Goal: Transaction & Acquisition: Purchase product/service

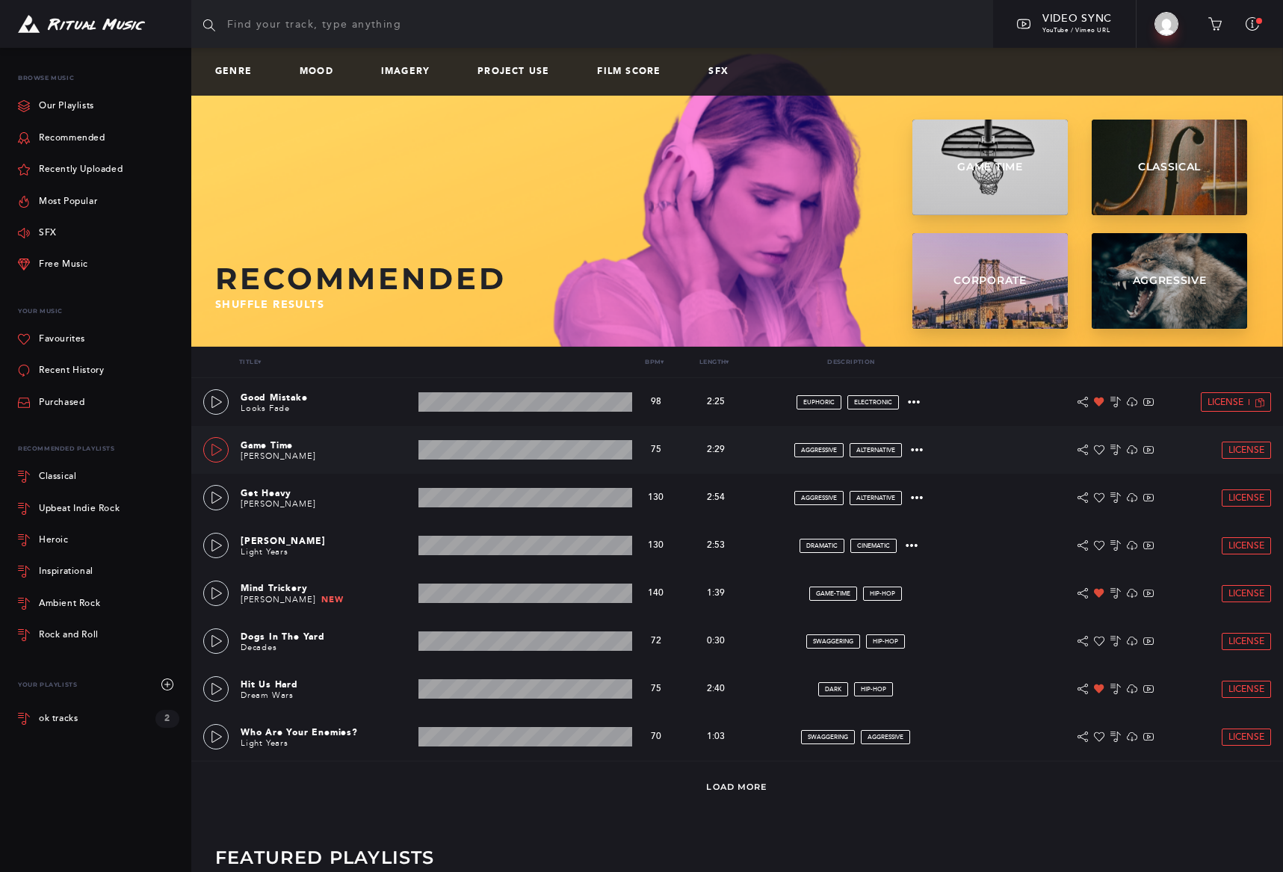
click at [218, 450] on icon at bounding box center [217, 450] width 12 height 12
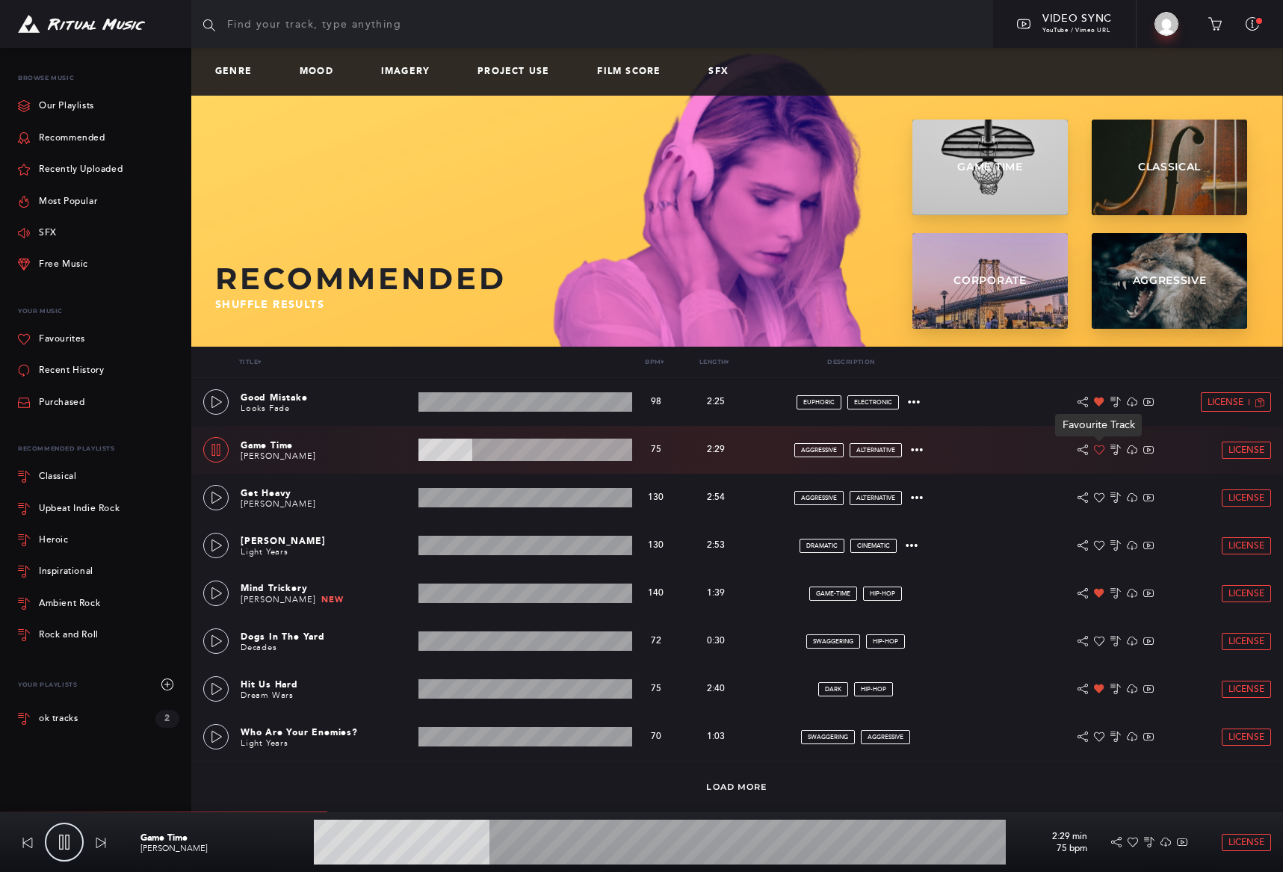
click at [1102, 448] on icon at bounding box center [1099, 450] width 10 height 10
click at [212, 453] on icon at bounding box center [216, 450] width 8 height 12
click at [217, 594] on icon at bounding box center [217, 593] width 12 height 12
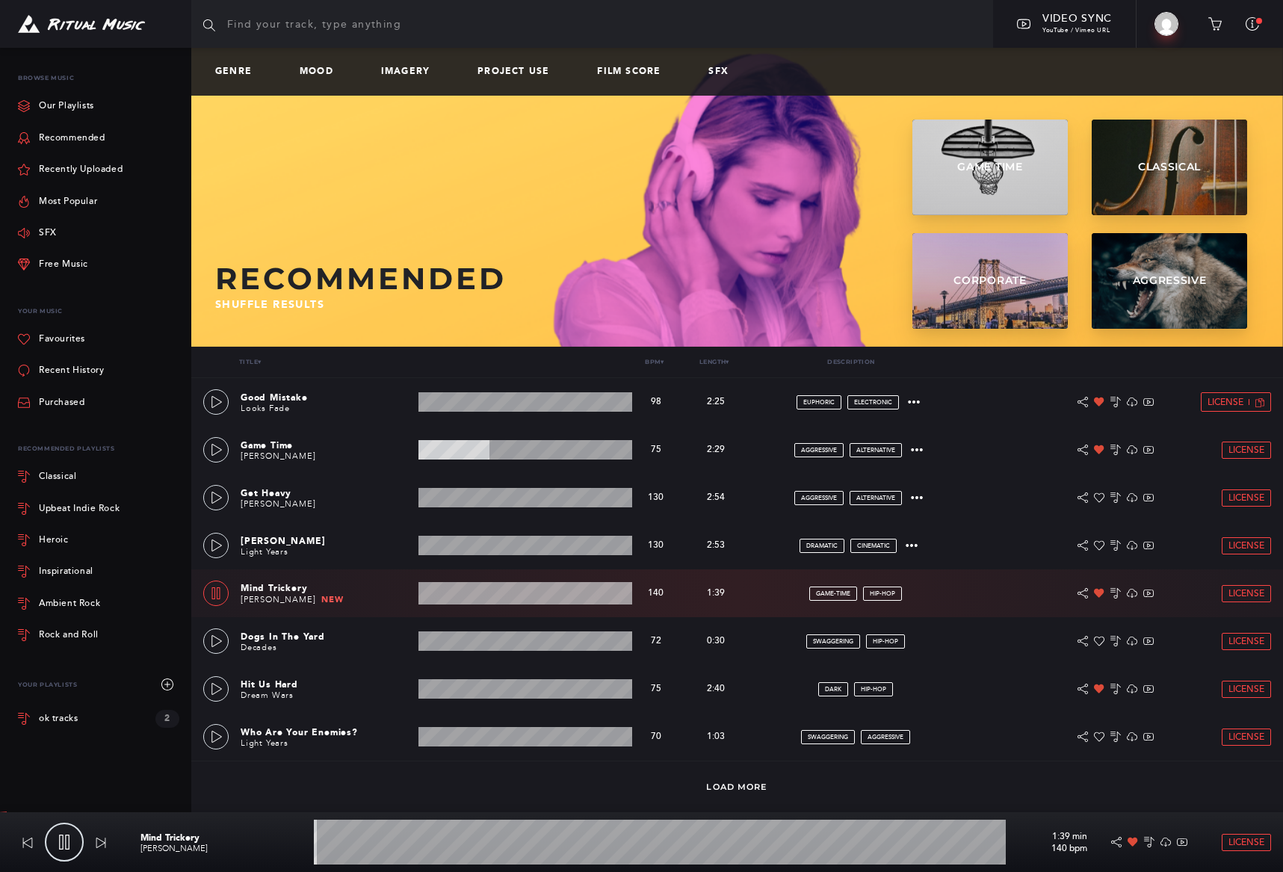
click at [217, 594] on icon at bounding box center [216, 593] width 8 height 12
click at [218, 640] on icon at bounding box center [217, 641] width 12 height 12
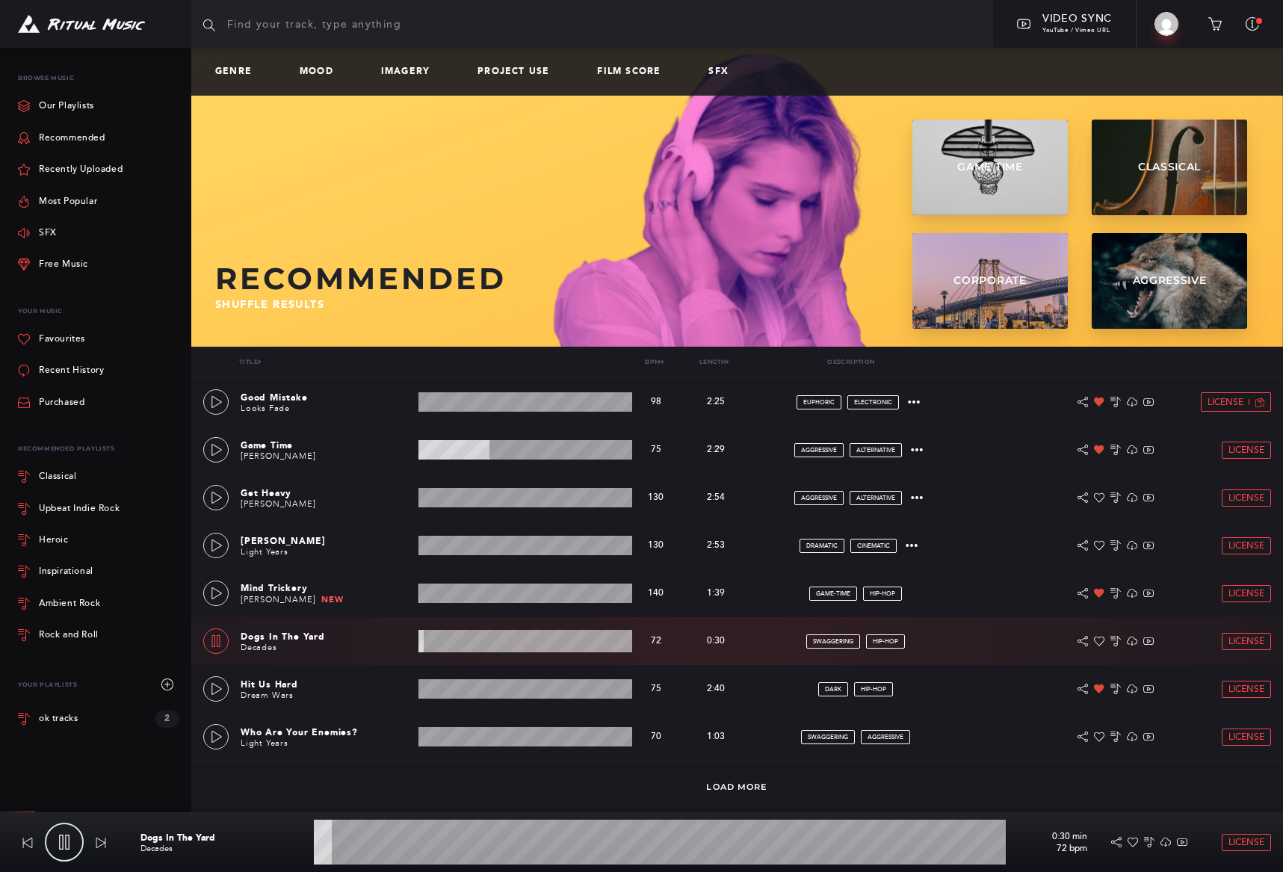
click at [219, 639] on icon at bounding box center [216, 641] width 12 height 12
click at [212, 687] on icon at bounding box center [217, 689] width 10 height 12
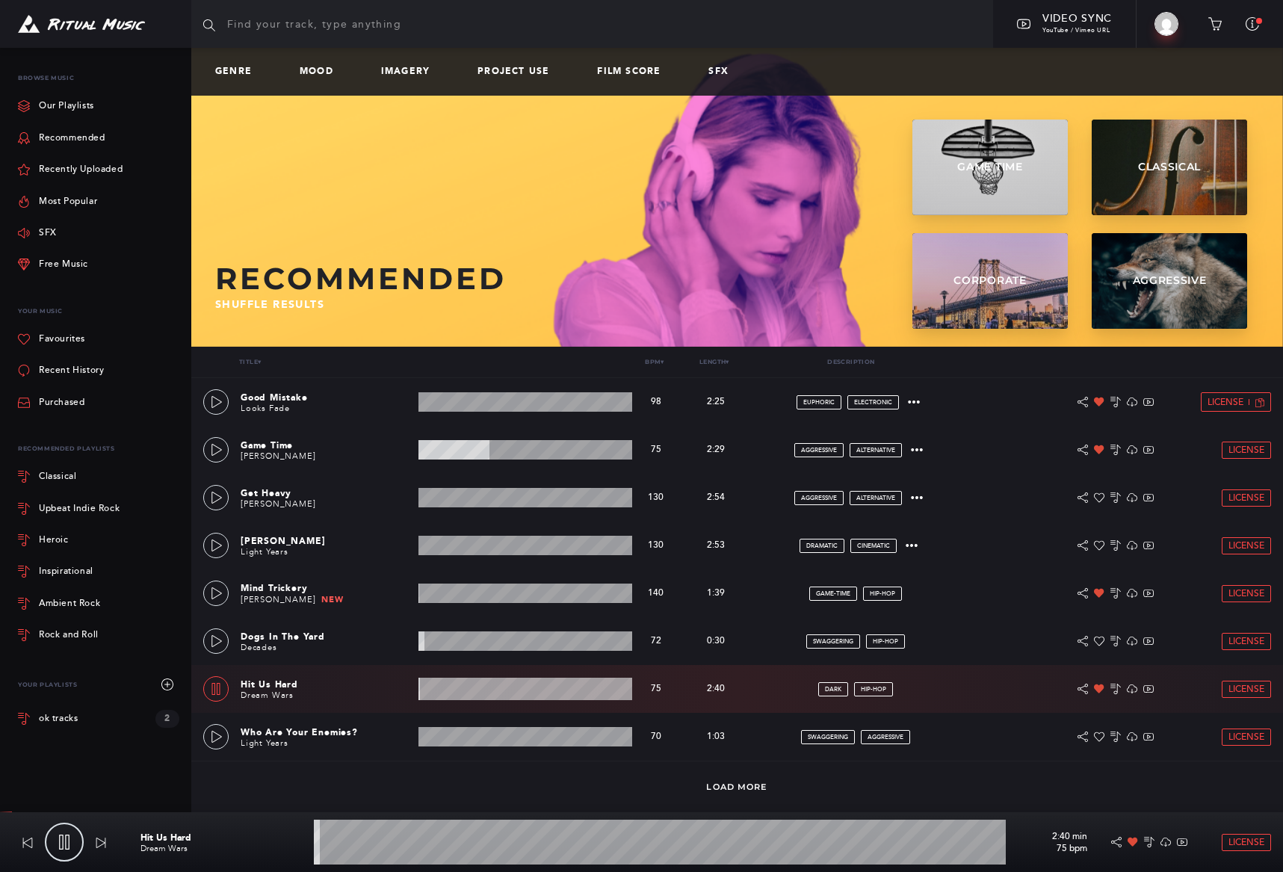
click at [212, 683] on icon at bounding box center [216, 689] width 8 height 12
click at [210, 398] on div at bounding box center [216, 403] width 13 height 10
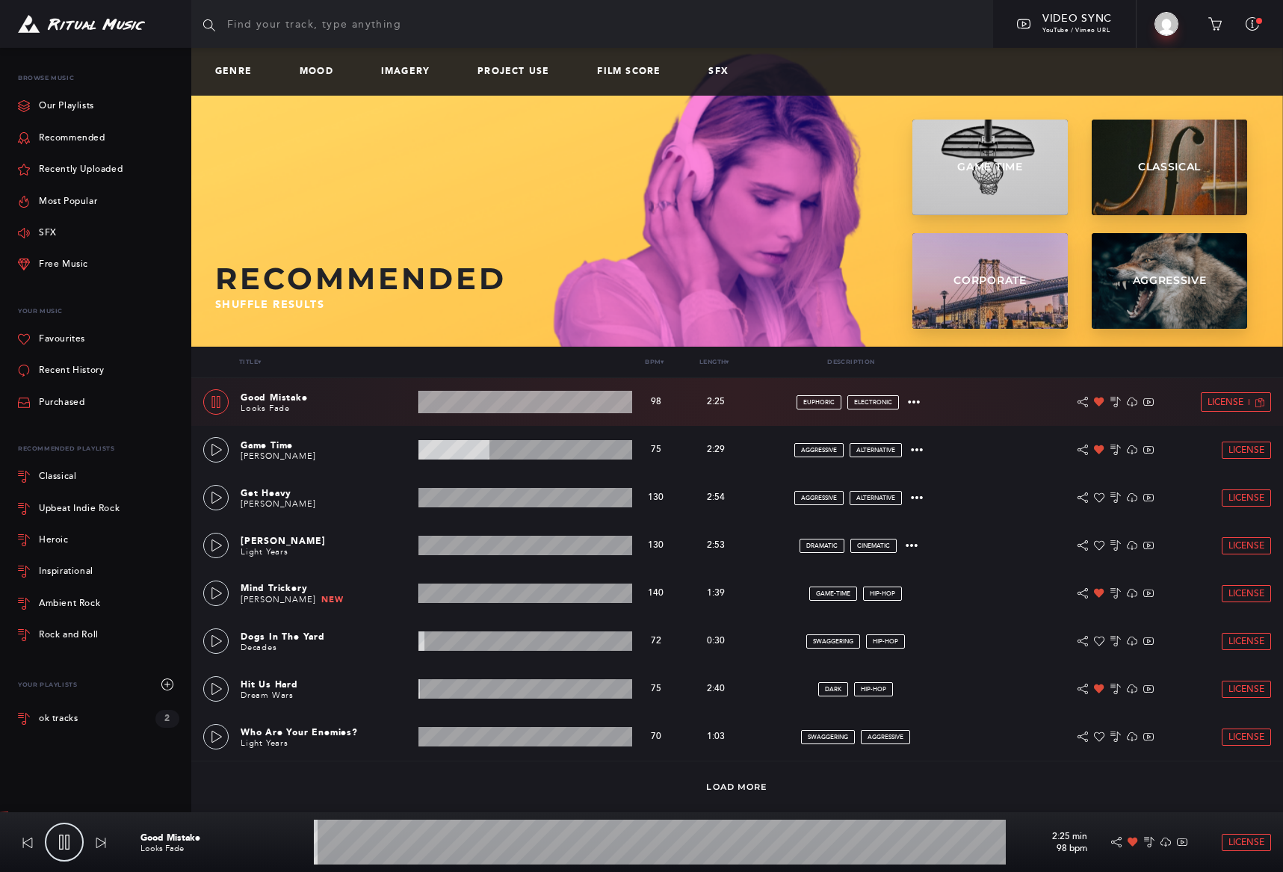
click at [213, 401] on icon at bounding box center [216, 402] width 12 height 12
click at [62, 372] on link "Recent History" at bounding box center [61, 370] width 86 height 31
click at [59, 368] on link "Recent History" at bounding box center [61, 370] width 86 height 31
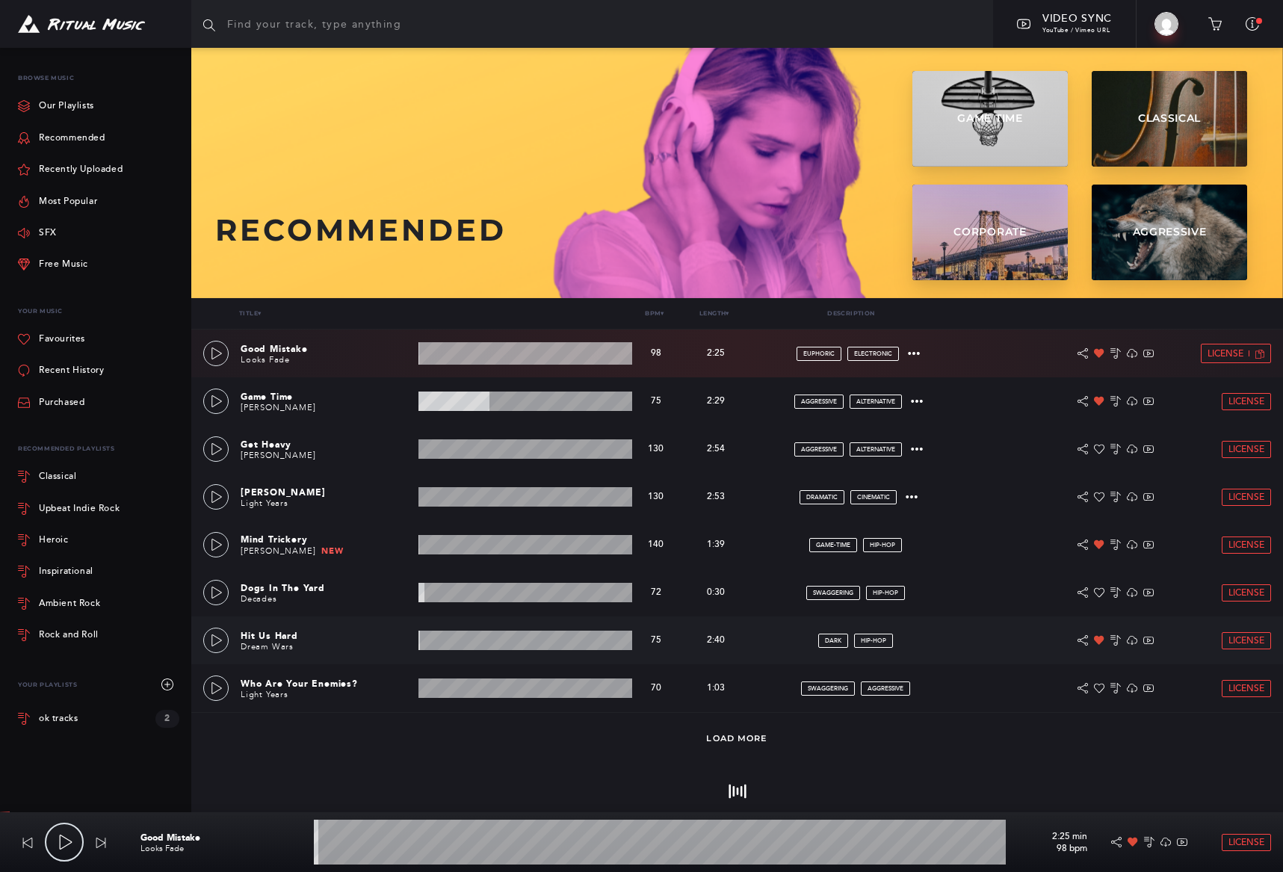
scroll to position [56, 0]
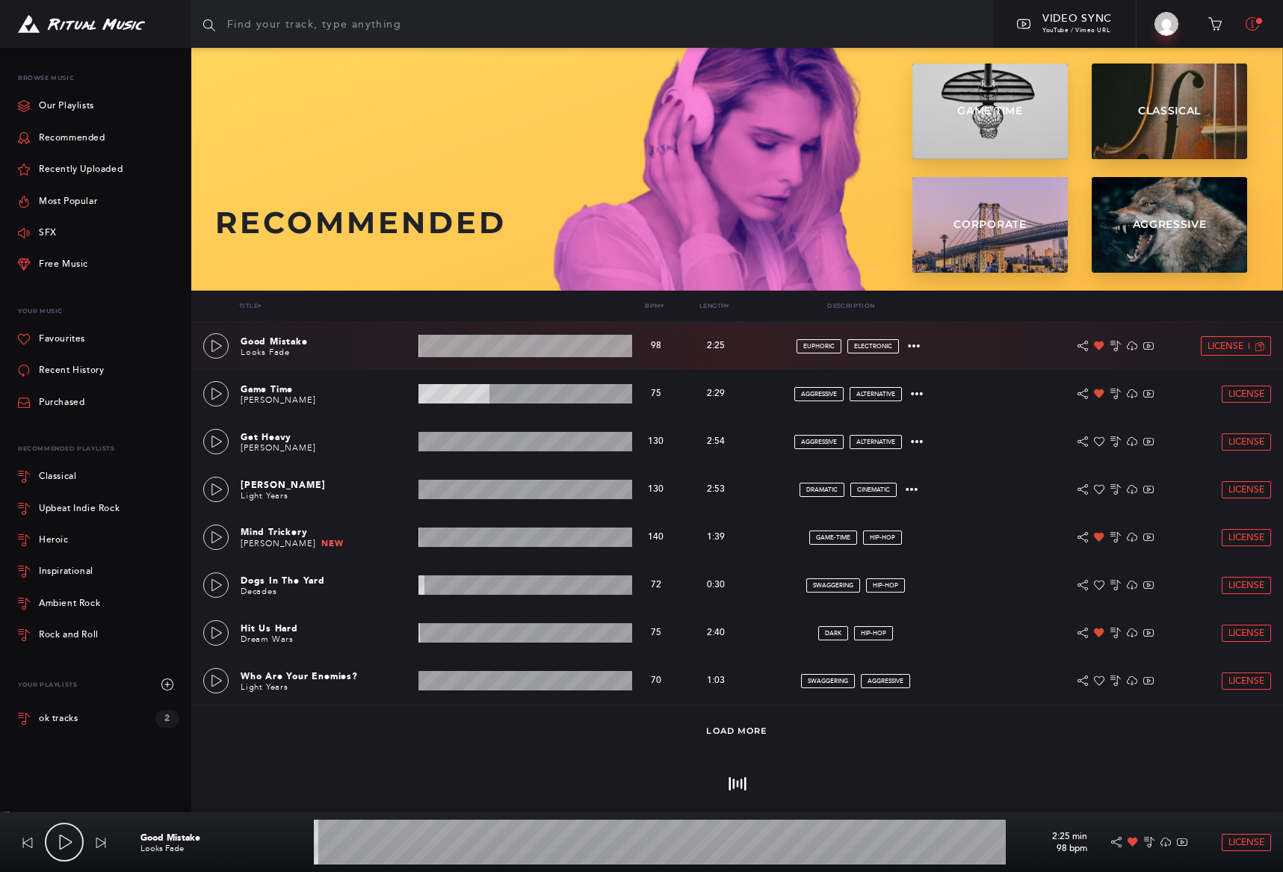
click at [1253, 27] on icon at bounding box center [1252, 23] width 13 height 13
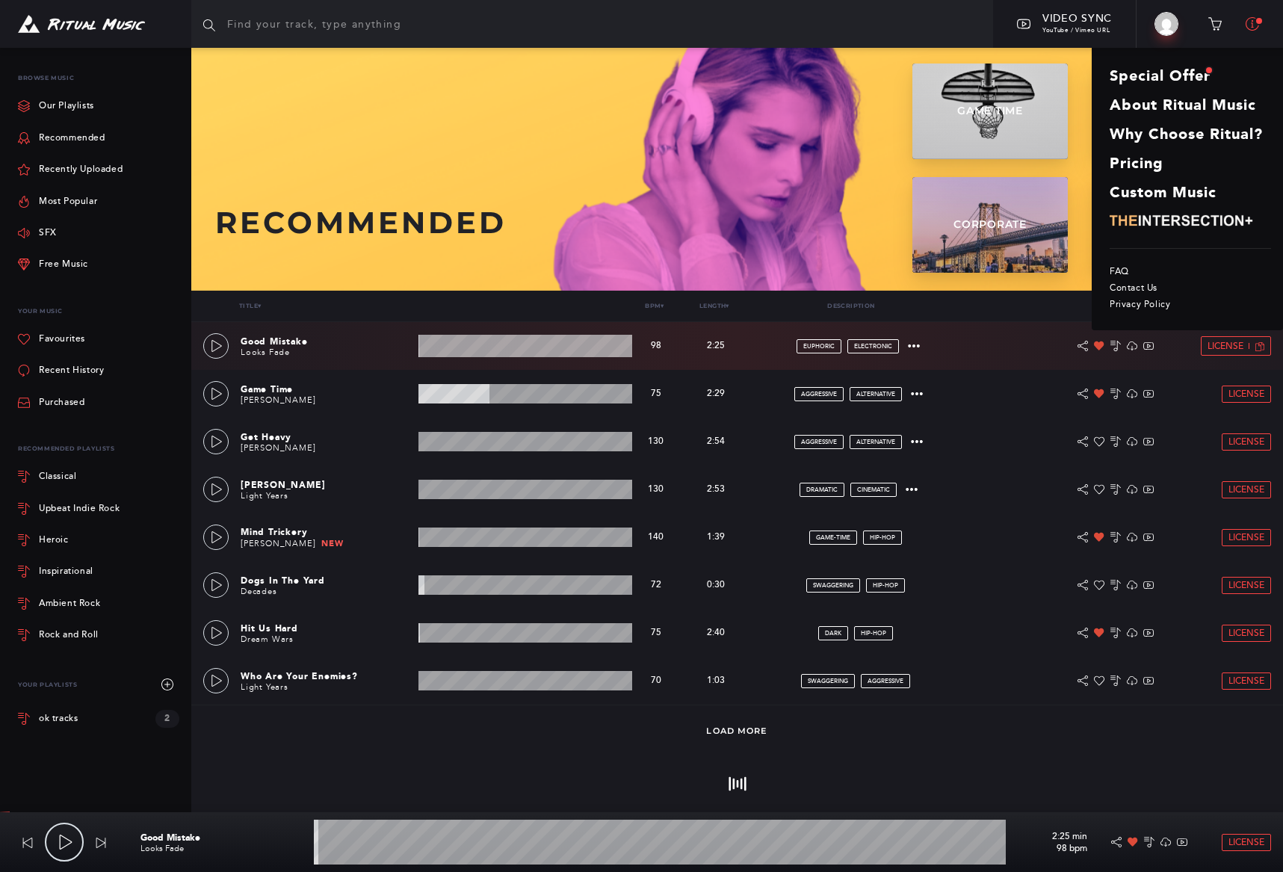
click at [1253, 27] on icon at bounding box center [1252, 23] width 13 height 13
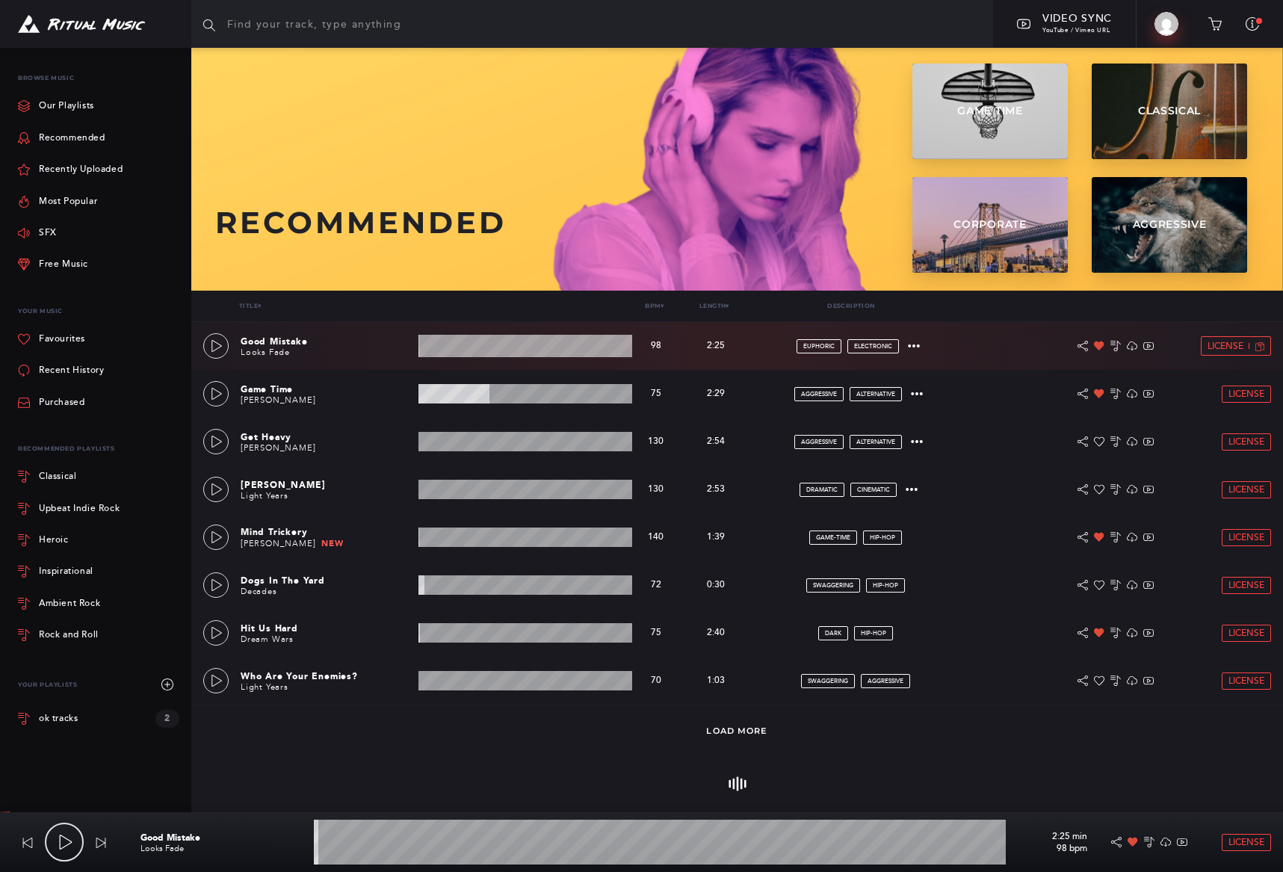
click at [1174, 25] on img at bounding box center [1167, 24] width 24 height 24
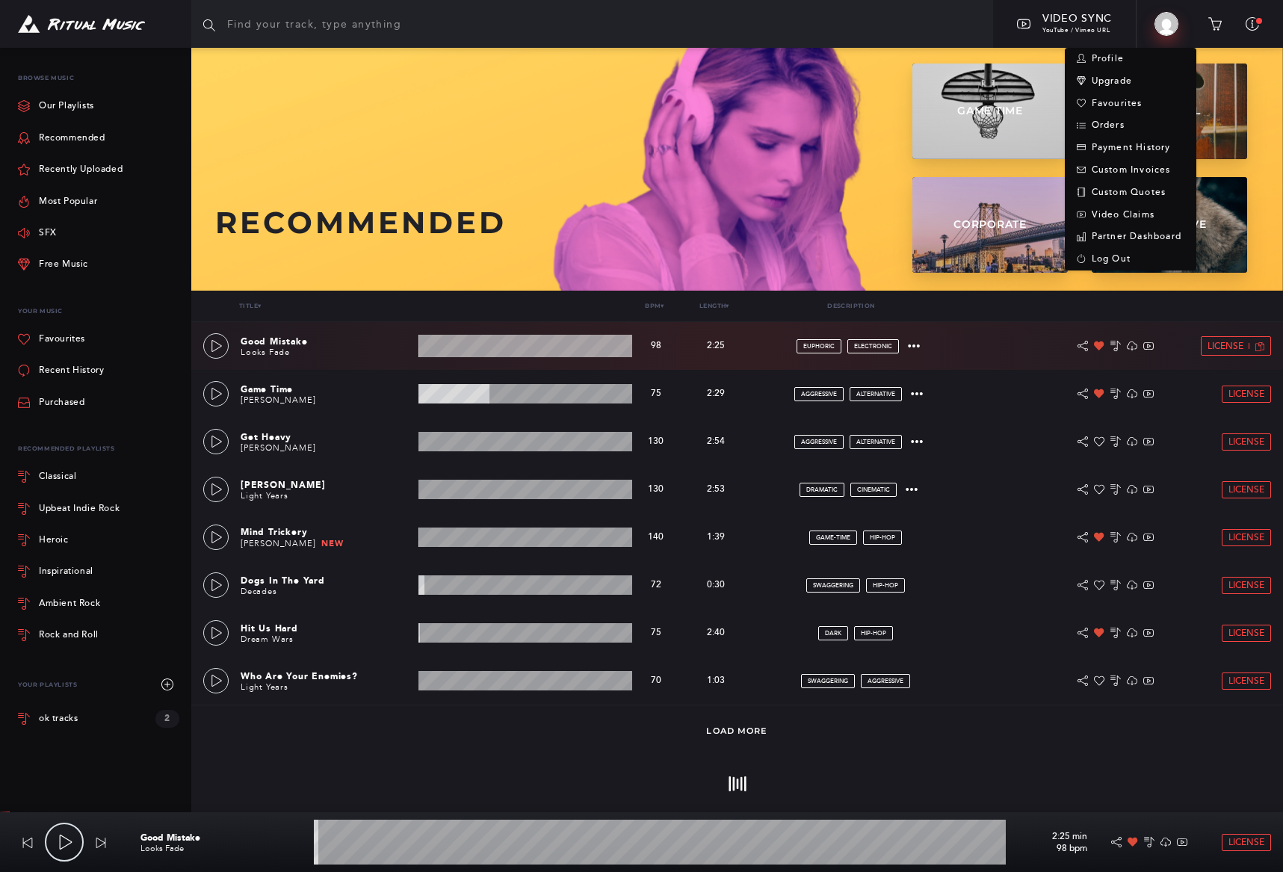
click at [1176, 24] on img at bounding box center [1167, 24] width 24 height 24
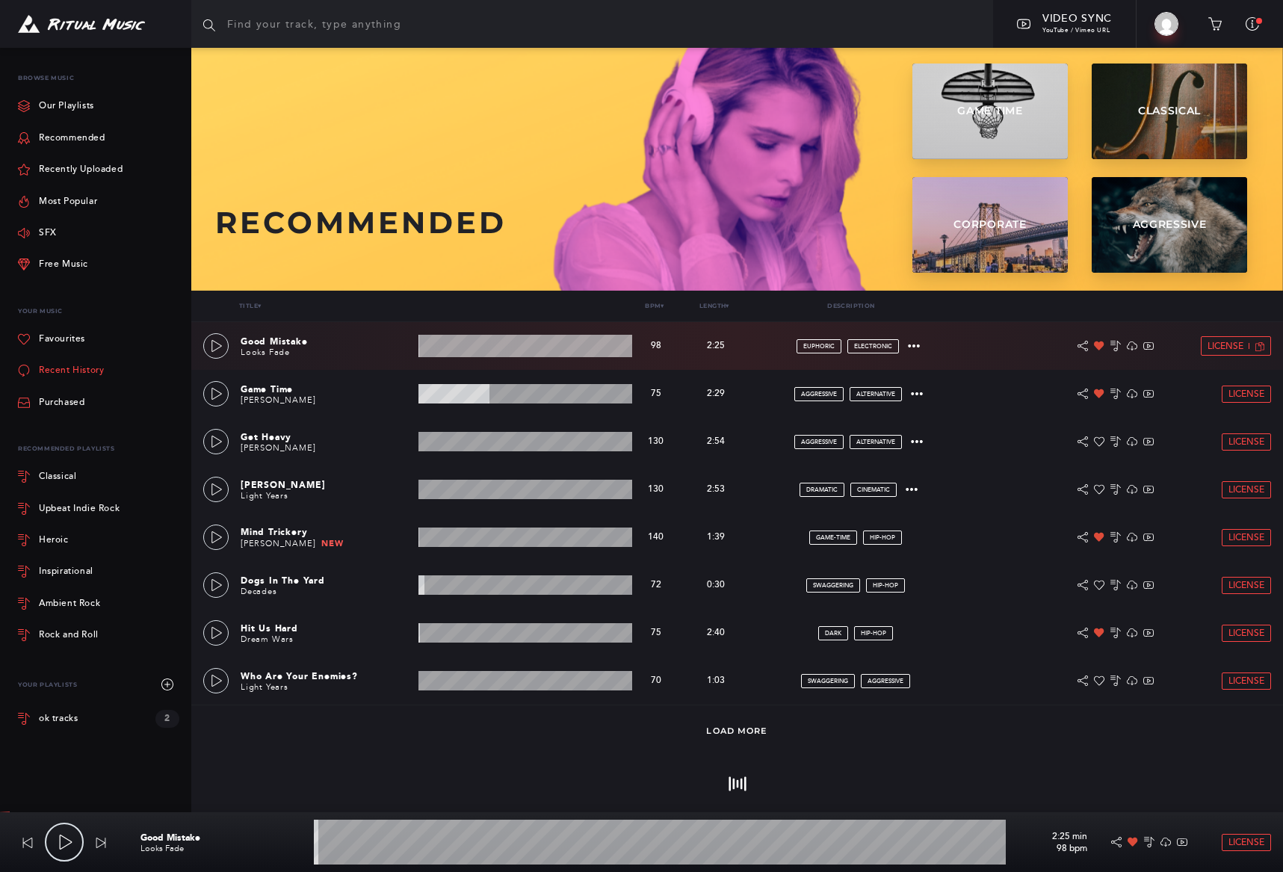
click at [70, 369] on link "Recent History" at bounding box center [61, 370] width 86 height 31
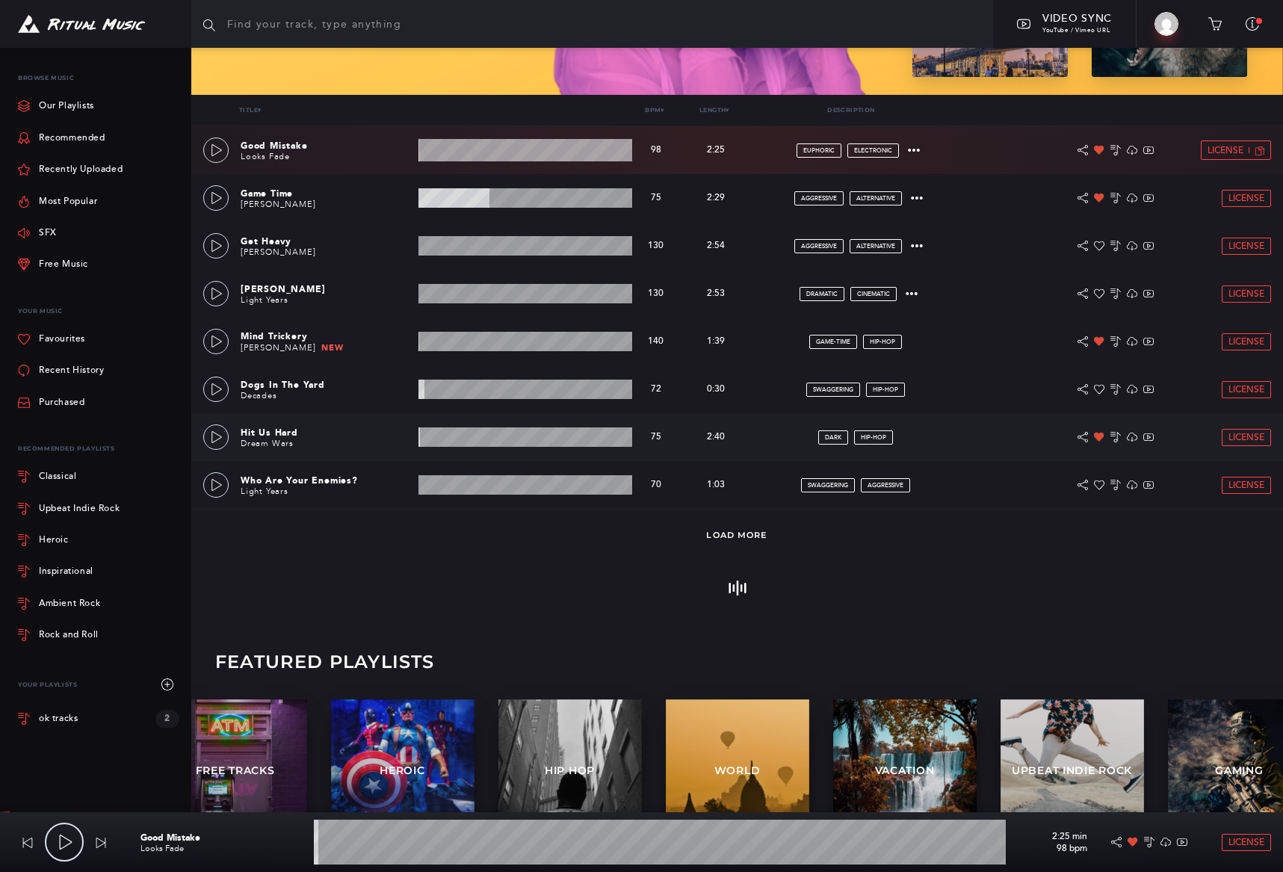
scroll to position [233, 0]
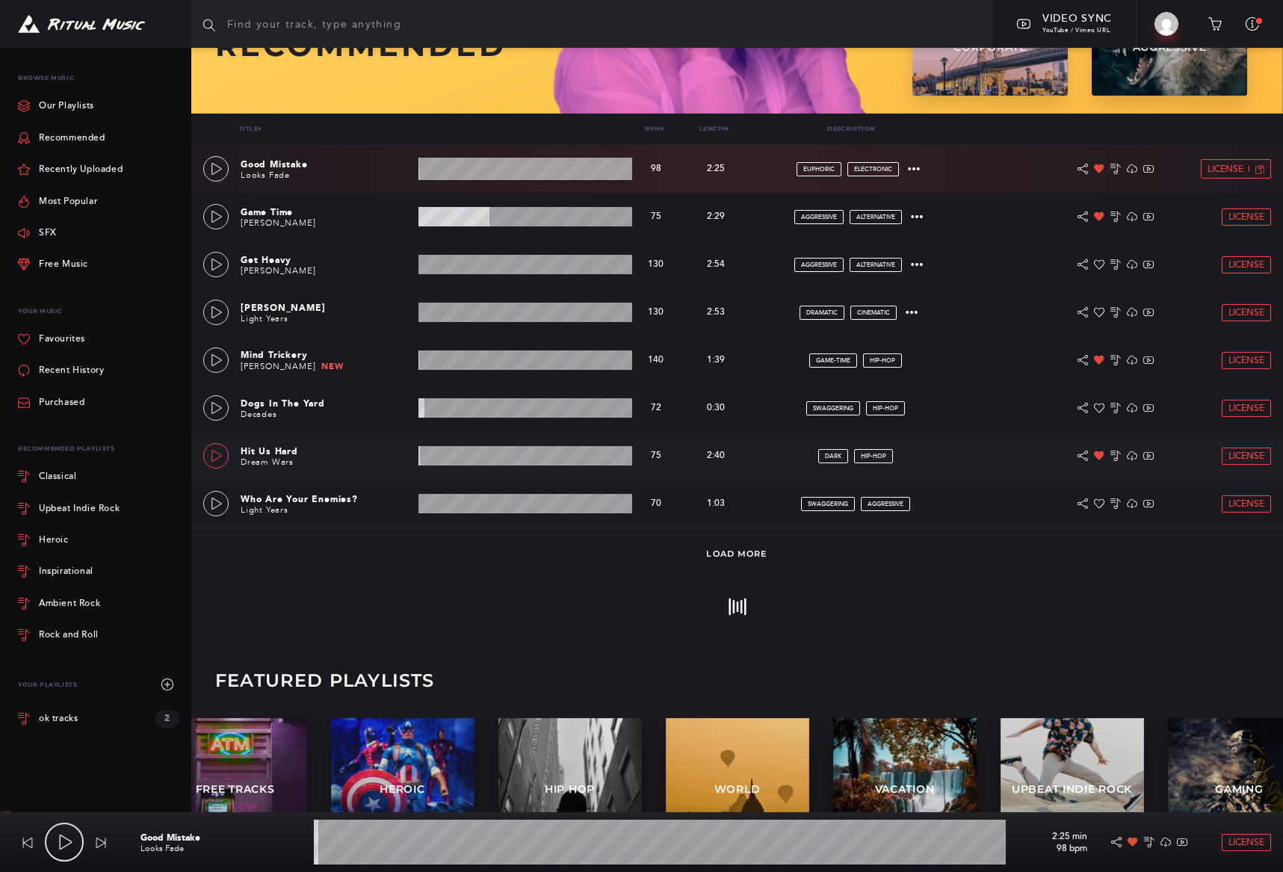
click at [215, 458] on icon at bounding box center [217, 456] width 12 height 12
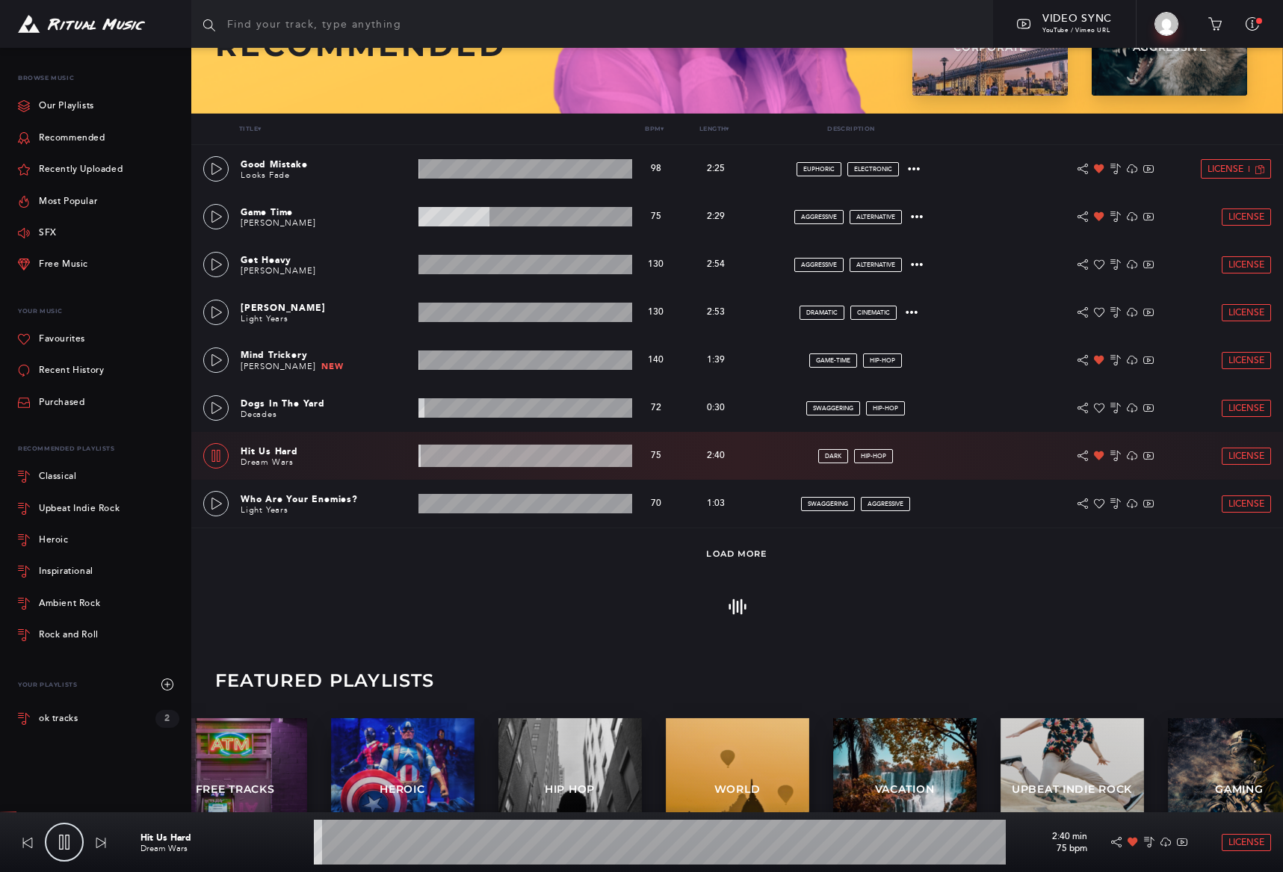
click at [215, 458] on icon at bounding box center [216, 456] width 12 height 12
type input "1.3"
click at [65, 368] on link "Recent History" at bounding box center [61, 370] width 86 height 31
click at [22, 371] on icon at bounding box center [24, 371] width 12 height 12
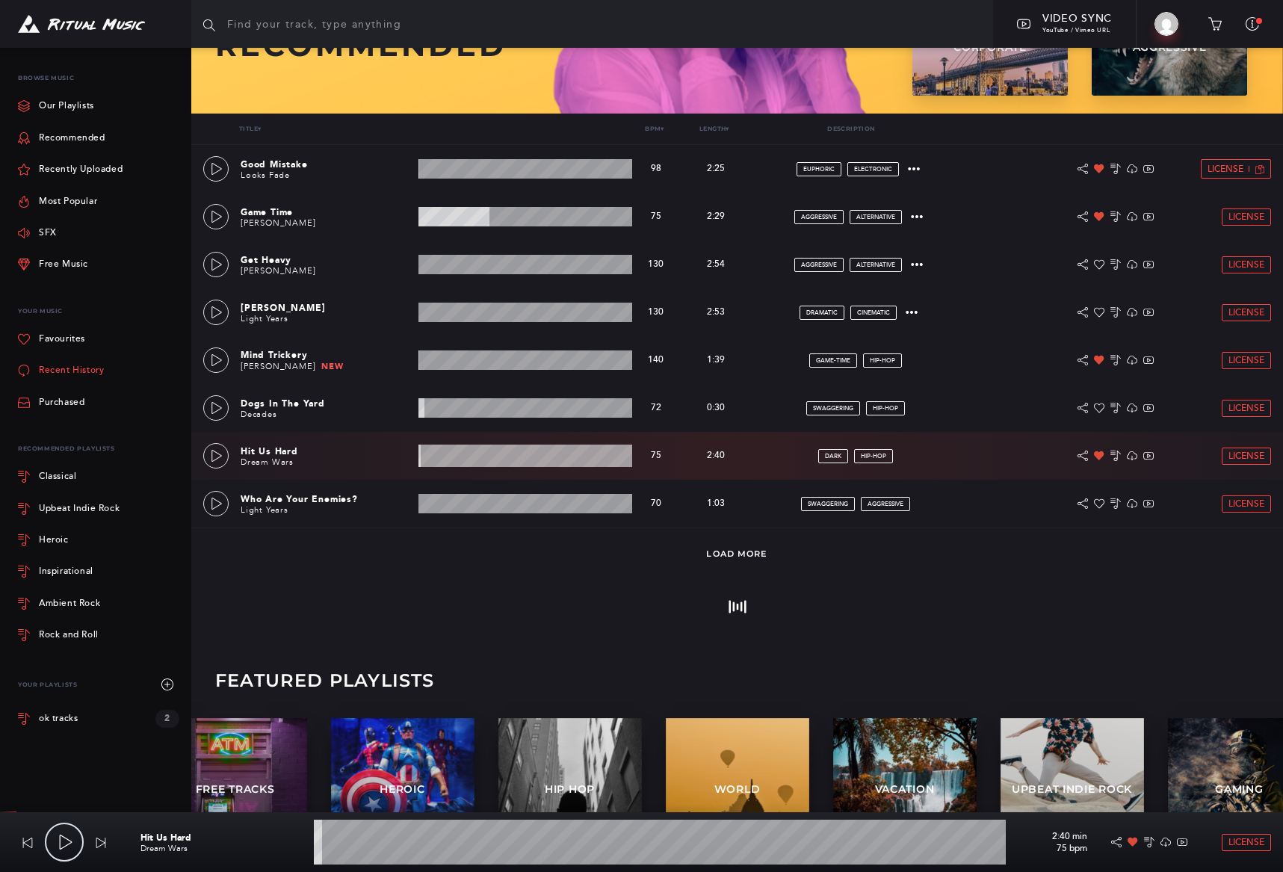
click at [22, 371] on icon at bounding box center [24, 371] width 12 height 12
click at [67, 373] on link "Recent History" at bounding box center [61, 370] width 86 height 31
click at [28, 371] on icon at bounding box center [24, 371] width 12 height 12
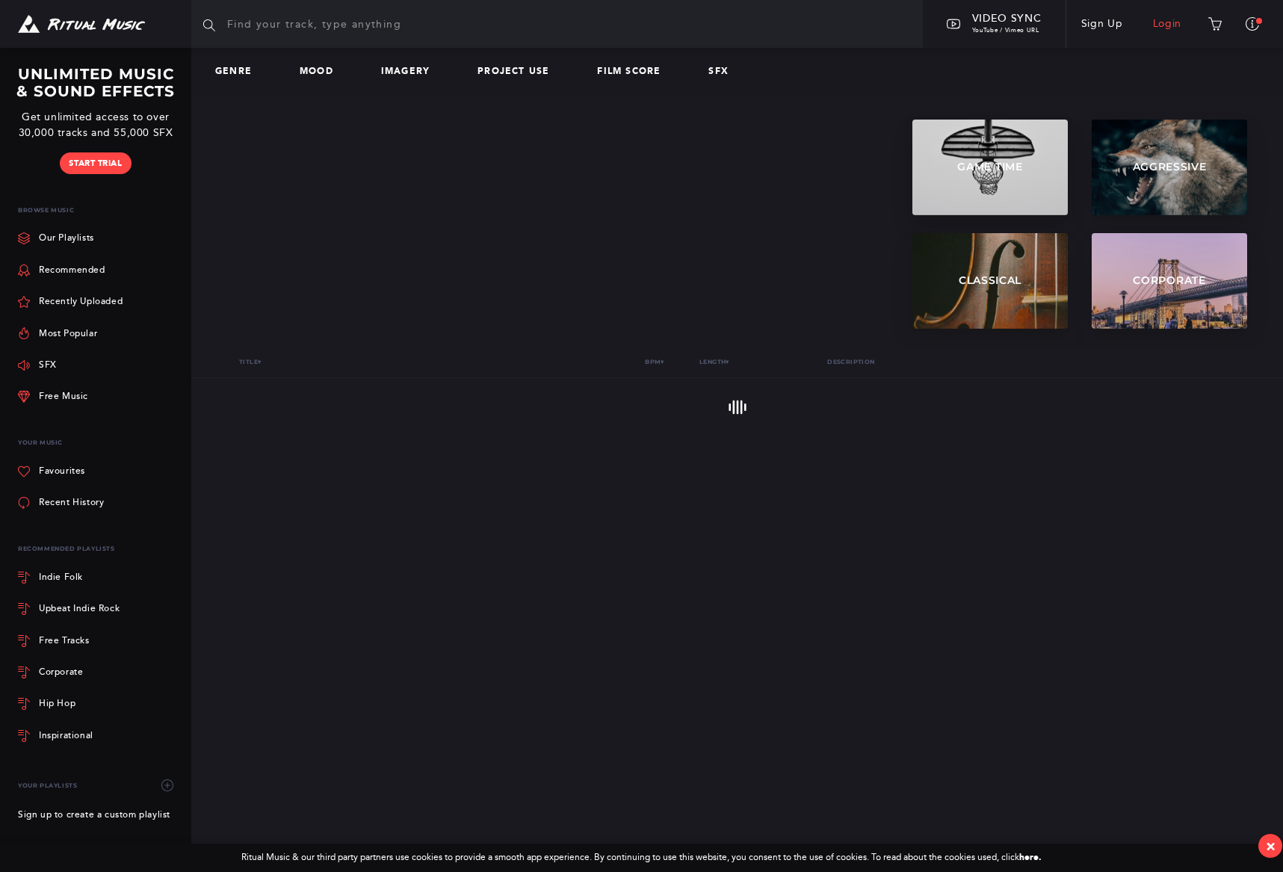
click at [1166, 26] on link "Login" at bounding box center [1167, 24] width 59 height 42
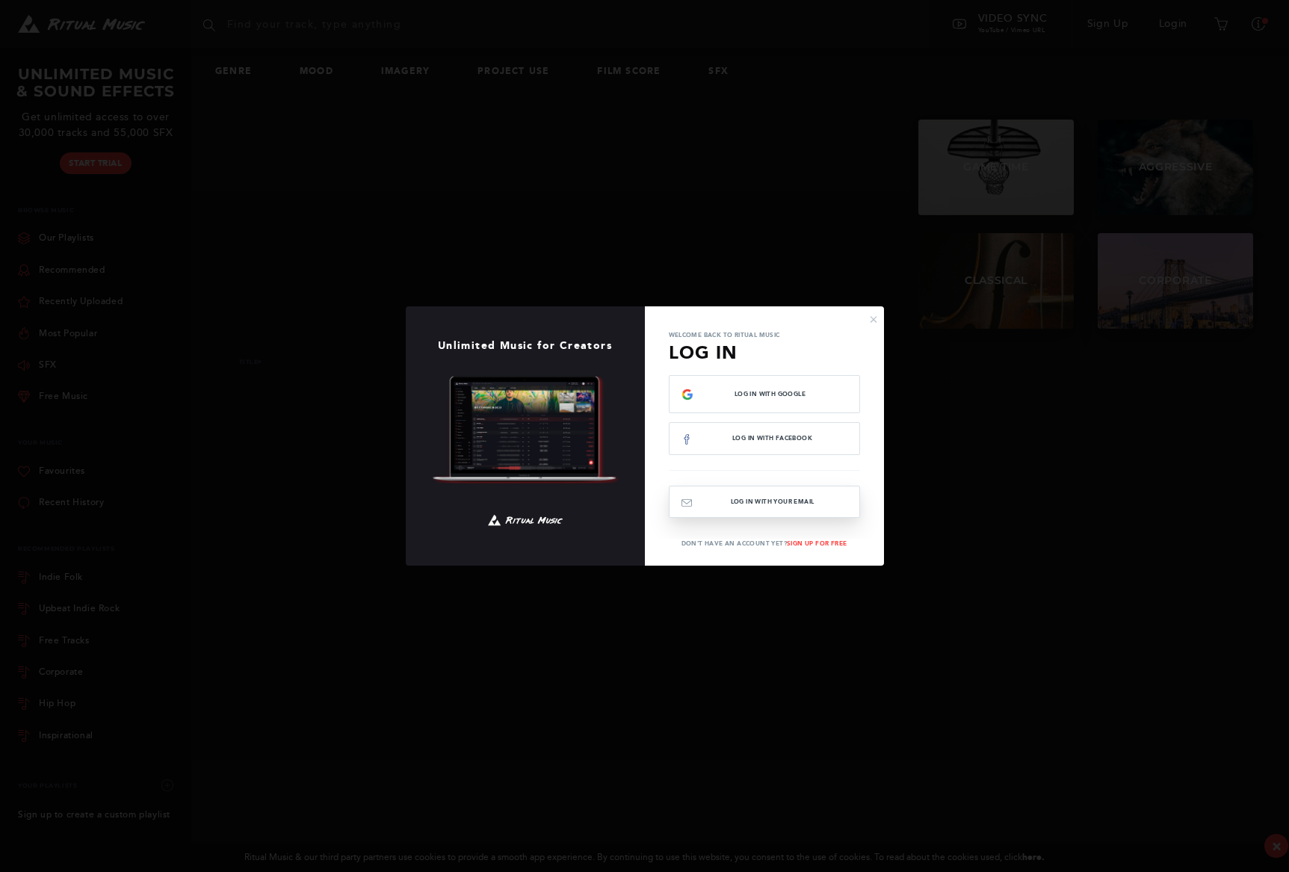
click at [767, 510] on button "Log In with your email" at bounding box center [764, 502] width 191 height 32
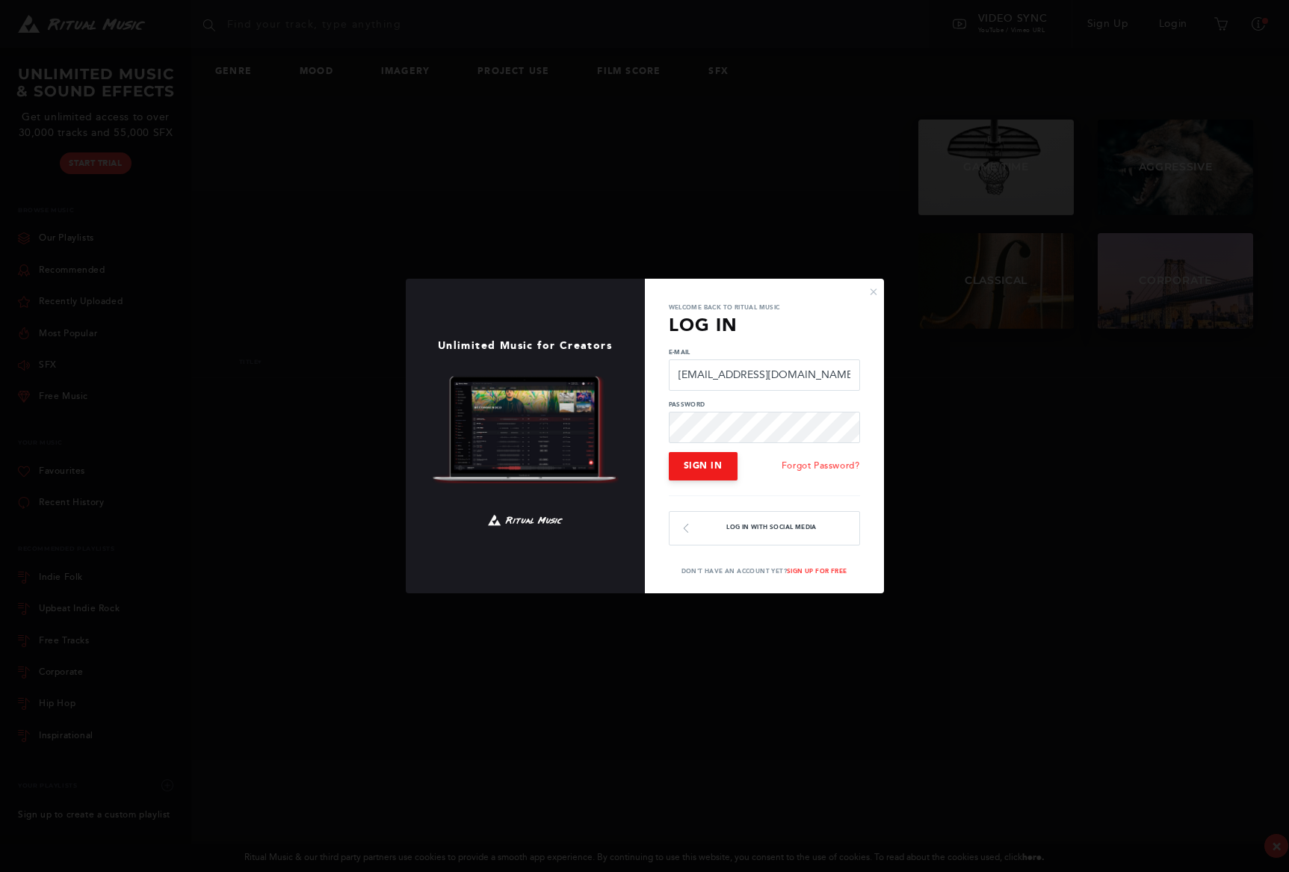
click at [712, 461] on span "Sign In" at bounding box center [703, 465] width 39 height 10
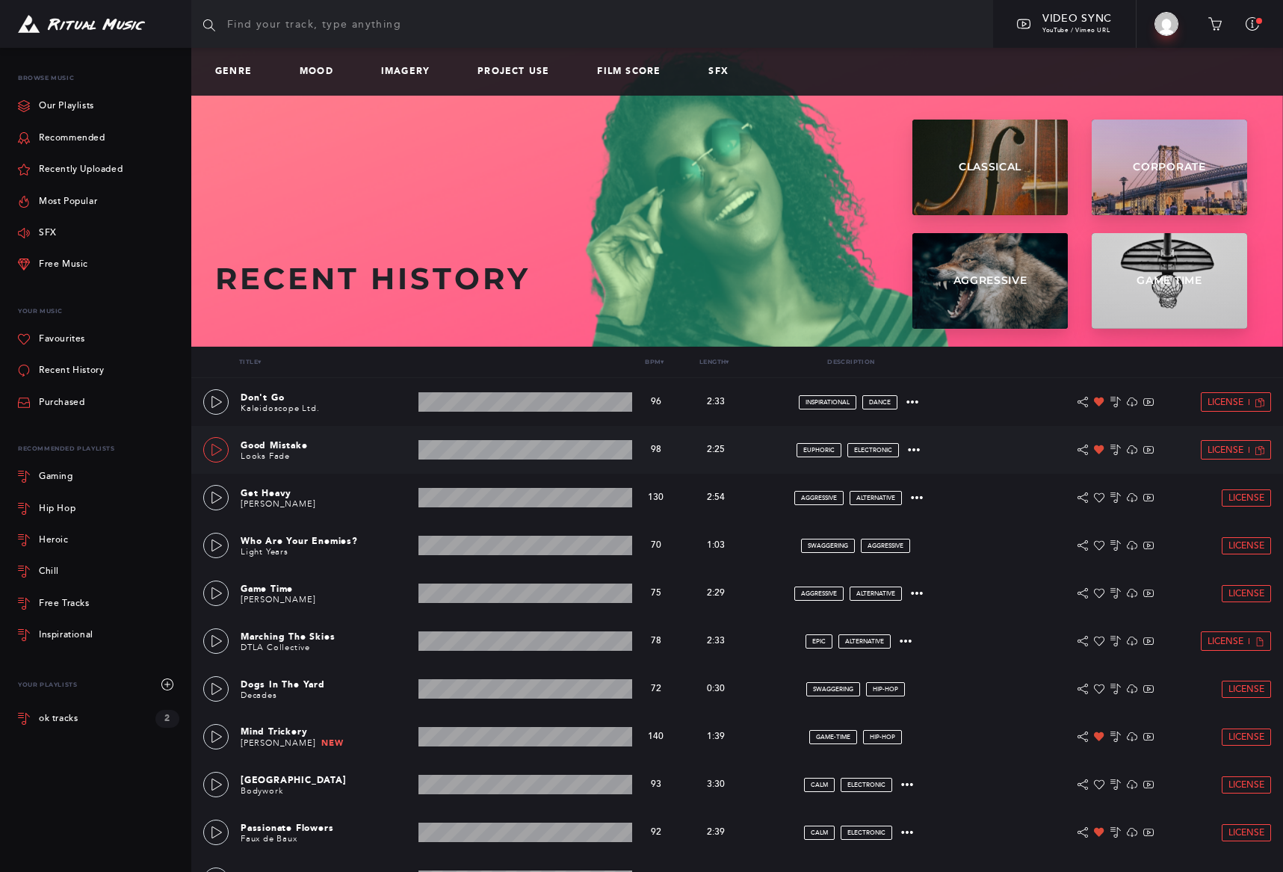
click at [221, 450] on icon at bounding box center [217, 450] width 12 height 12
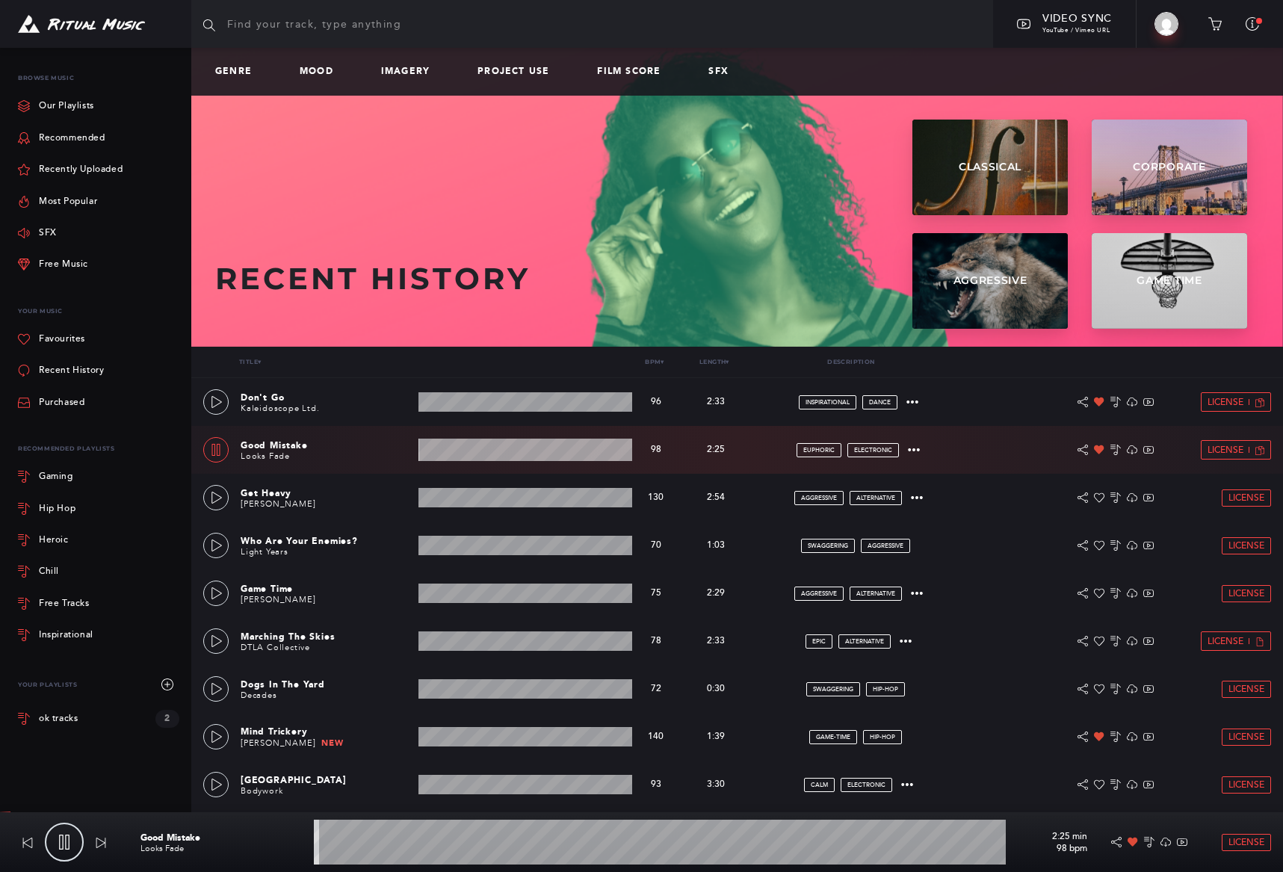
drag, startPoint x: 221, startPoint y: 450, endPoint x: 223, endPoint y: 434, distance: 16.6
click at [221, 450] on icon at bounding box center [216, 450] width 12 height 12
click at [217, 410] on link at bounding box center [215, 401] width 25 height 25
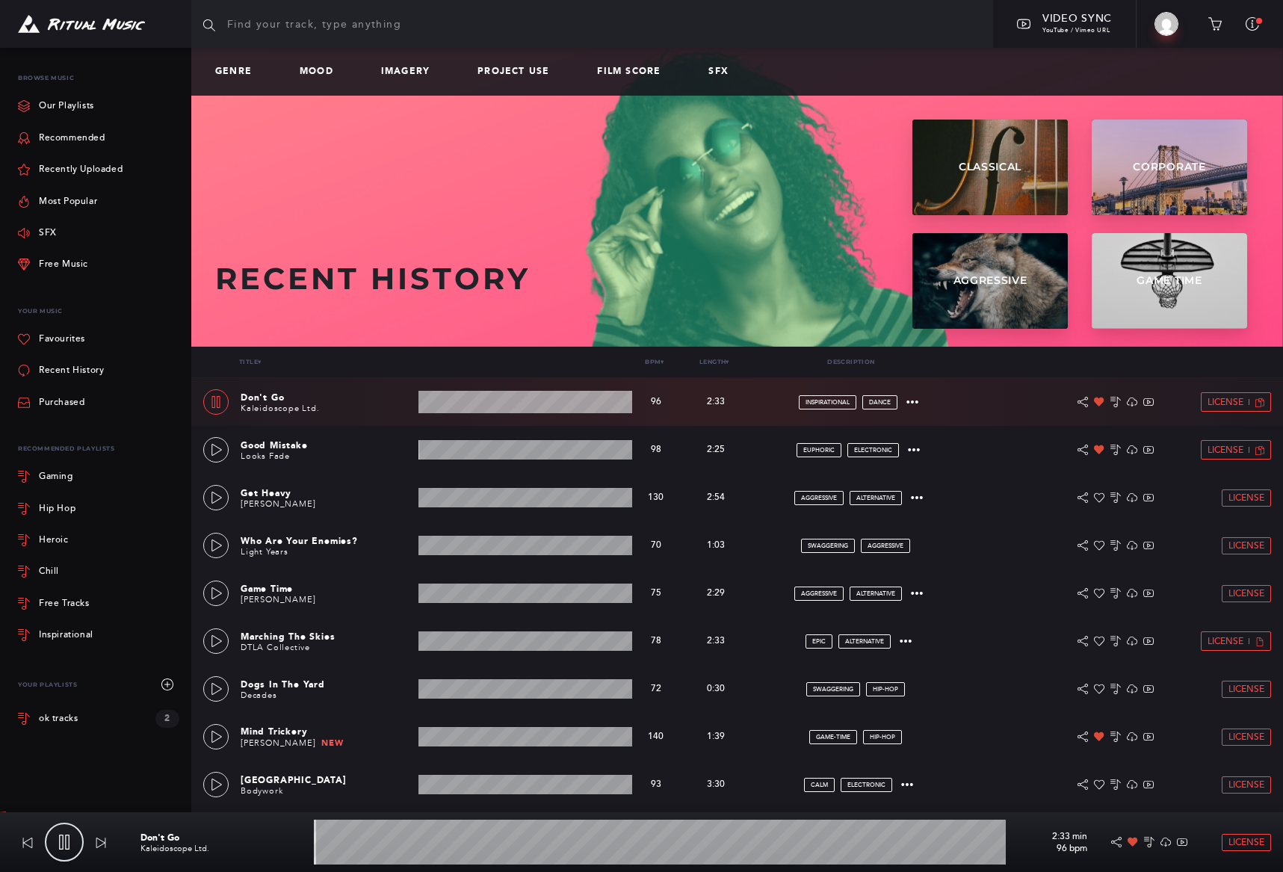
click at [220, 404] on icon at bounding box center [216, 402] width 8 height 12
click at [213, 497] on icon at bounding box center [217, 498] width 12 height 12
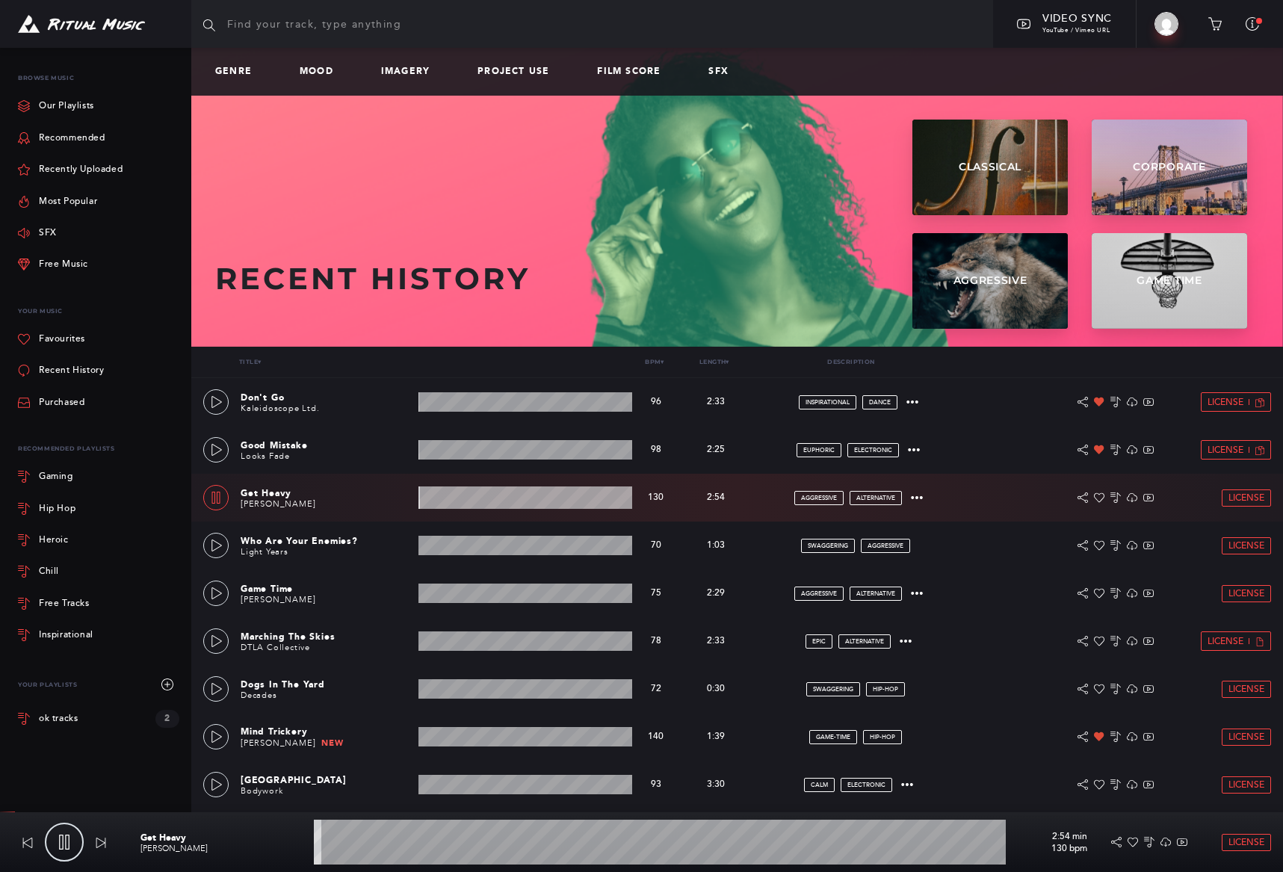
click at [217, 496] on icon at bounding box center [216, 498] width 12 height 12
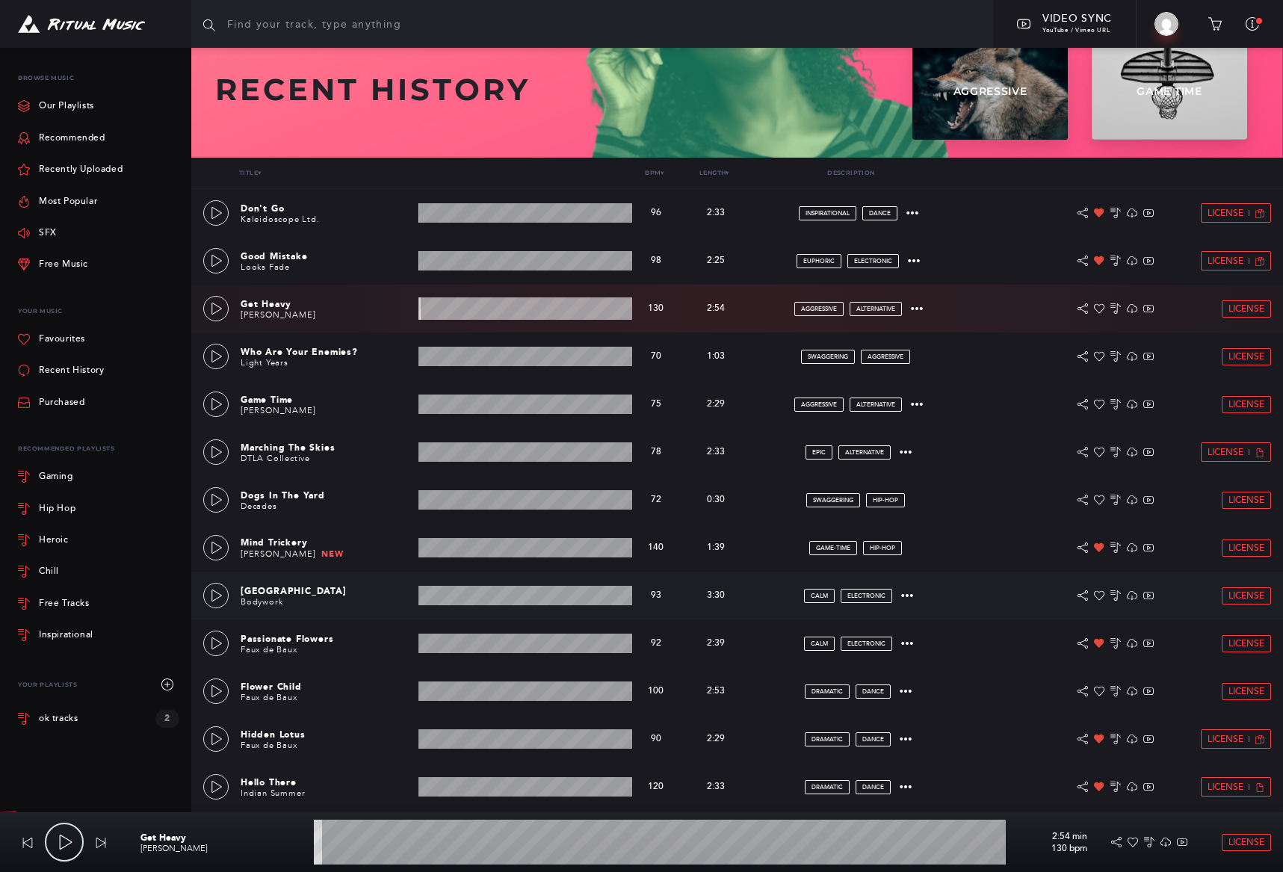
scroll to position [191, 0]
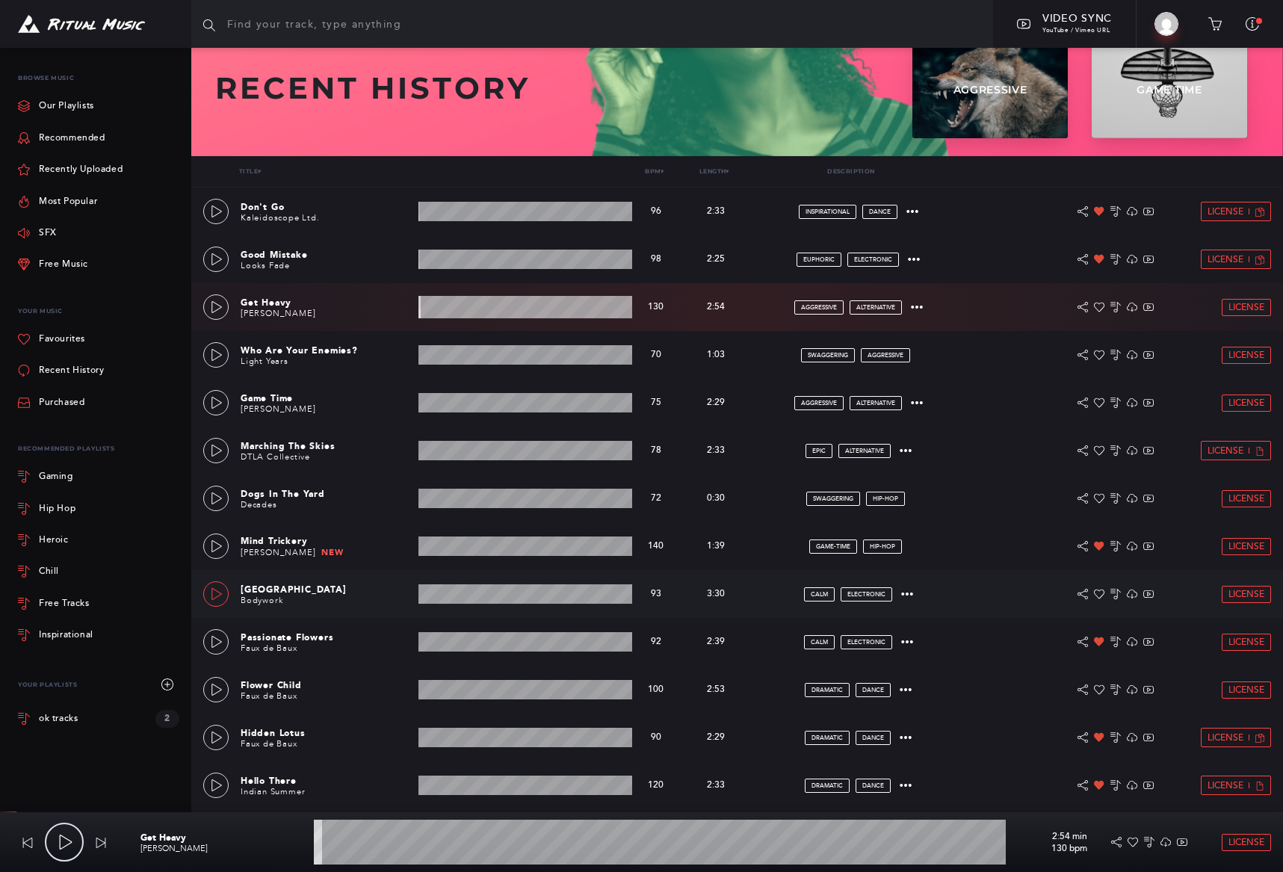
click at [222, 593] on icon at bounding box center [217, 594] width 12 height 12
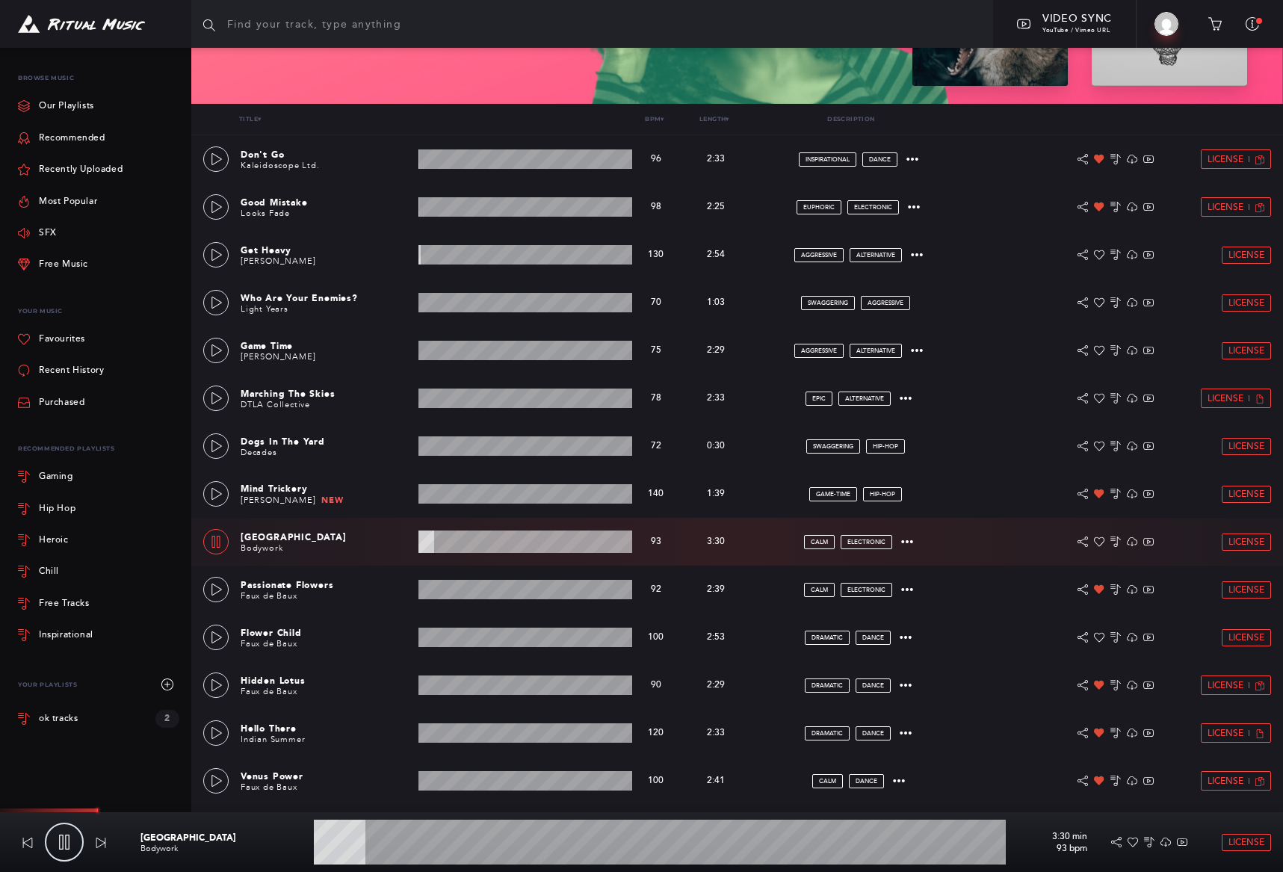
scroll to position [235, 0]
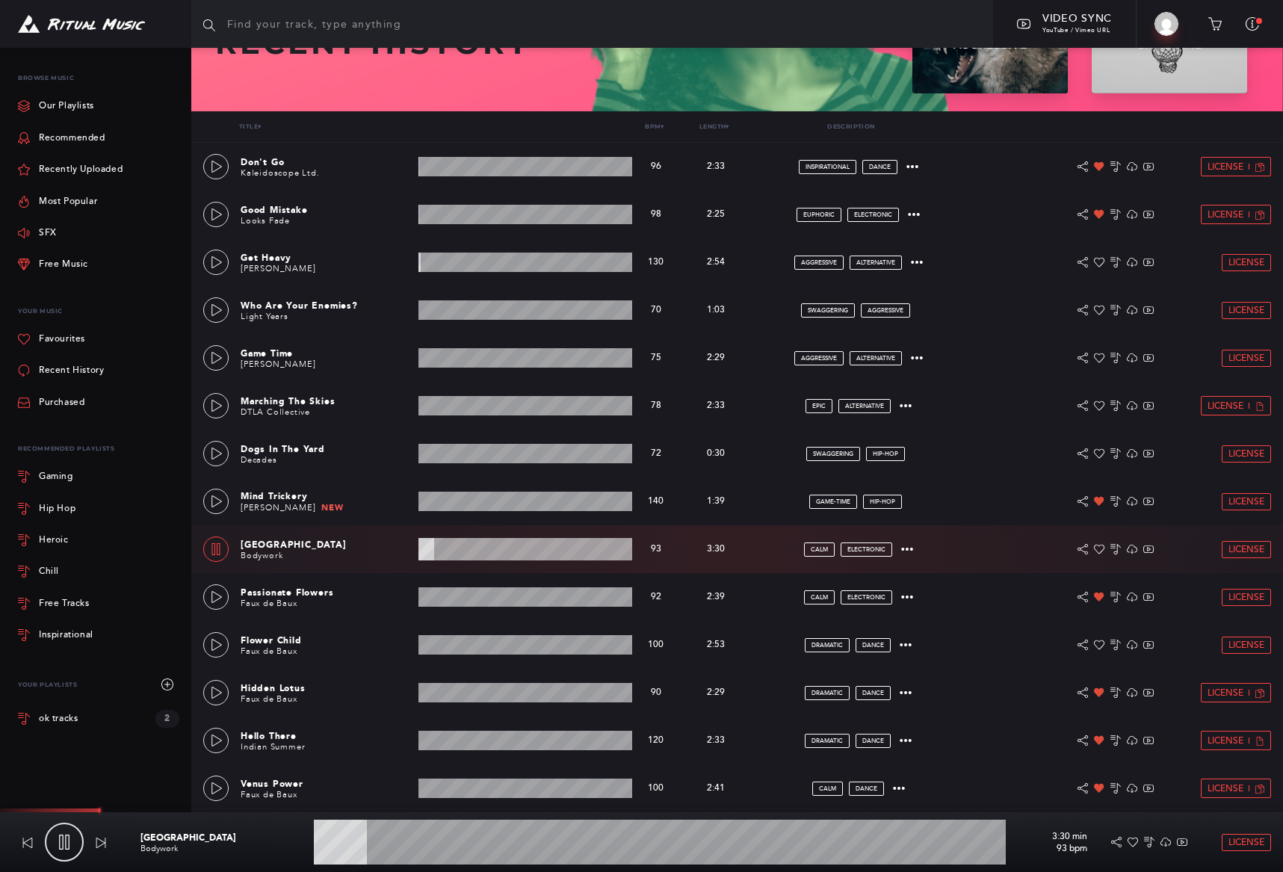
click at [450, 839] on wave at bounding box center [660, 842] width 692 height 45
click at [528, 842] on wave at bounding box center [660, 842] width 692 height 45
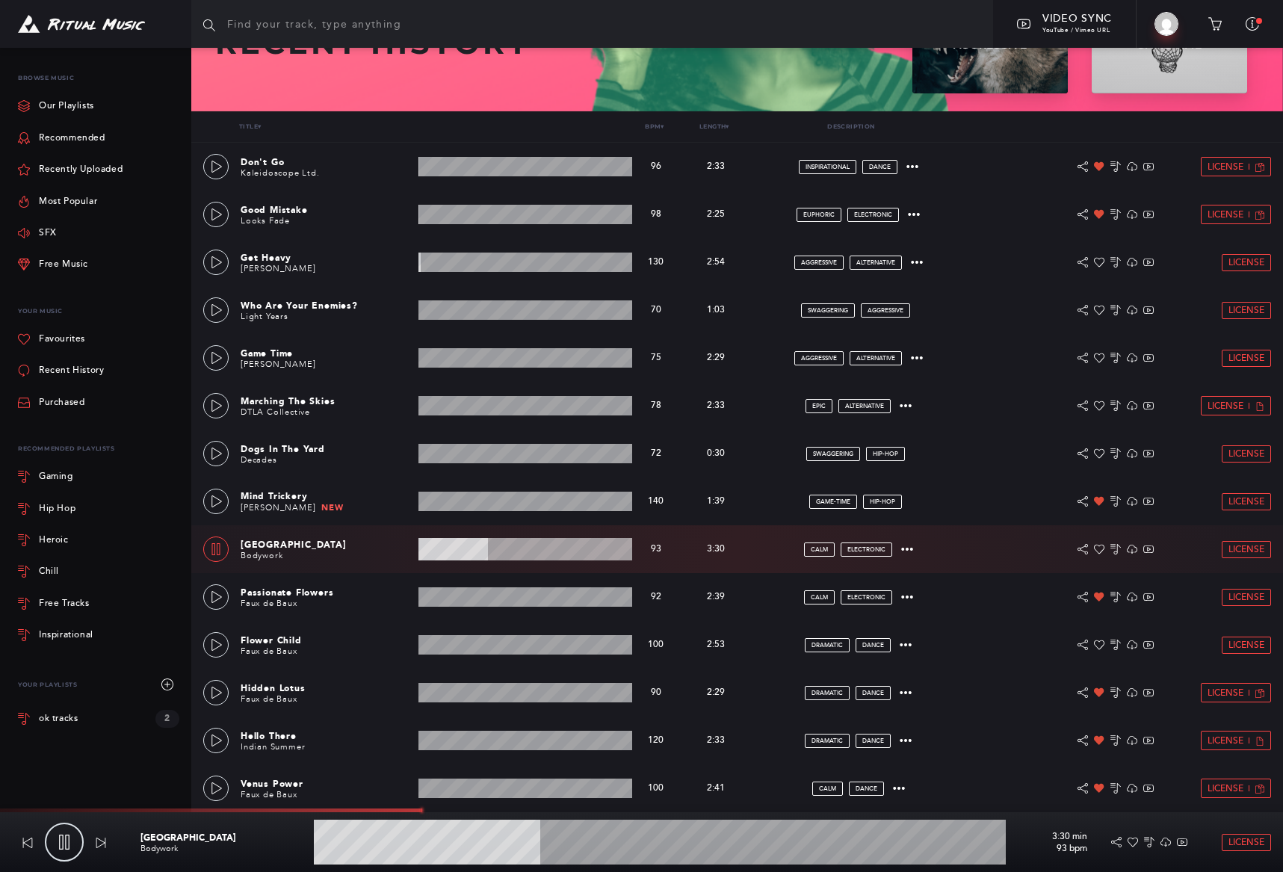
click at [631, 845] on wave at bounding box center [660, 842] width 692 height 45
click at [700, 845] on wave at bounding box center [660, 842] width 692 height 45
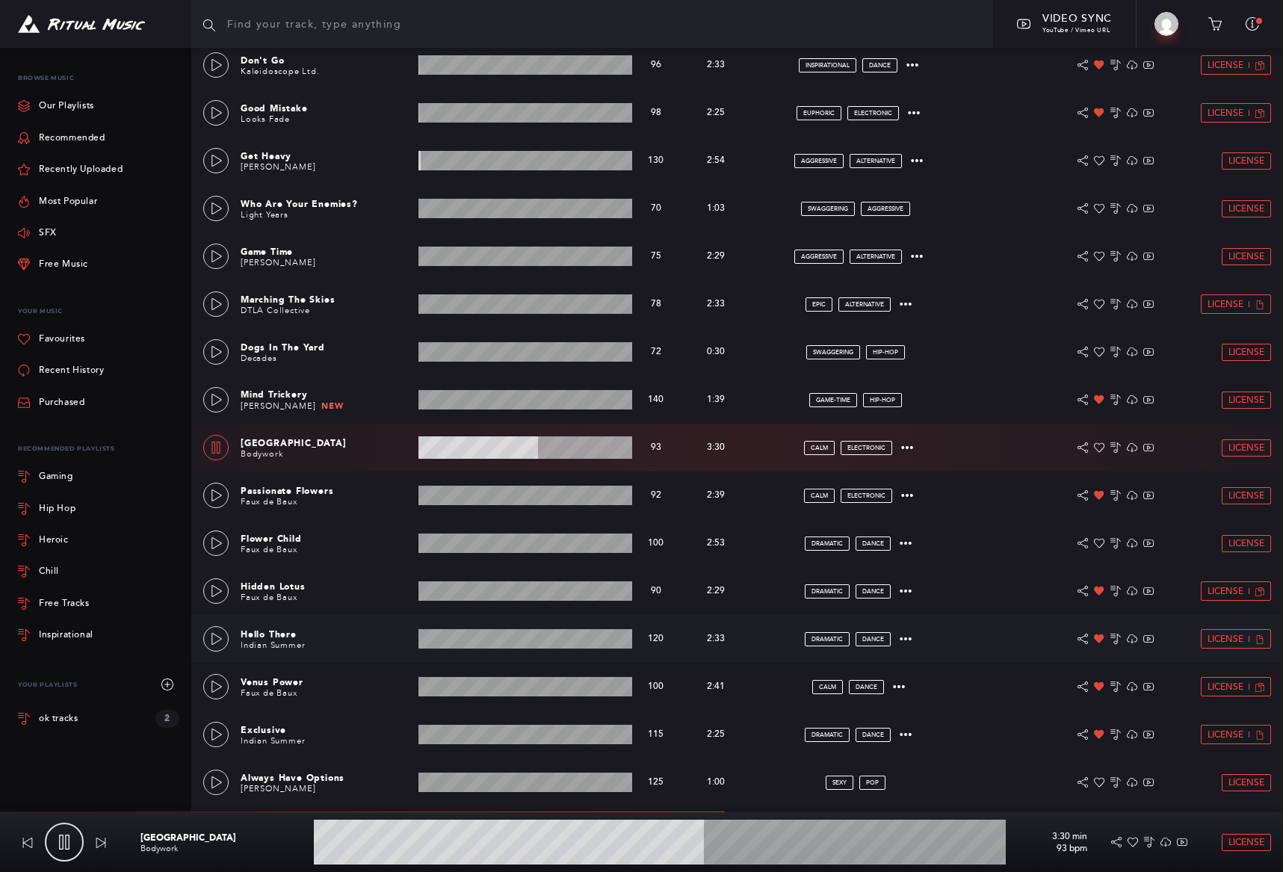
scroll to position [339, 0]
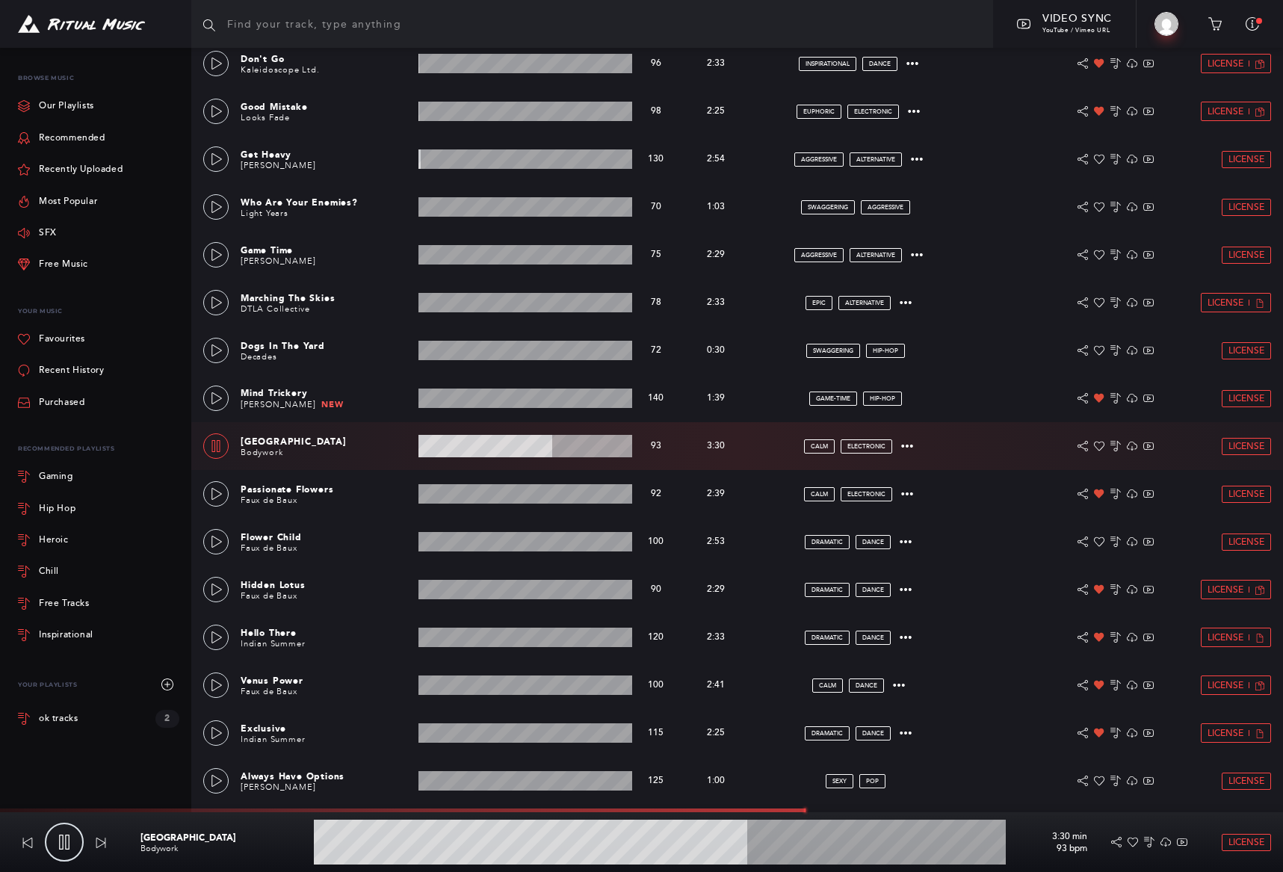
click at [324, 818] on div "Bad Hills Bodywork 3:30 min 93 bpm License" at bounding box center [706, 842] width 1155 height 60
click at [324, 842] on wave at bounding box center [660, 842] width 692 height 45
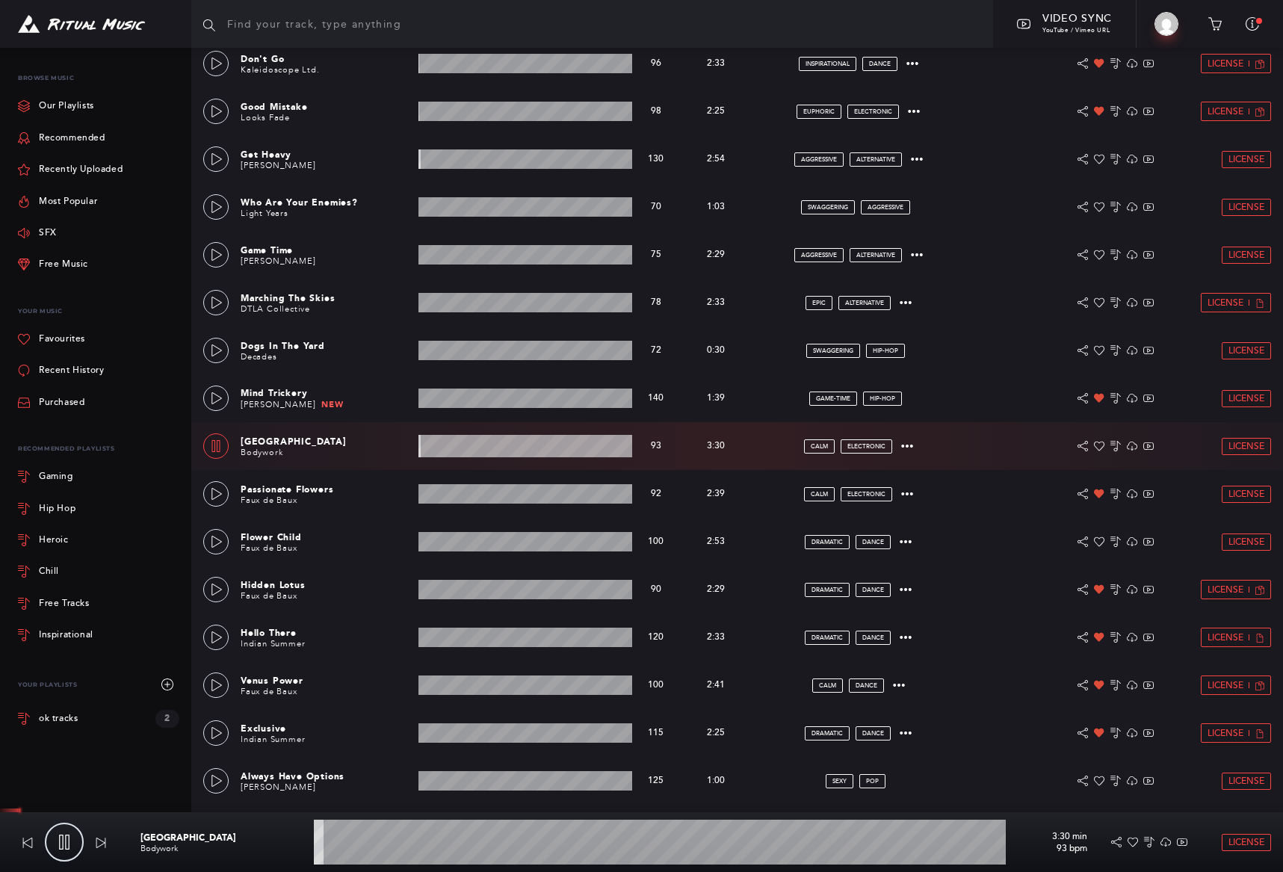
click at [324, 842] on wave at bounding box center [660, 842] width 692 height 45
click at [211, 448] on icon at bounding box center [216, 446] width 12 height 12
type input "6.54"
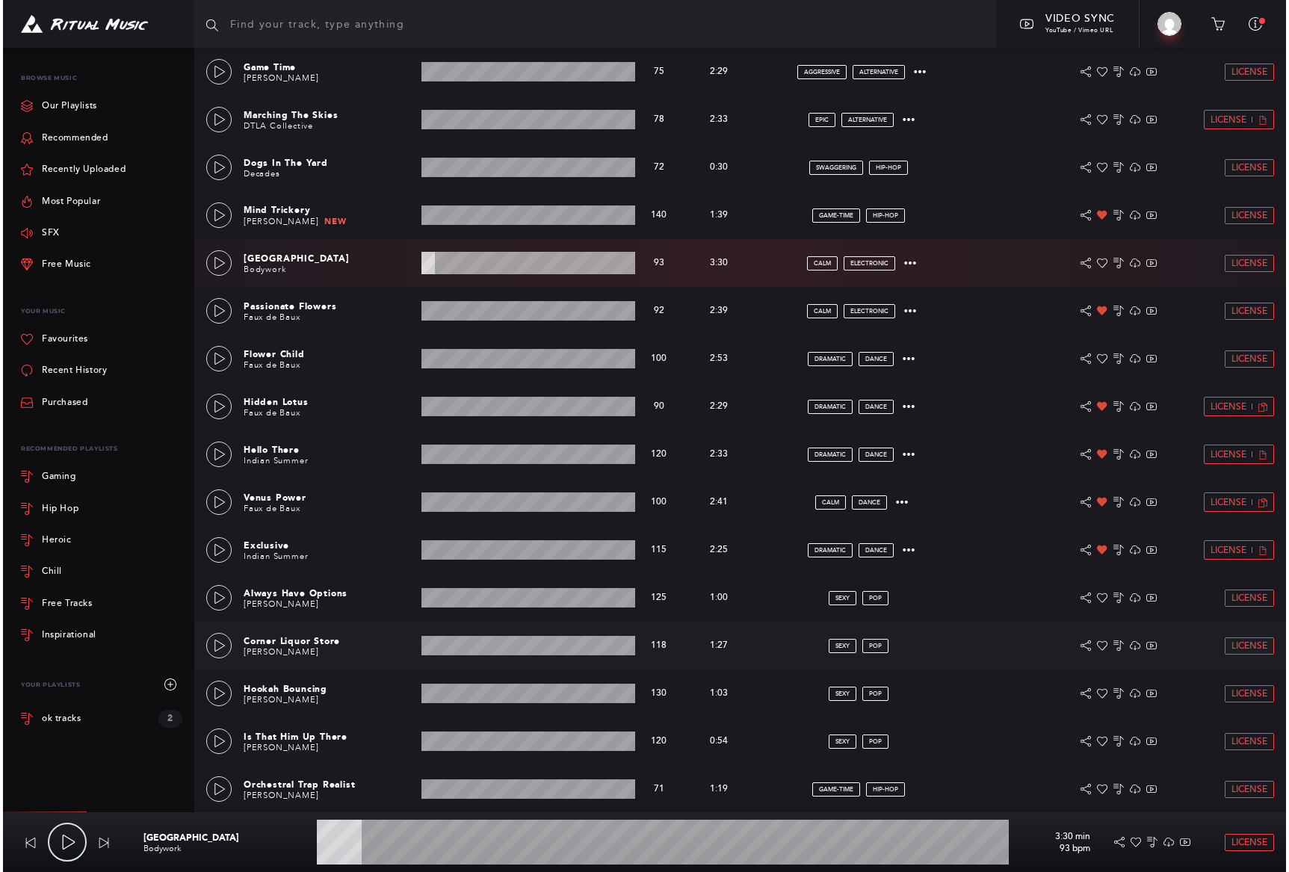
scroll to position [469, 0]
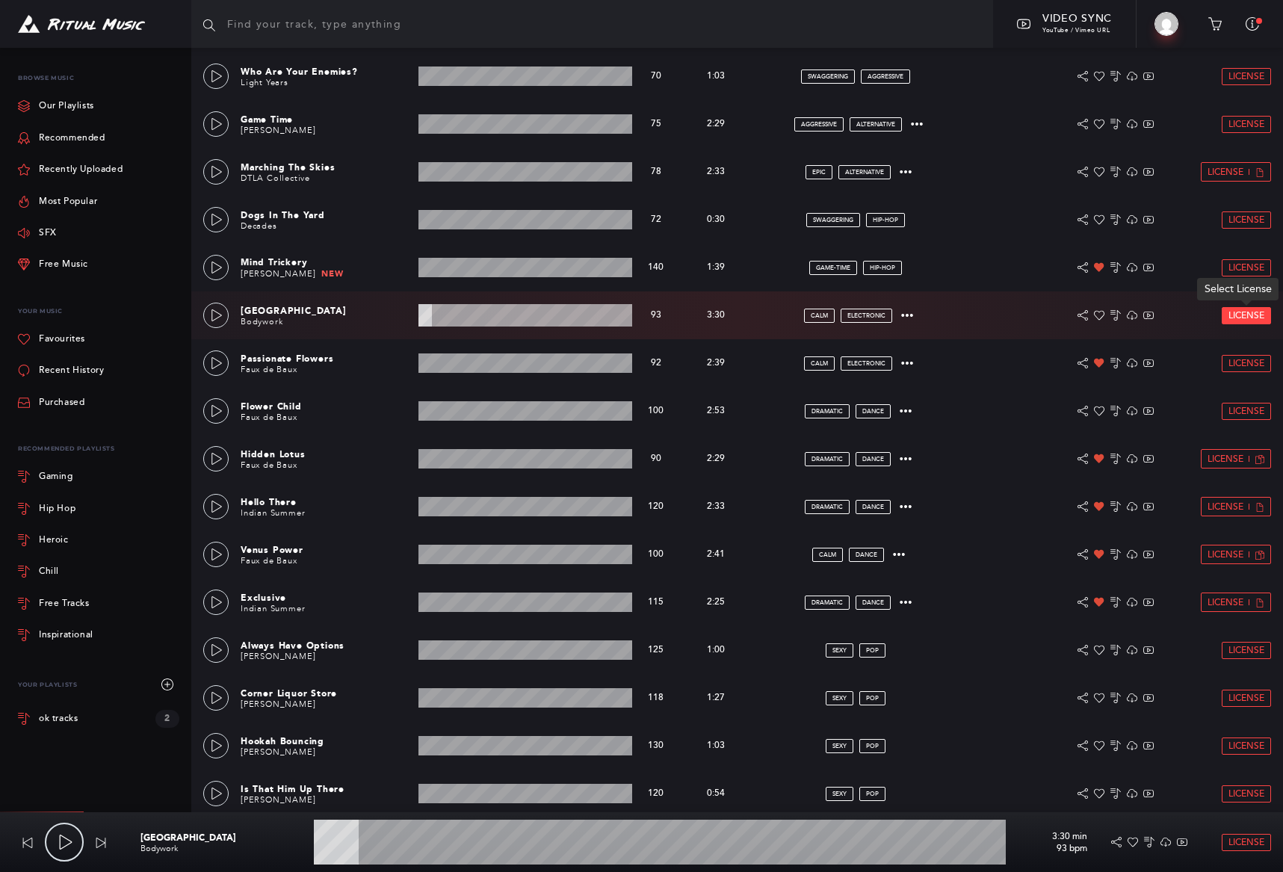
click at [1250, 321] on link "License" at bounding box center [1247, 316] width 48 height 16
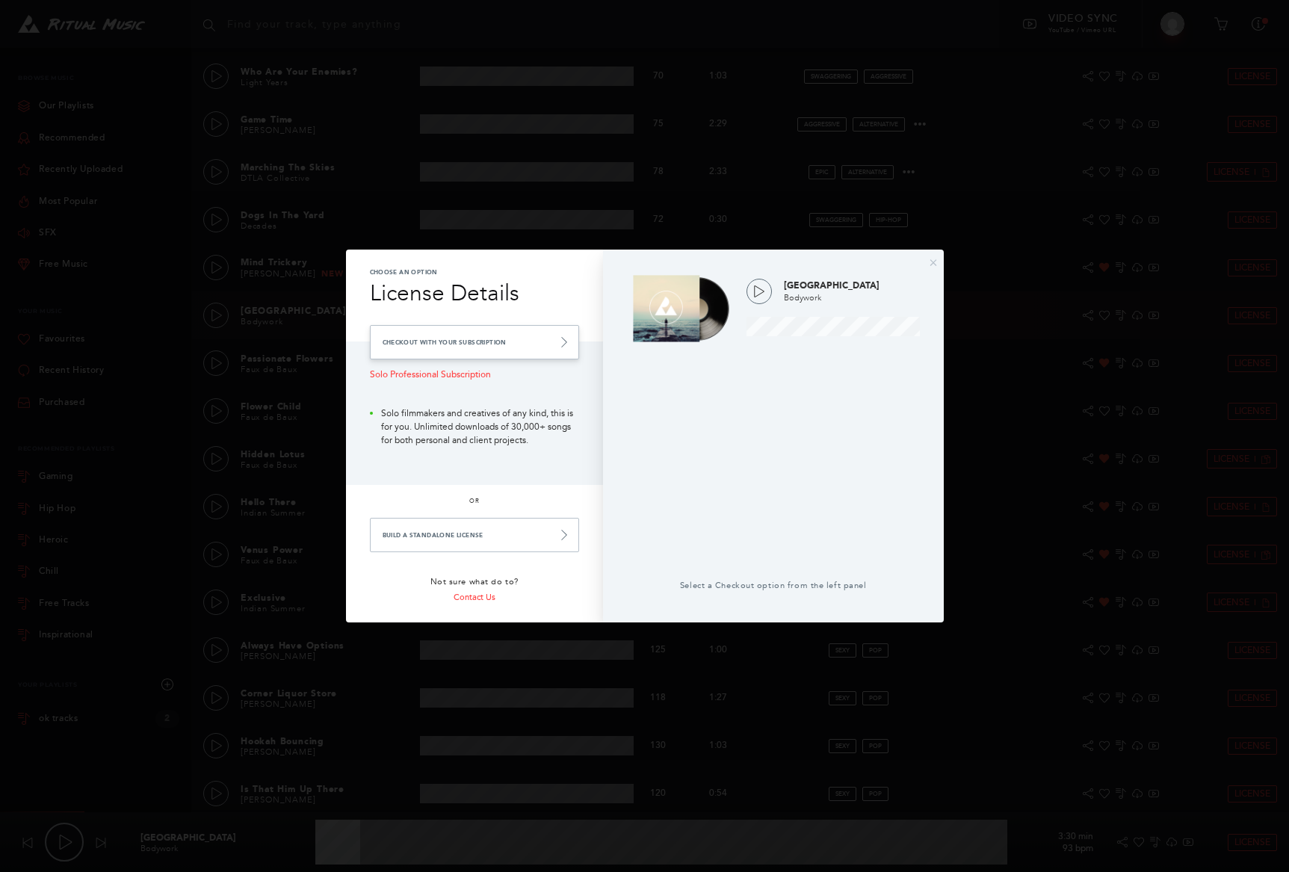
click at [517, 348] on link "Checkout with your Subscription" at bounding box center [474, 342] width 209 height 34
click at [564, 343] on icon at bounding box center [564, 342] width 6 height 10
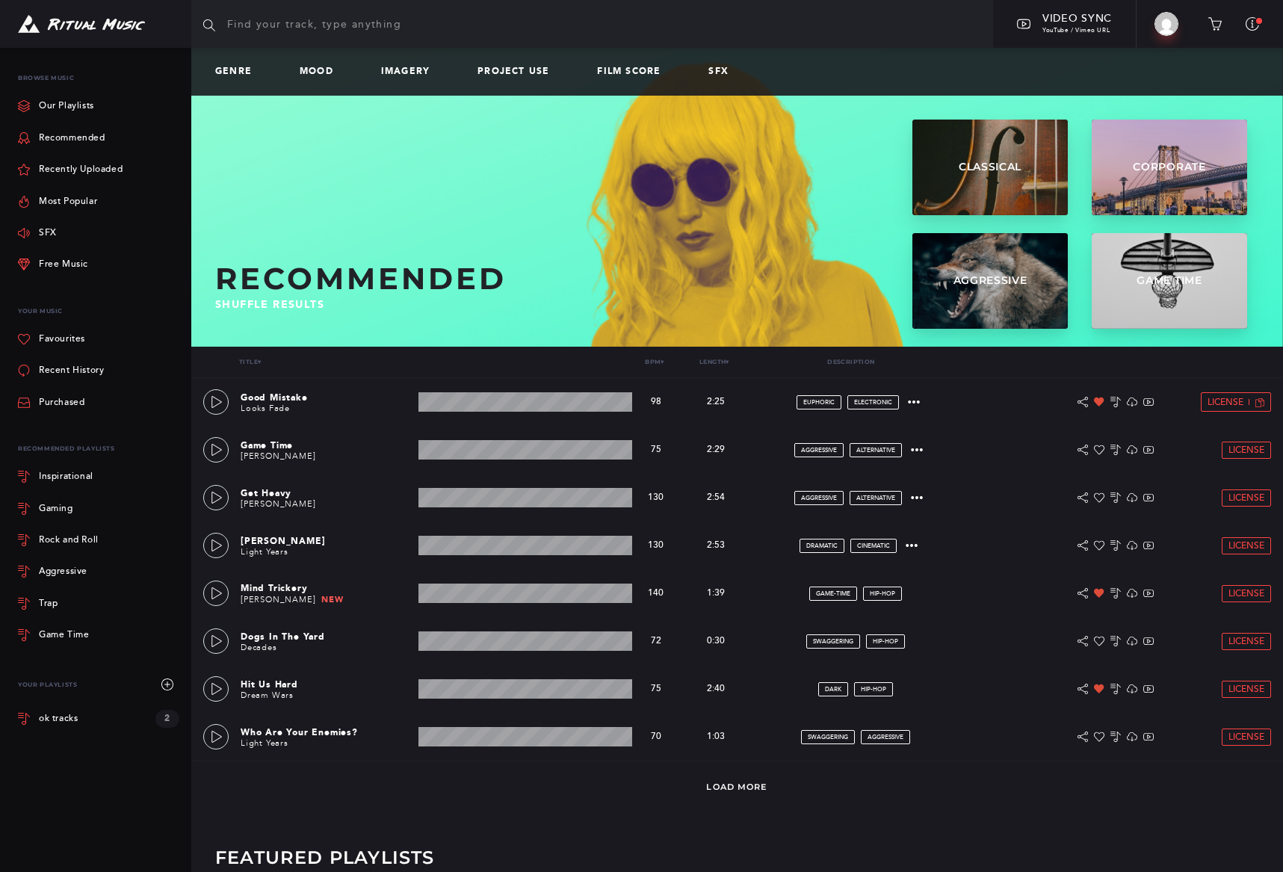
scroll to position [201, 0]
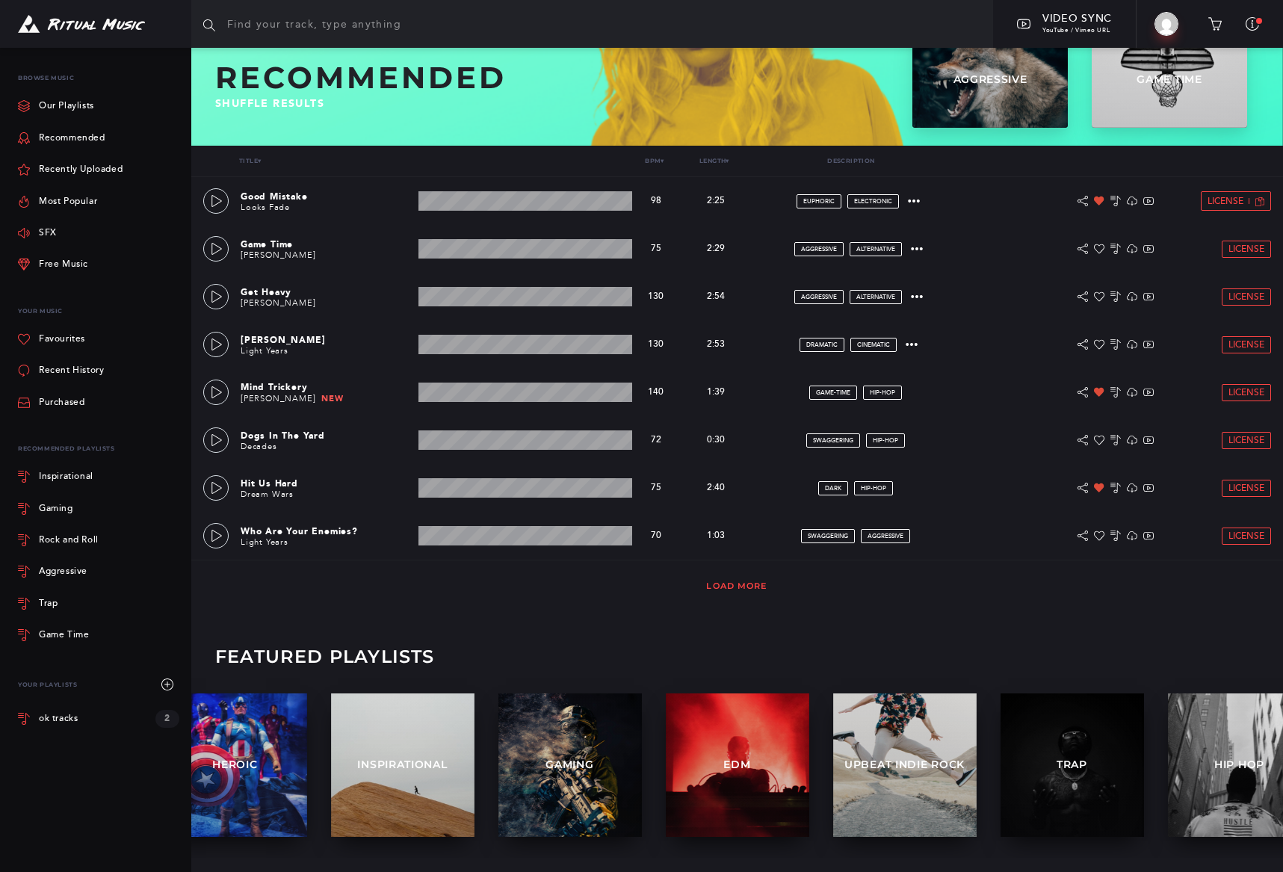
click at [719, 587] on link "Load More" at bounding box center [736, 586] width 61 height 10
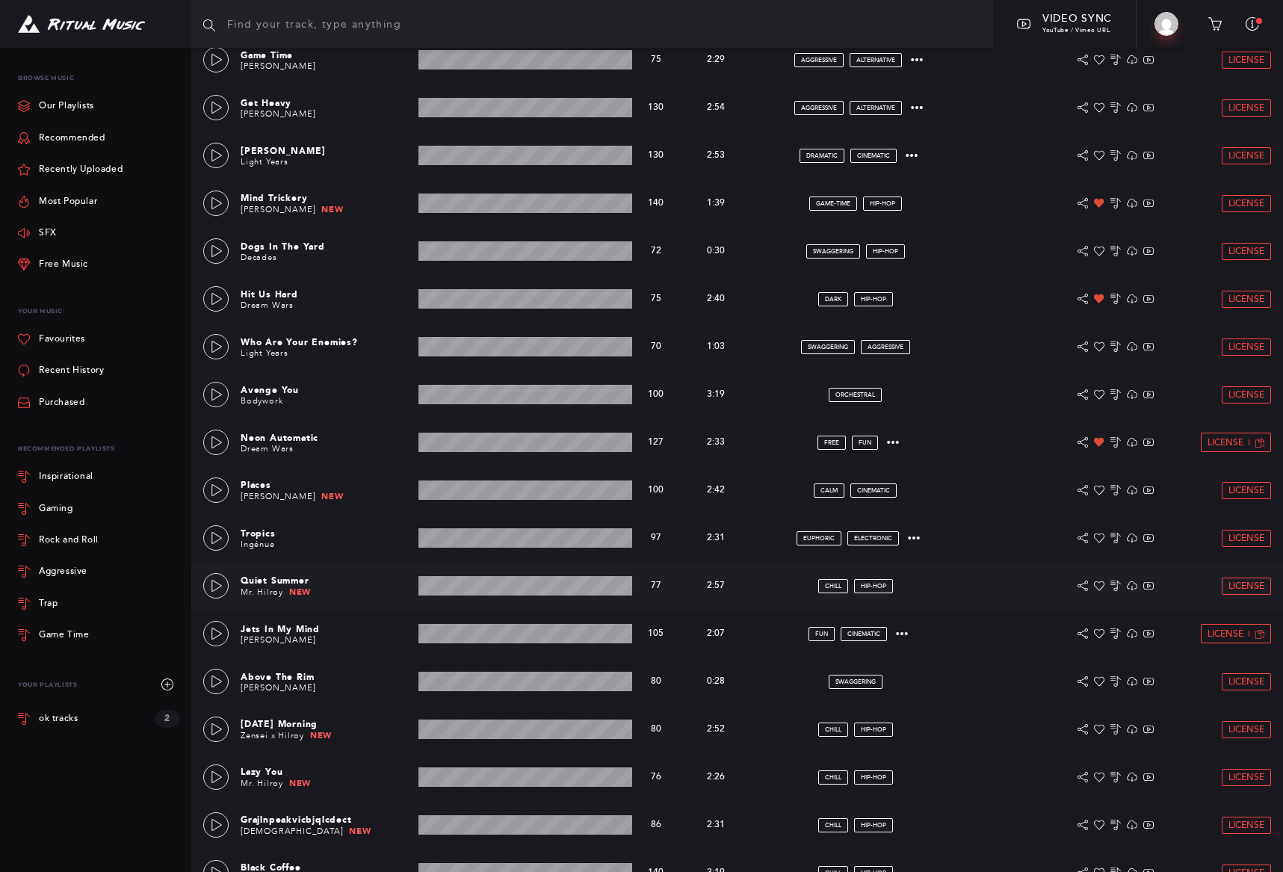
scroll to position [386, 0]
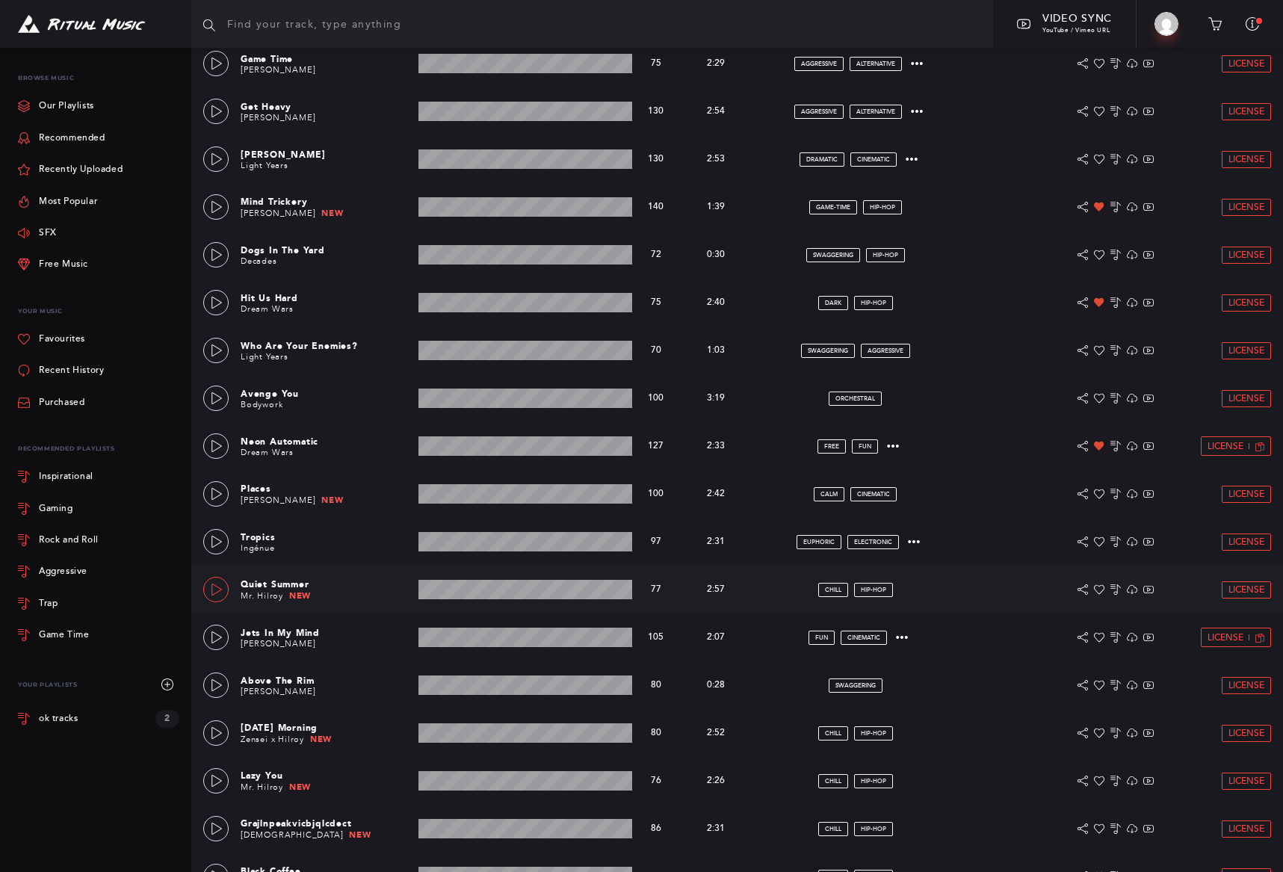
click at [215, 590] on icon at bounding box center [217, 590] width 12 height 12
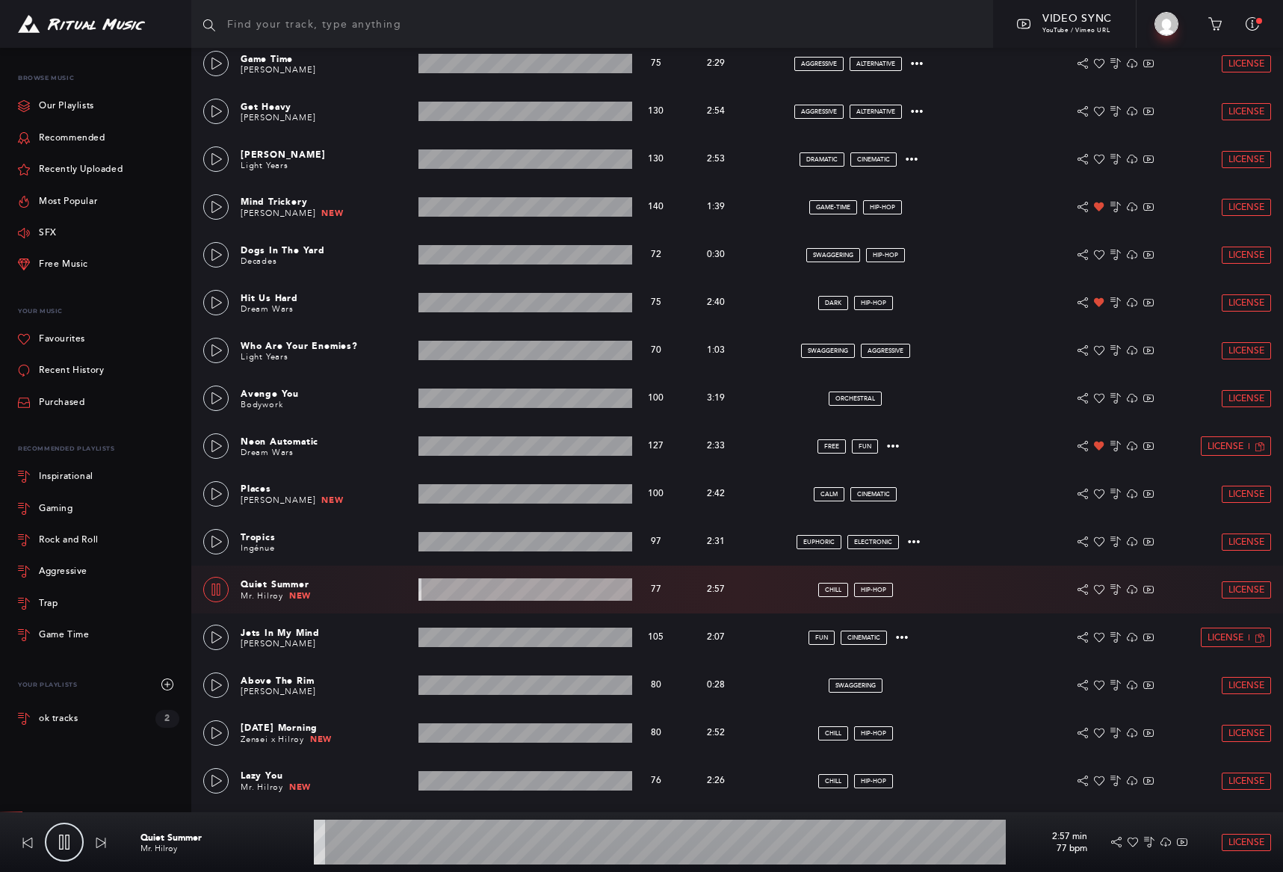
click at [215, 590] on icon at bounding box center [216, 590] width 8 height 12
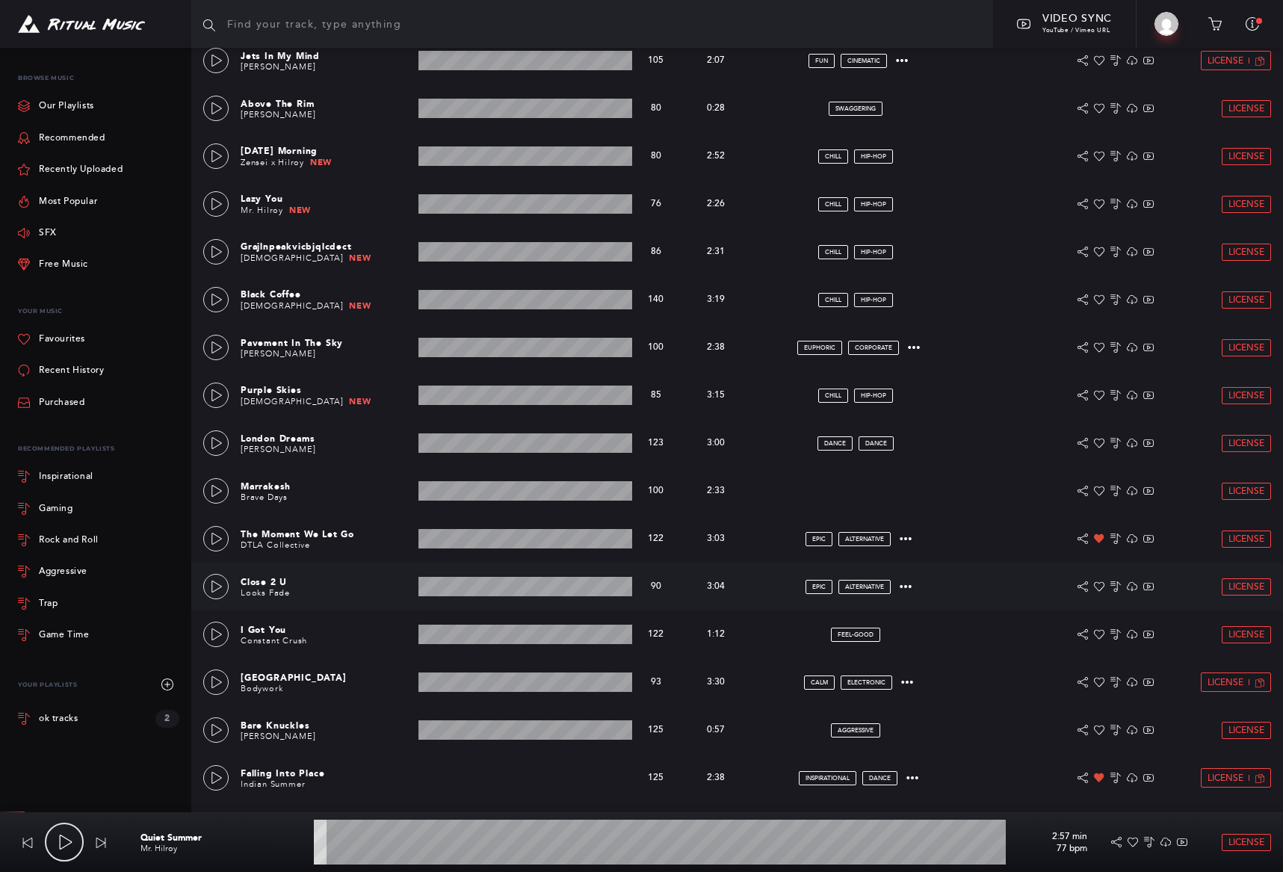
scroll to position [966, 0]
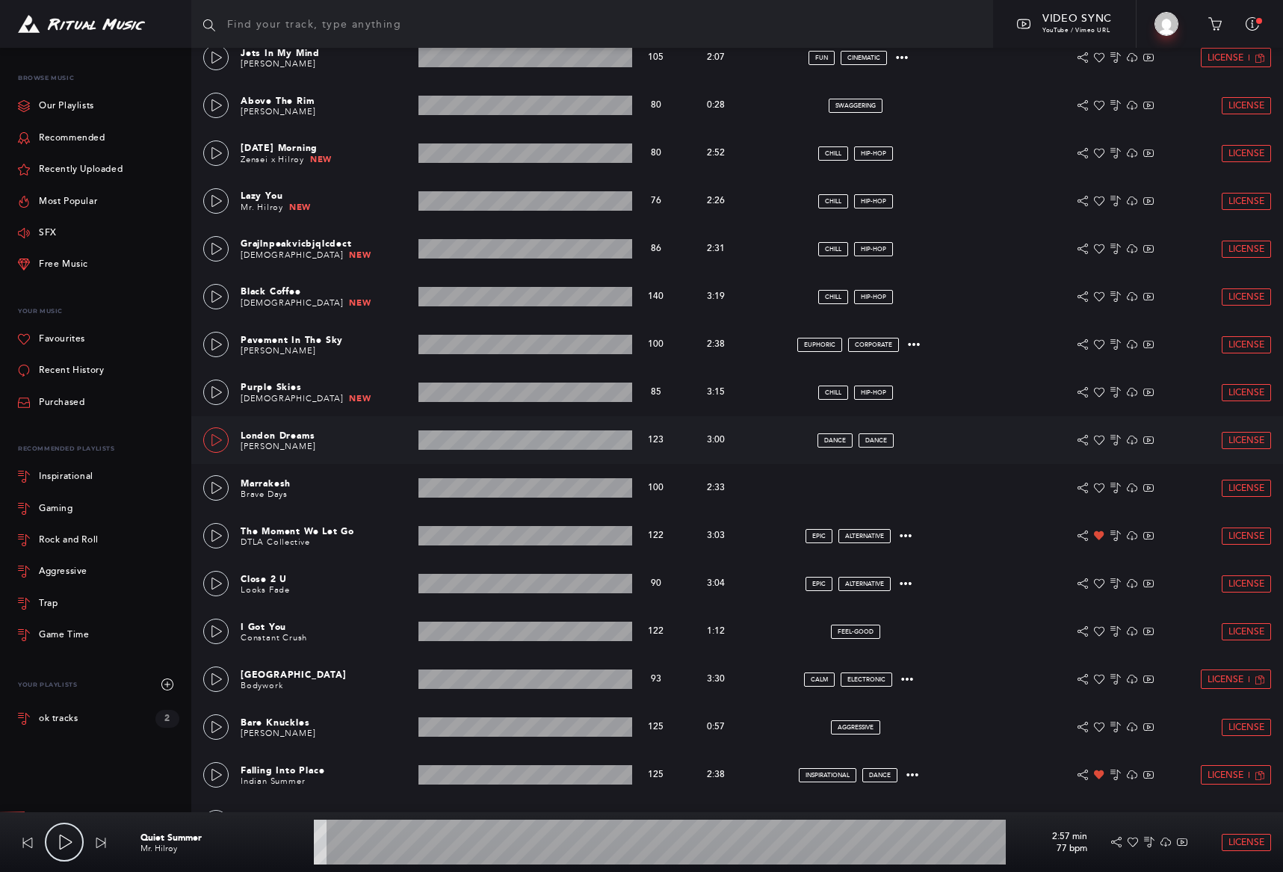
click at [207, 442] on link at bounding box center [215, 440] width 25 height 25
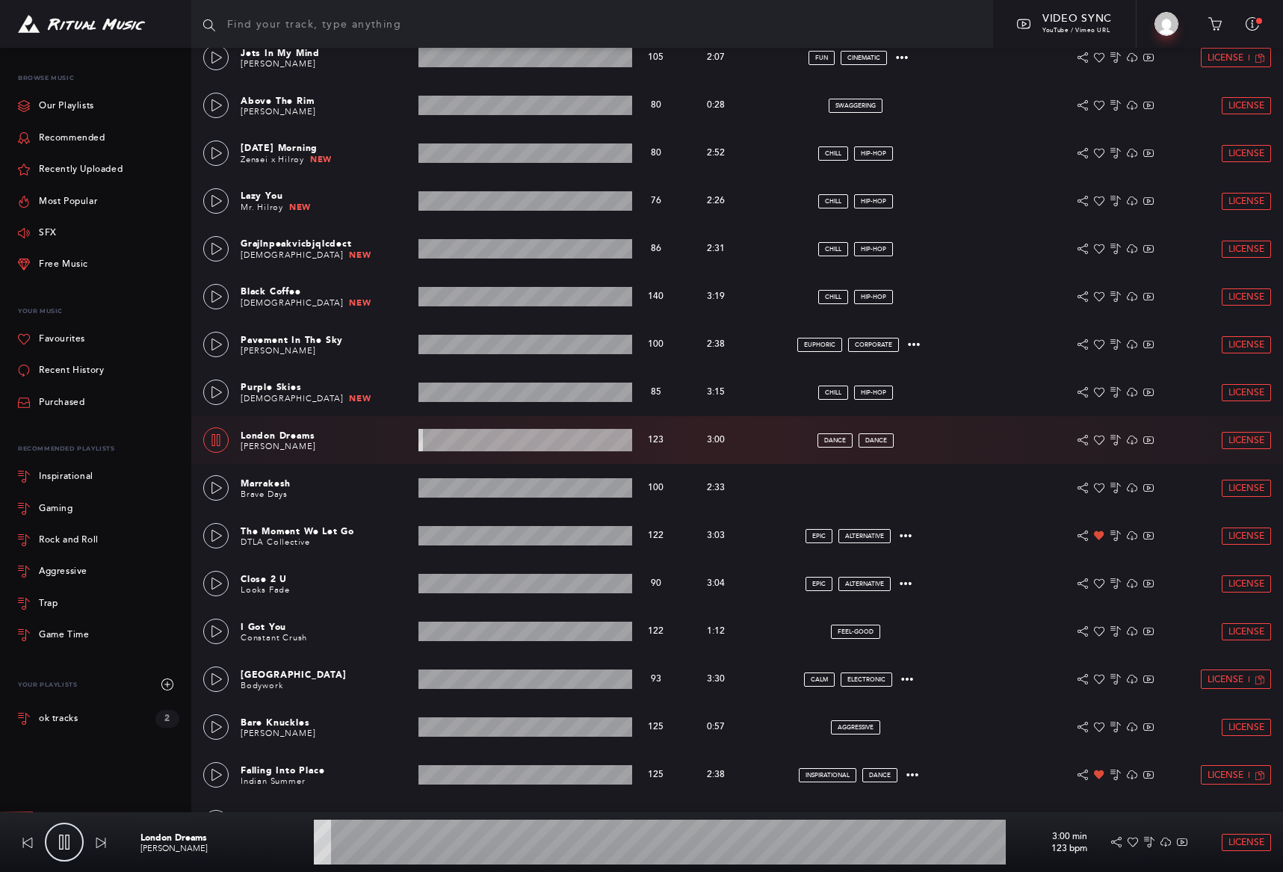
click at [215, 440] on icon at bounding box center [216, 440] width 8 height 12
click at [218, 540] on icon at bounding box center [217, 536] width 12 height 12
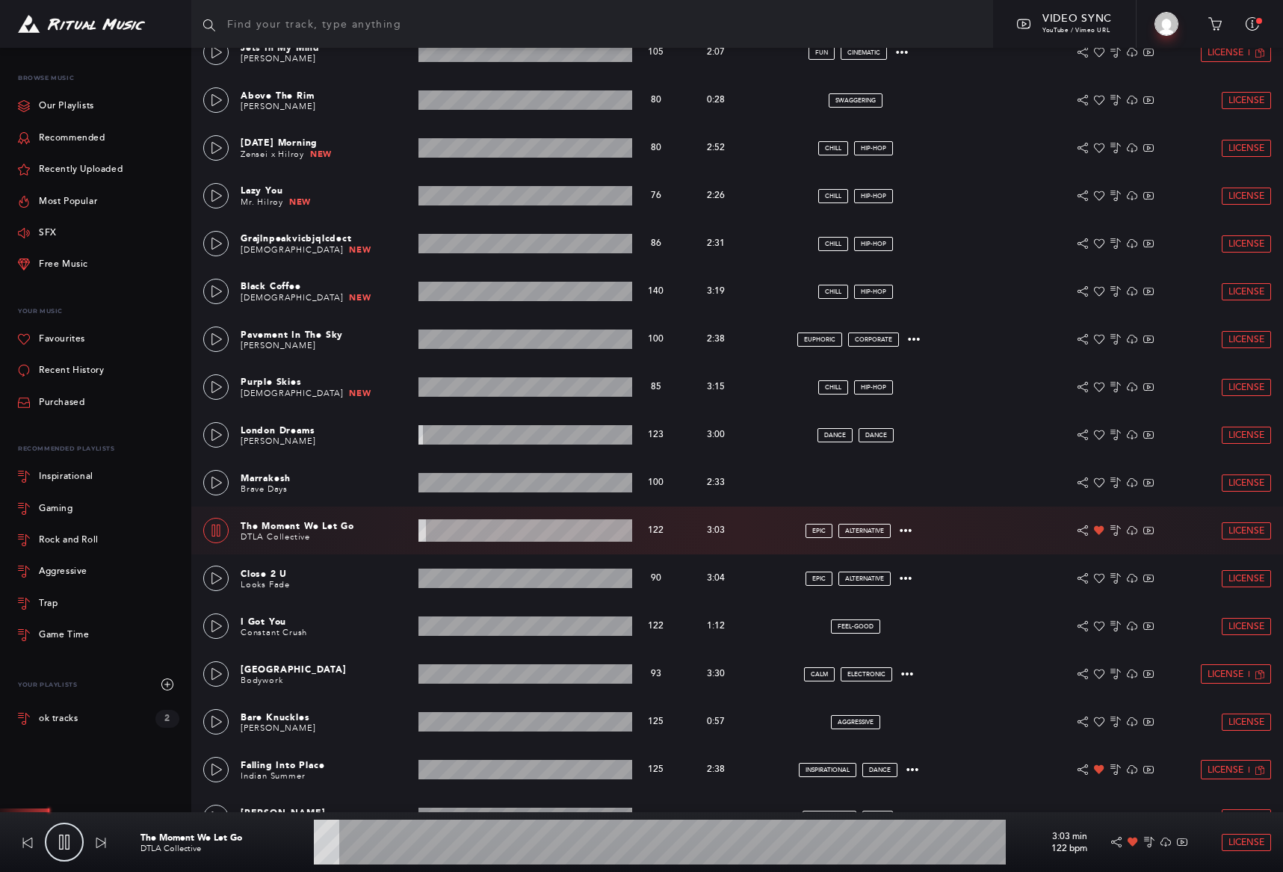
drag, startPoint x: 428, startPoint y: 840, endPoint x: 463, endPoint y: 839, distance: 35.1
click at [463, 840] on wave at bounding box center [660, 842] width 692 height 45
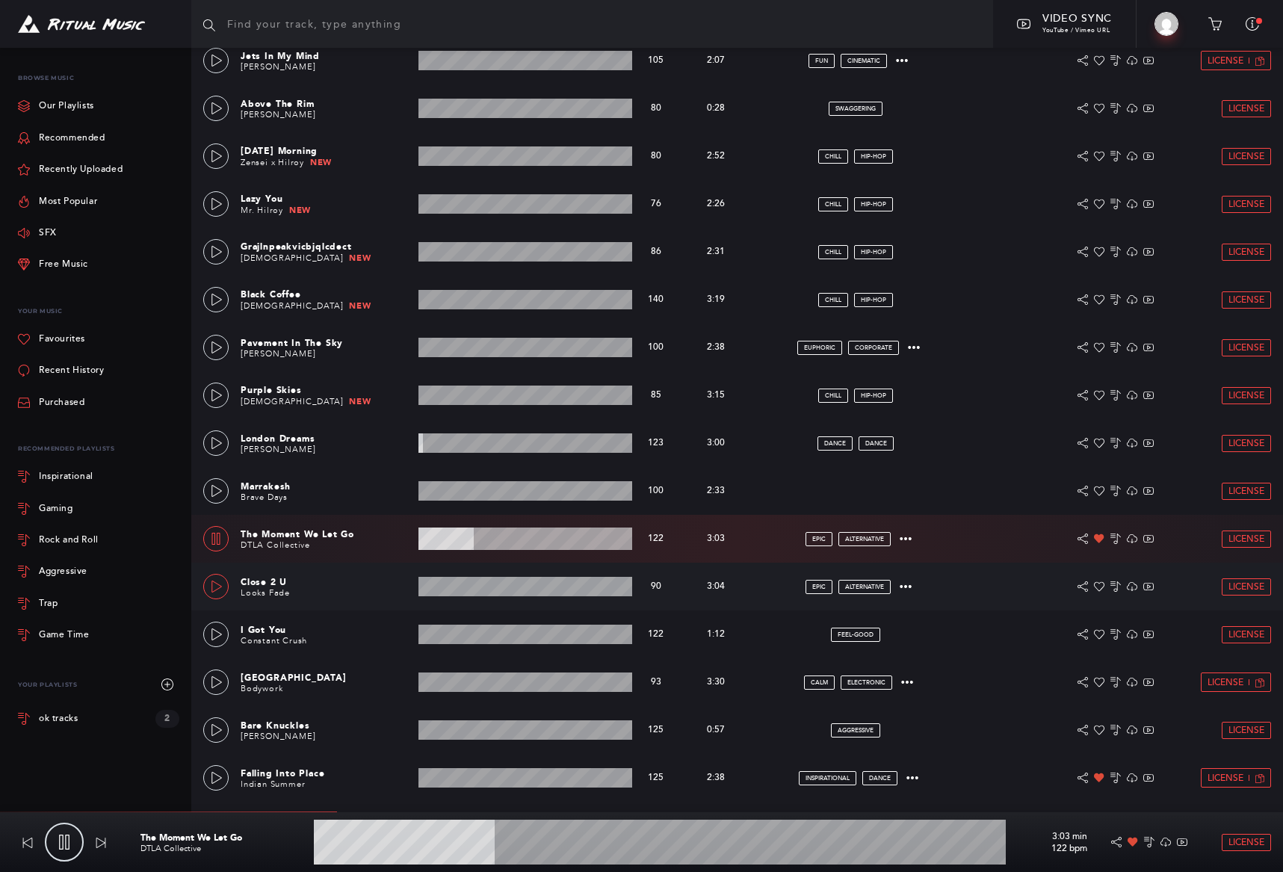
click at [218, 588] on icon at bounding box center [217, 587] width 10 height 12
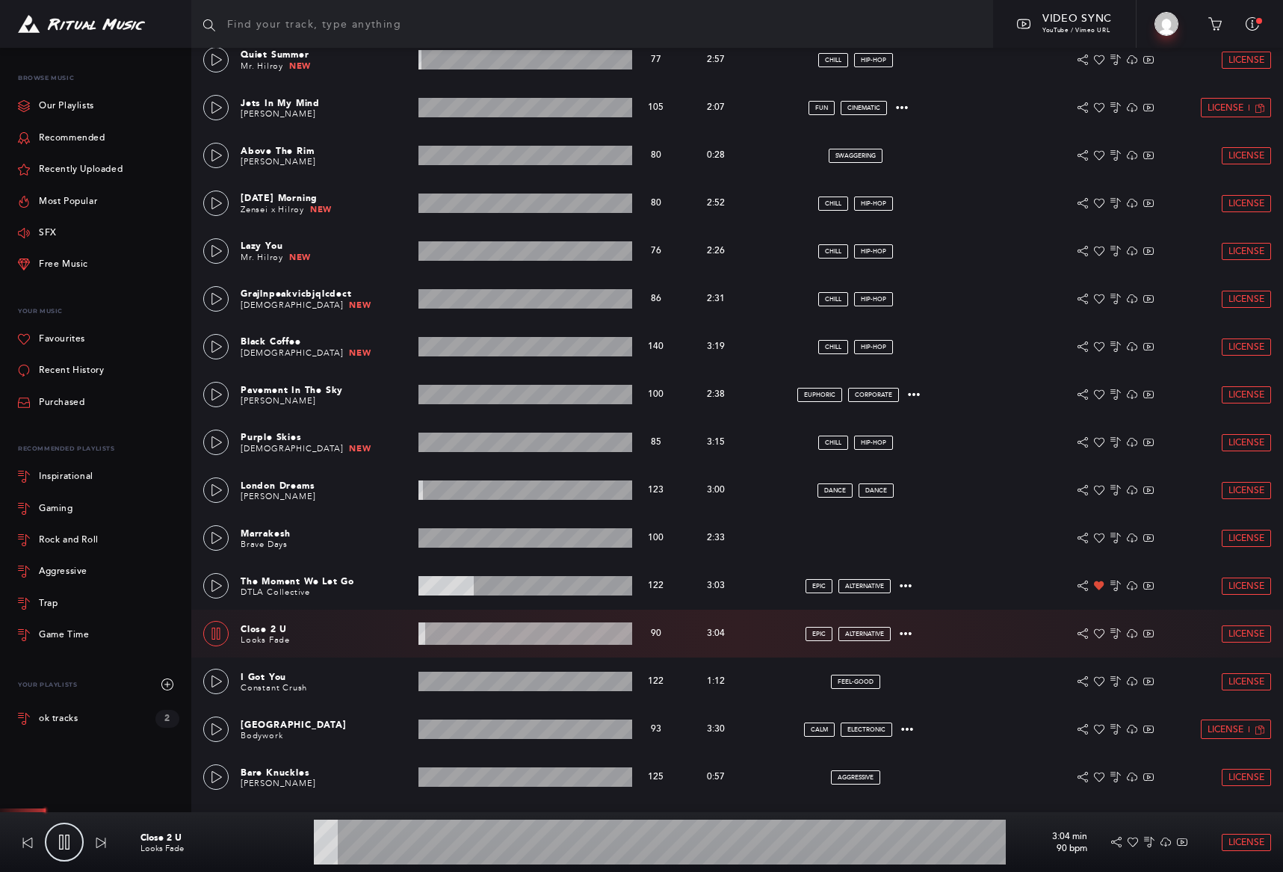
scroll to position [915, 0]
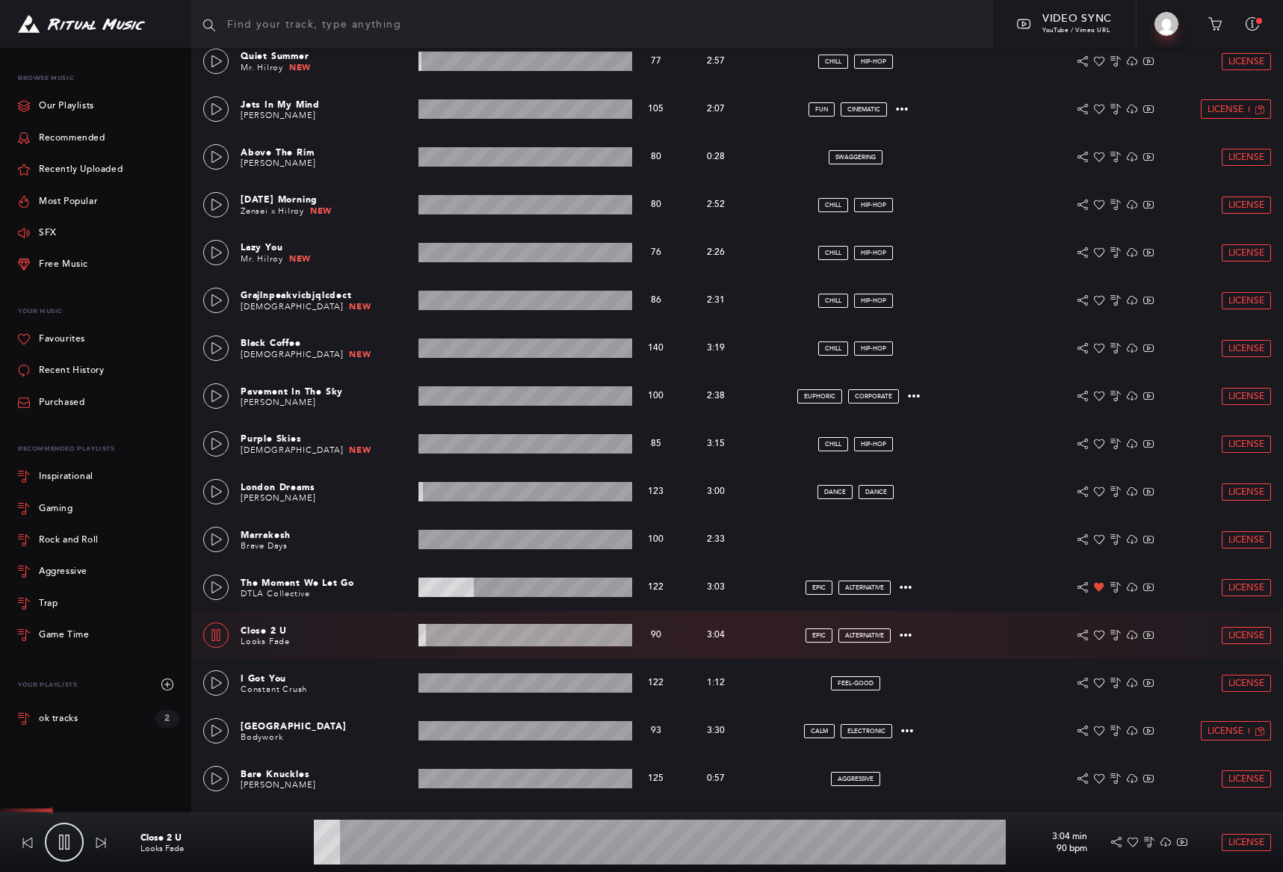
click at [371, 843] on wave at bounding box center [660, 842] width 692 height 45
click at [400, 842] on wave at bounding box center [660, 842] width 692 height 45
click at [217, 733] on icon at bounding box center [217, 731] width 10 height 12
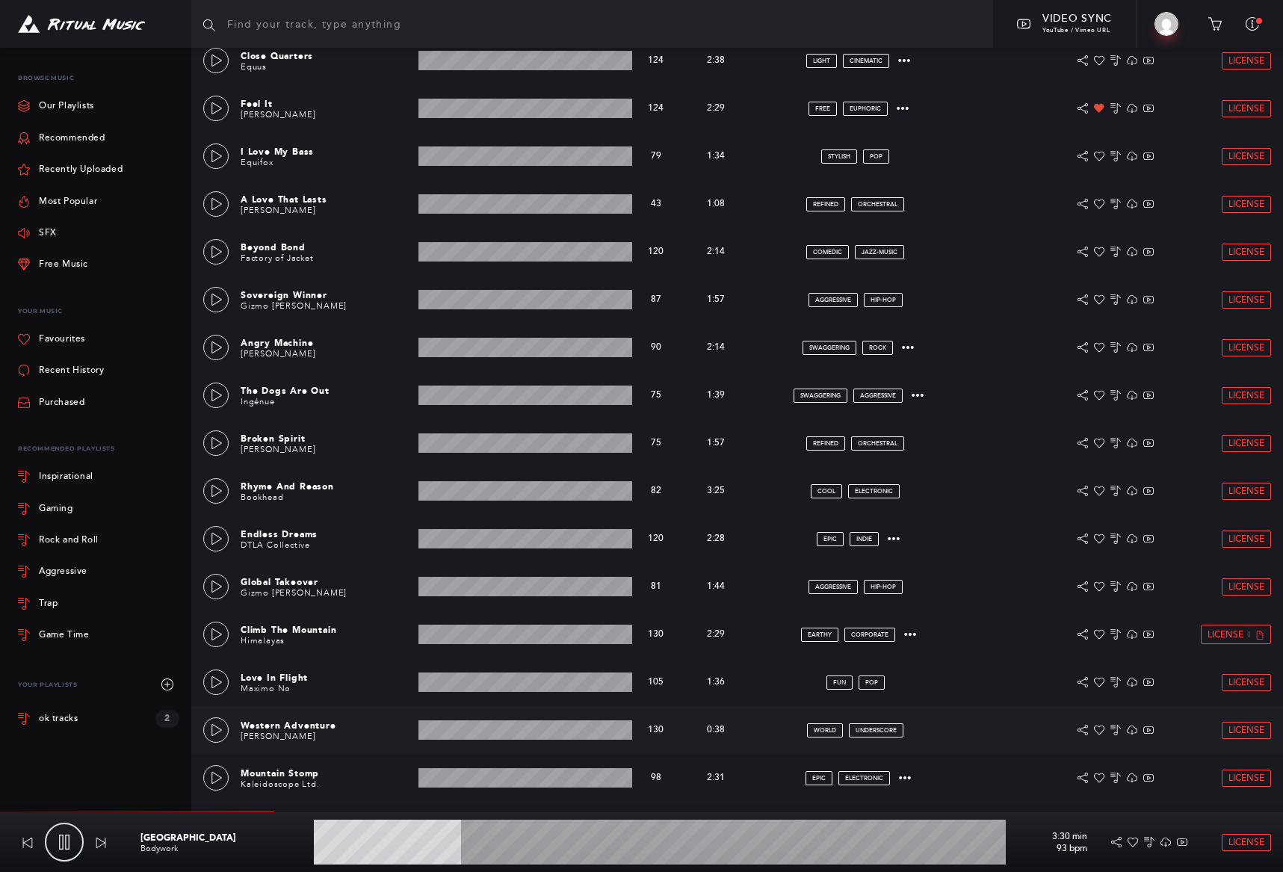
scroll to position [3115, 0]
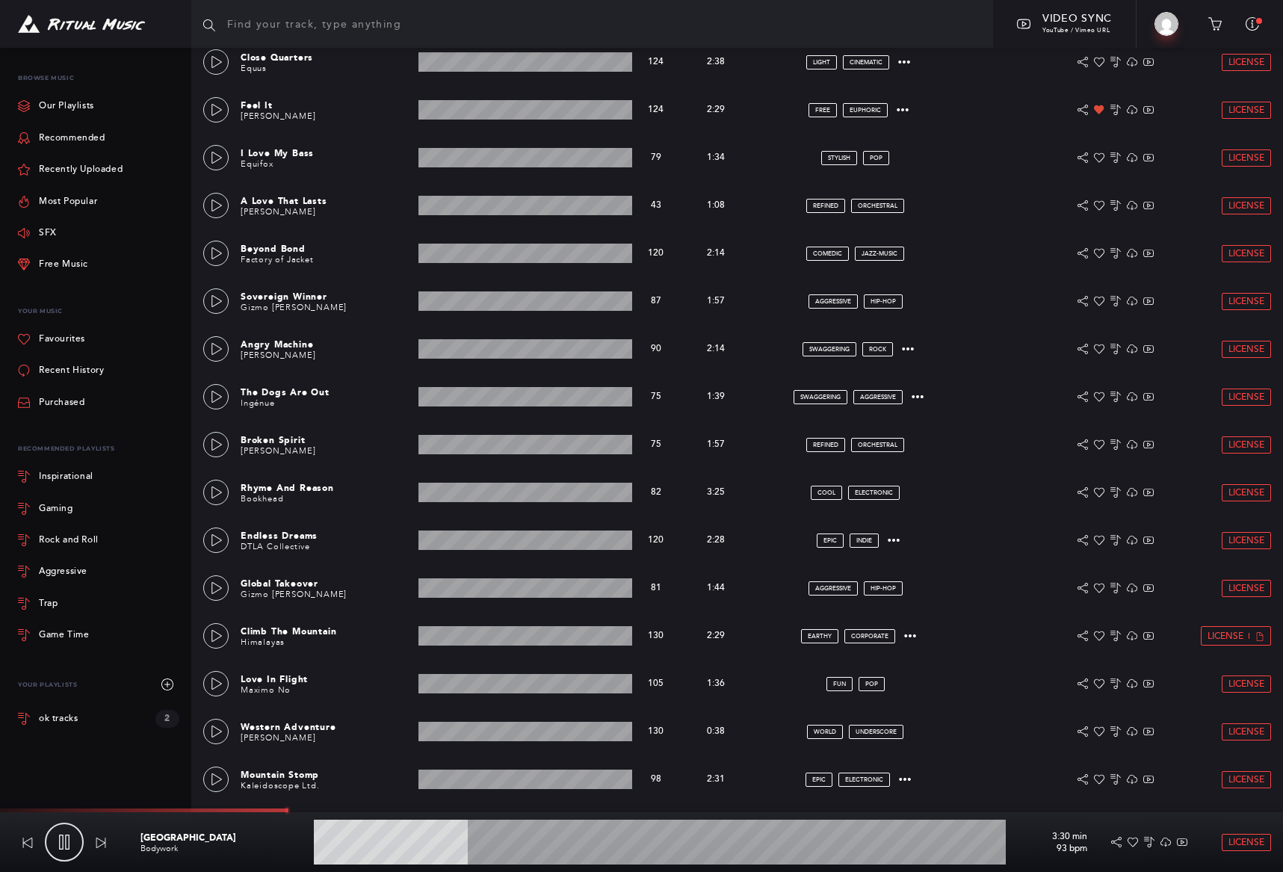
click at [63, 846] on icon at bounding box center [64, 842] width 10 height 15
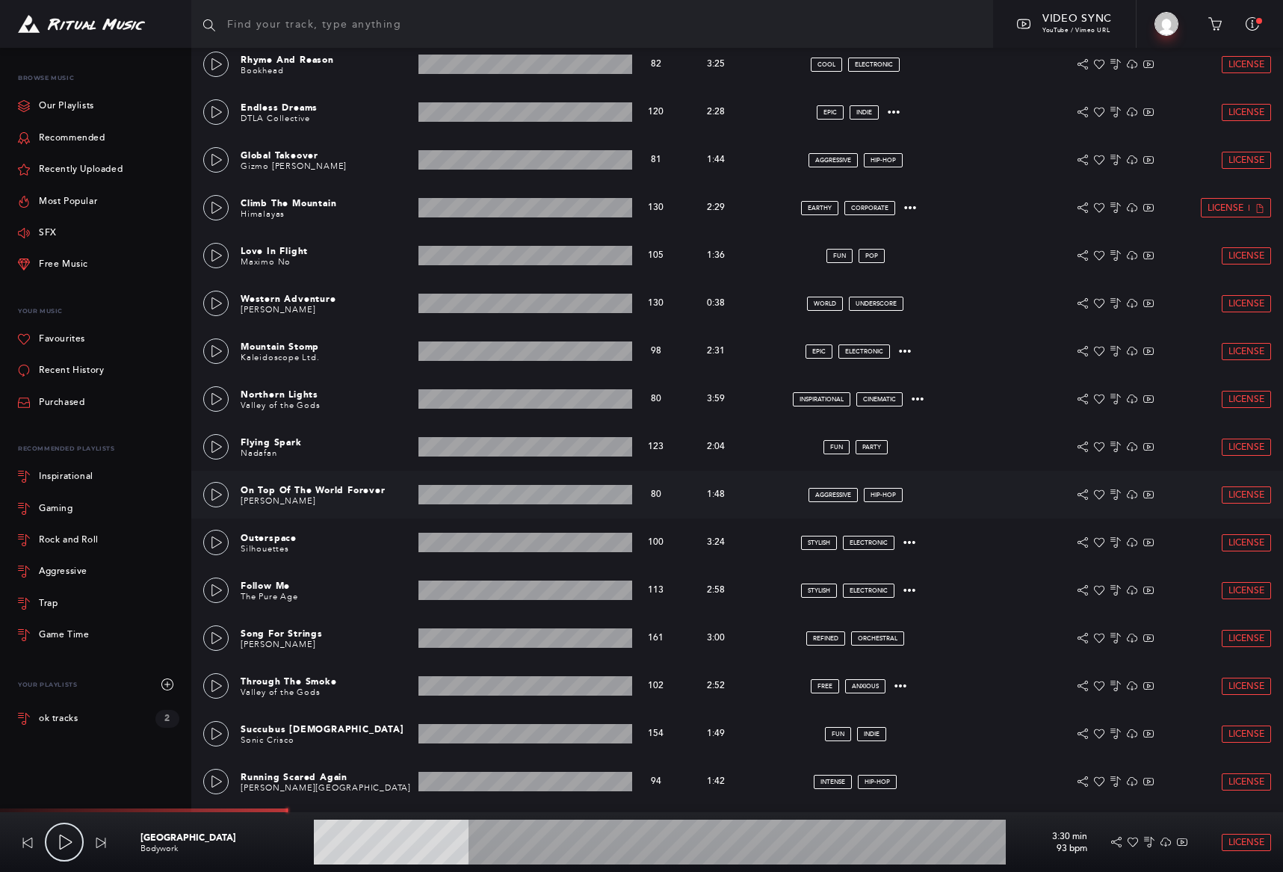
scroll to position [3545, 0]
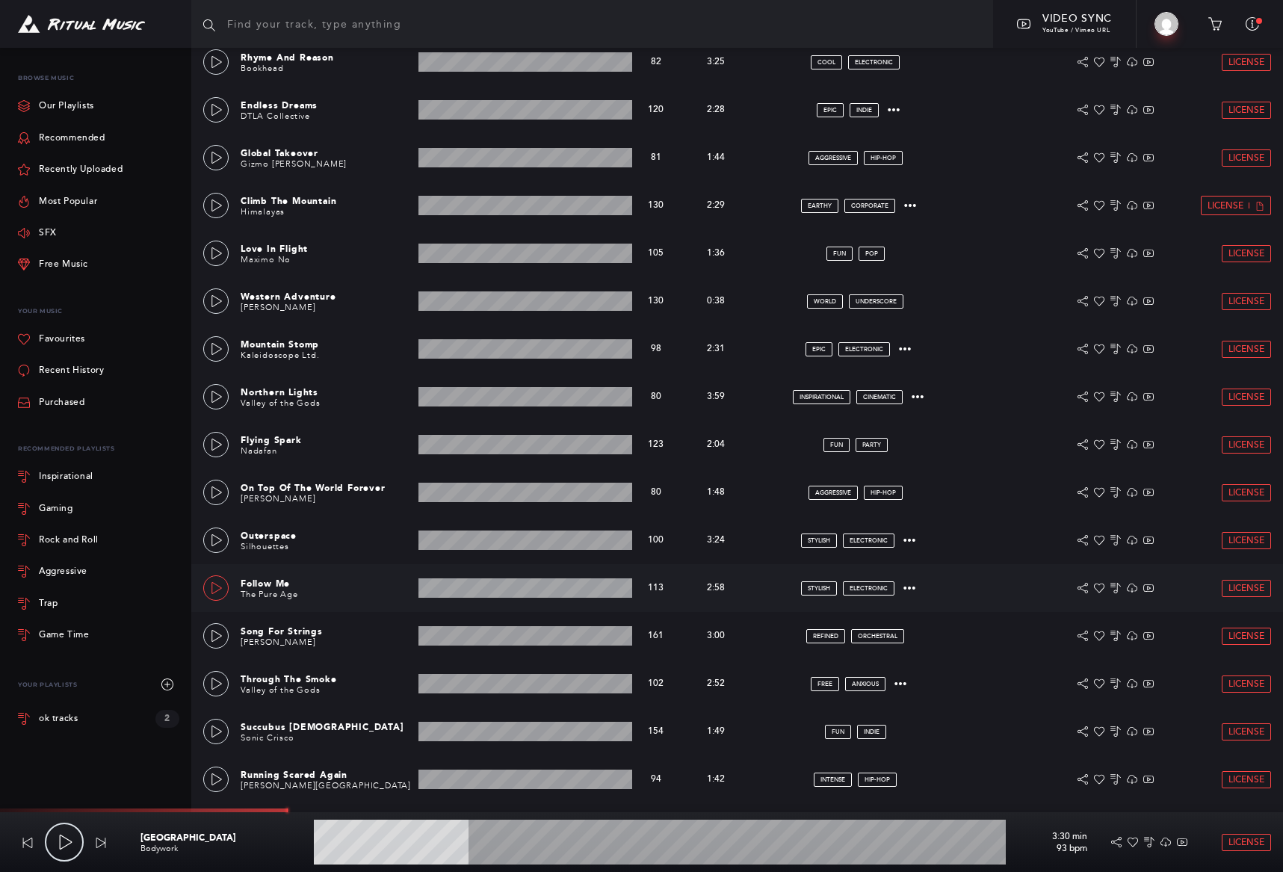
click at [215, 590] on icon at bounding box center [217, 588] width 12 height 12
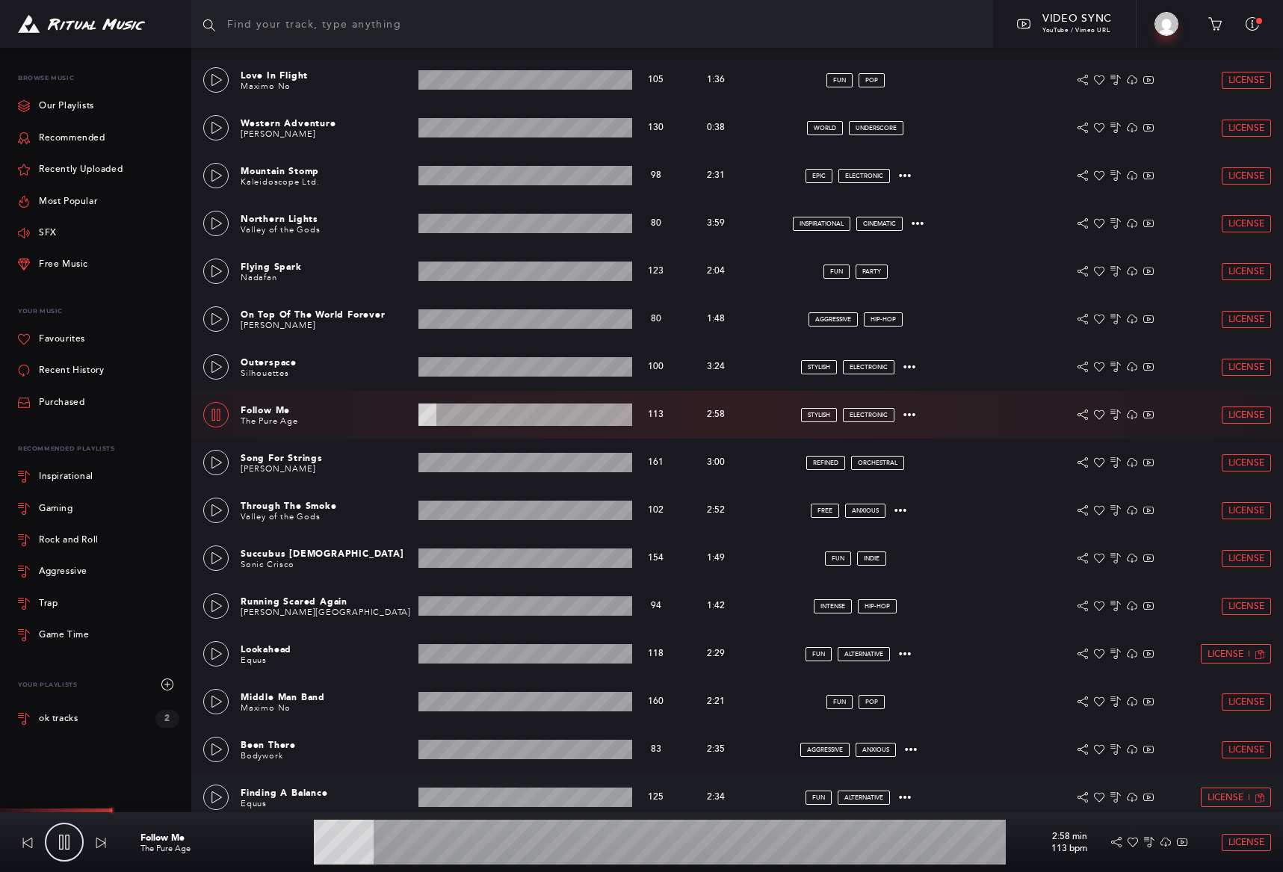
scroll to position [3719, 0]
click at [1100, 416] on icon at bounding box center [1099, 414] width 10 height 10
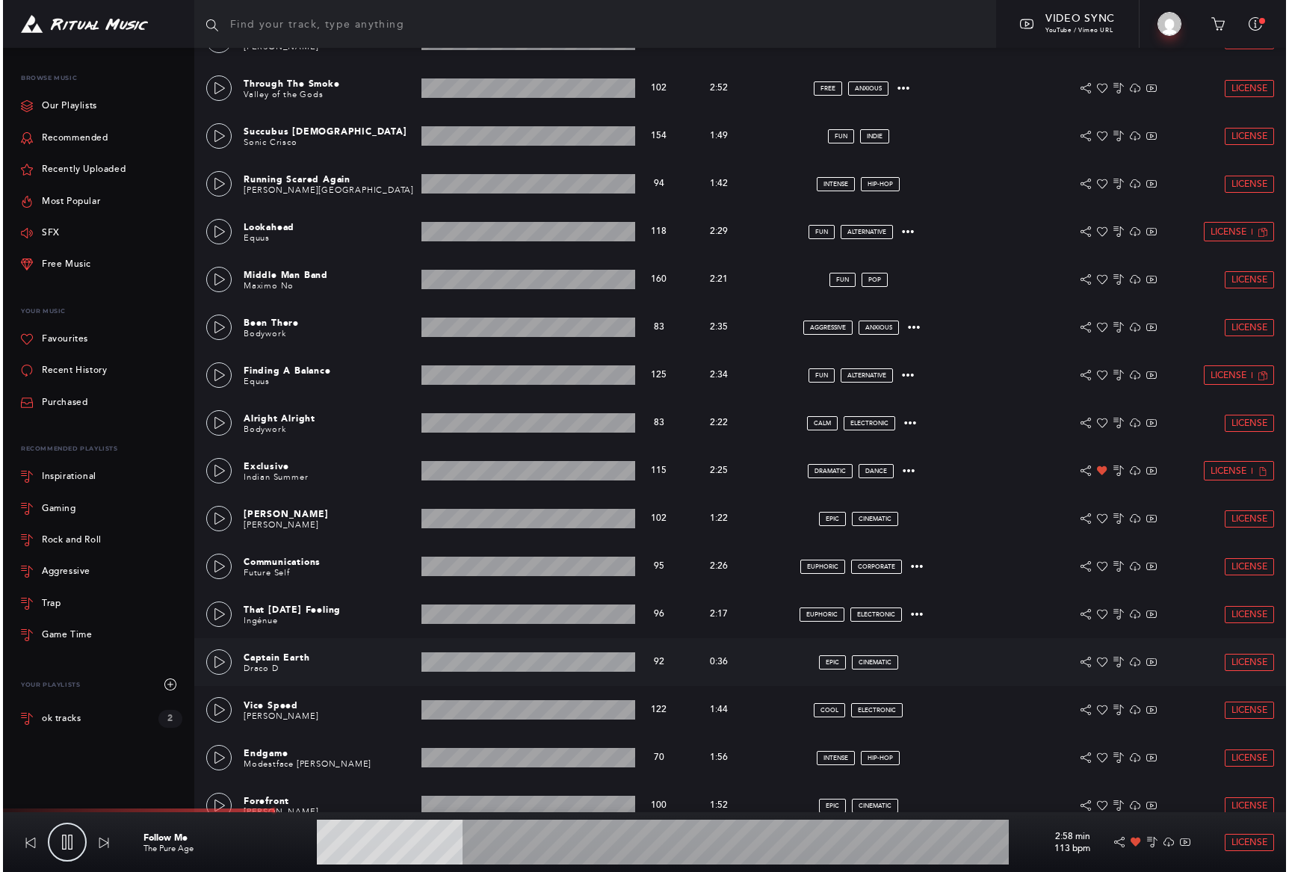
scroll to position [4138, 0]
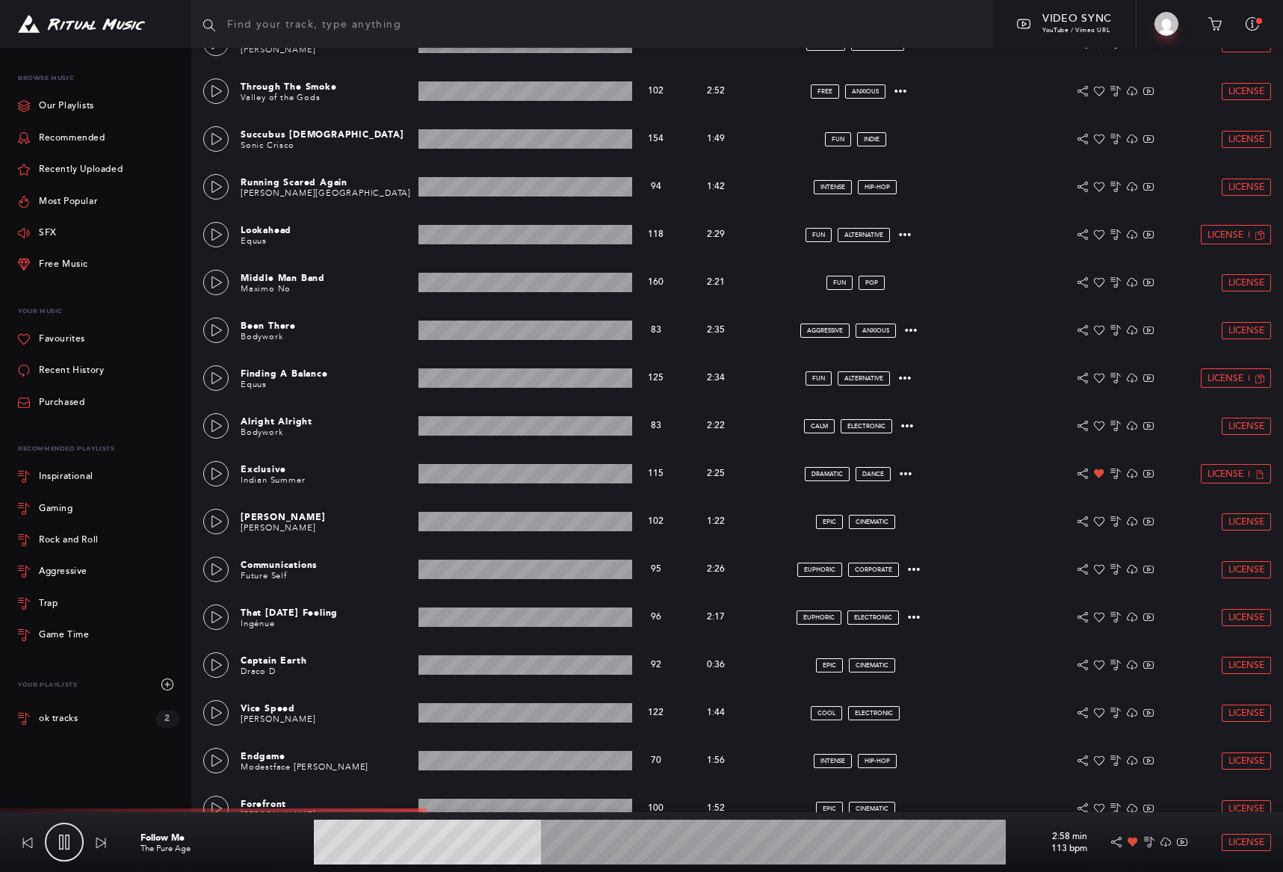
click at [58, 839] on icon at bounding box center [64, 842] width 15 height 15
type input "33.14"
click at [1243, 842] on span "License" at bounding box center [1247, 843] width 36 height 10
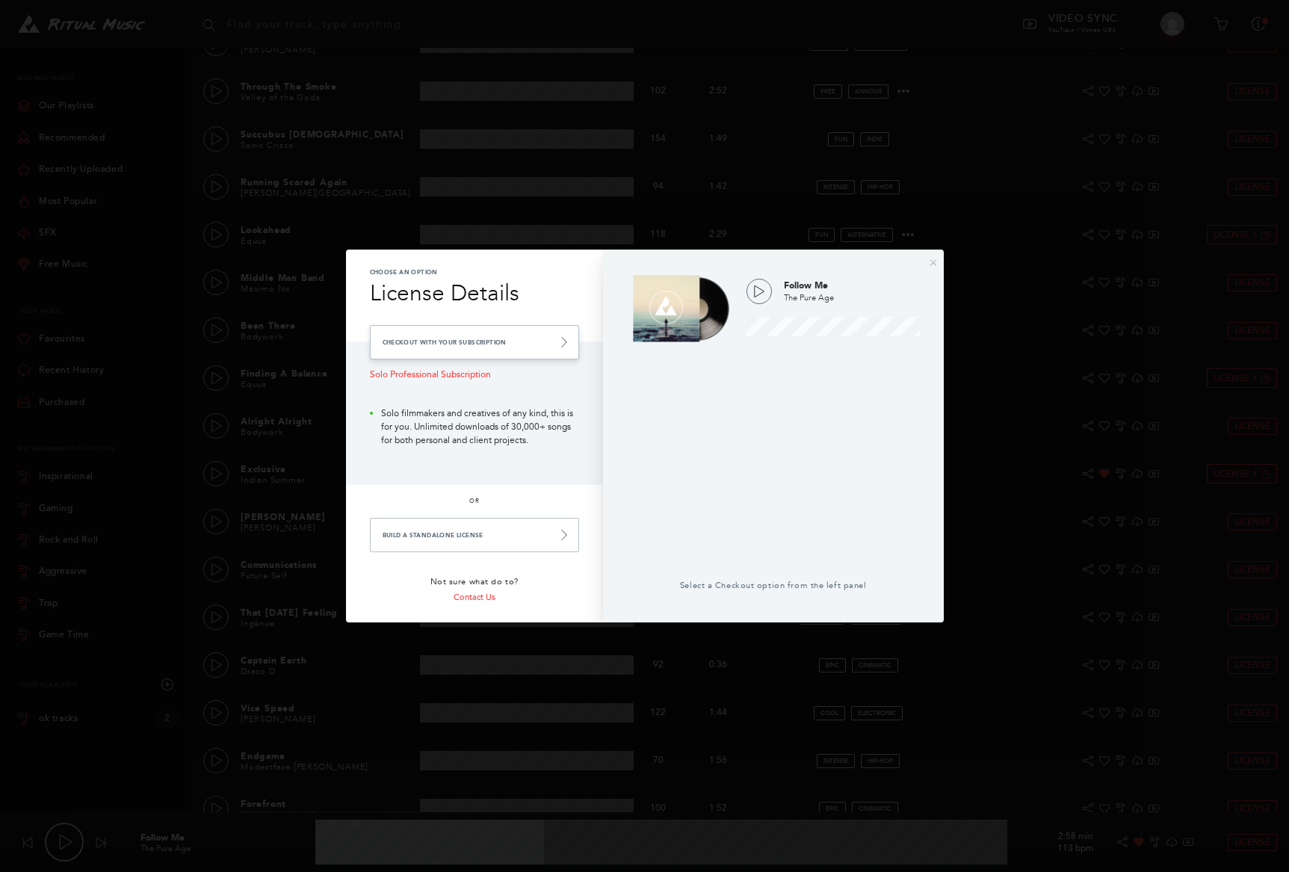
click at [505, 345] on link "Checkout with your Subscription" at bounding box center [474, 342] width 209 height 34
click at [546, 339] on link "Checkout with your Subscription" at bounding box center [474, 342] width 209 height 34
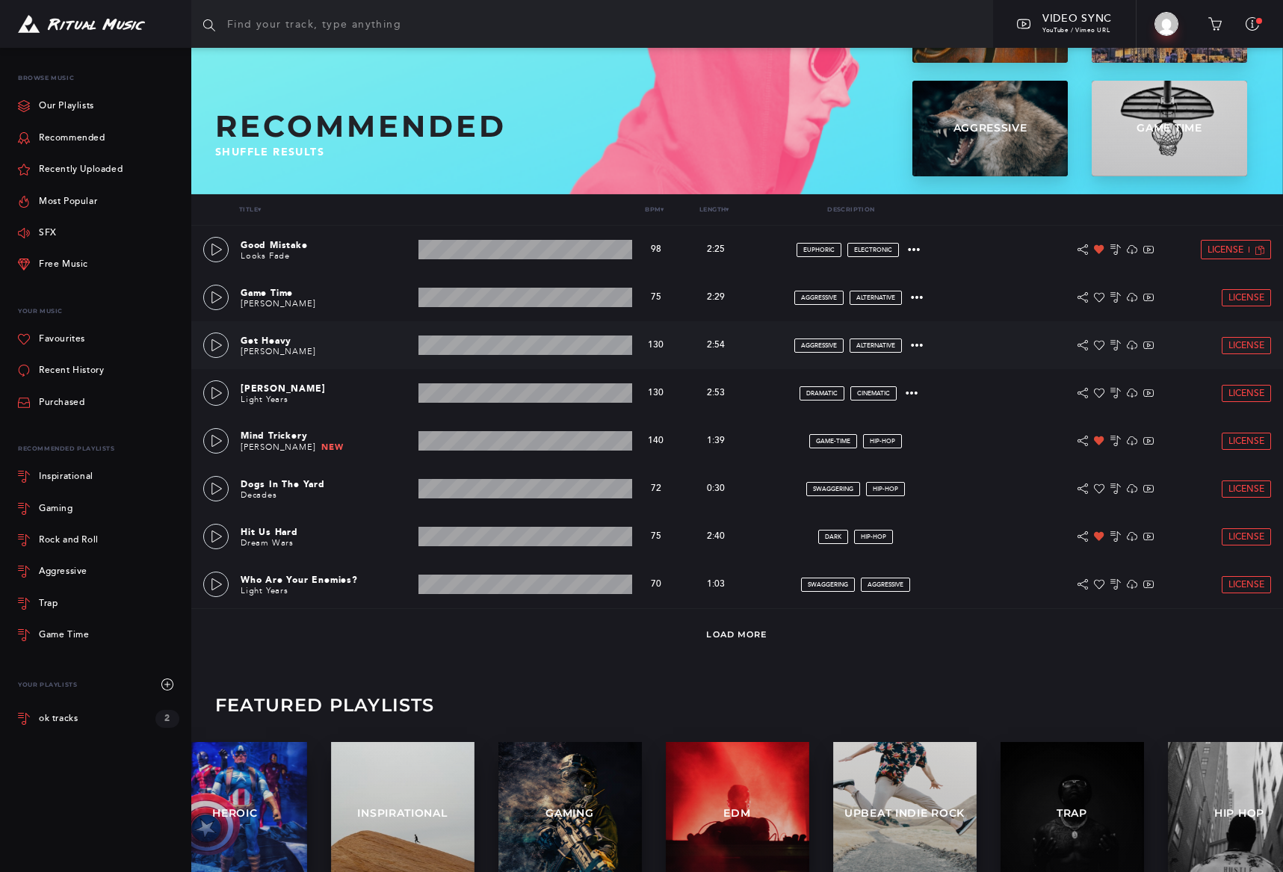
scroll to position [165, 0]
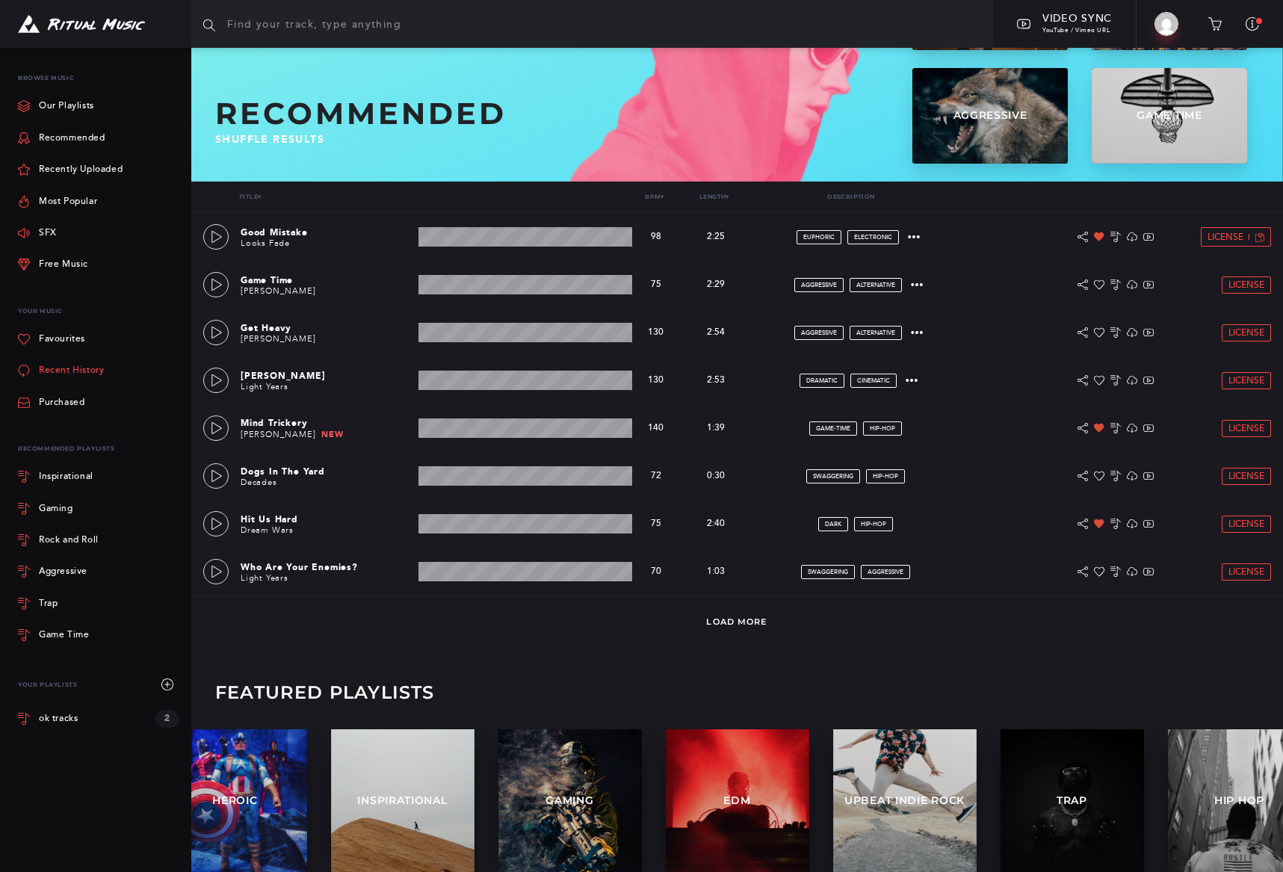
click at [81, 370] on link "Recent History" at bounding box center [61, 370] width 86 height 31
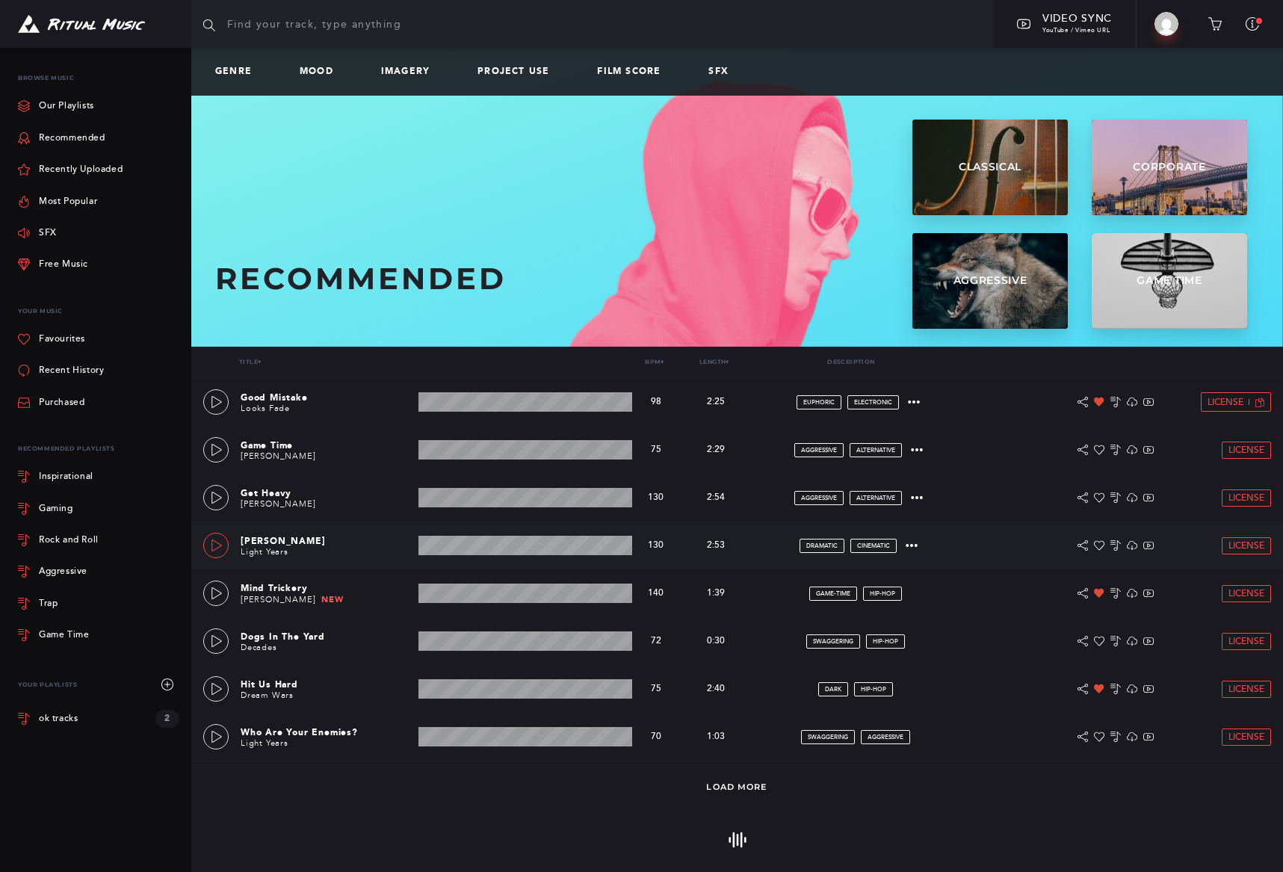
click at [218, 543] on icon at bounding box center [217, 546] width 12 height 12
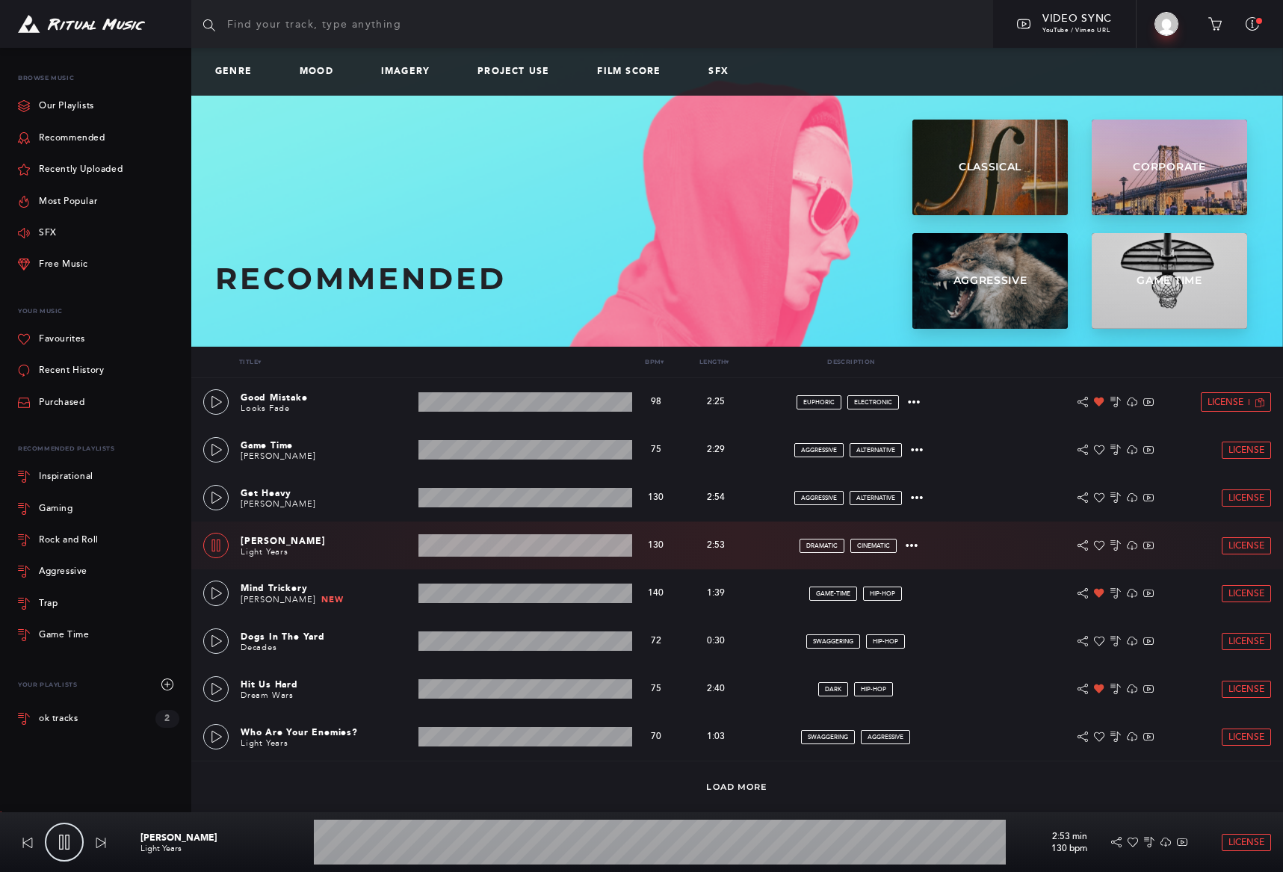
click at [218, 542] on icon at bounding box center [216, 546] width 12 height 12
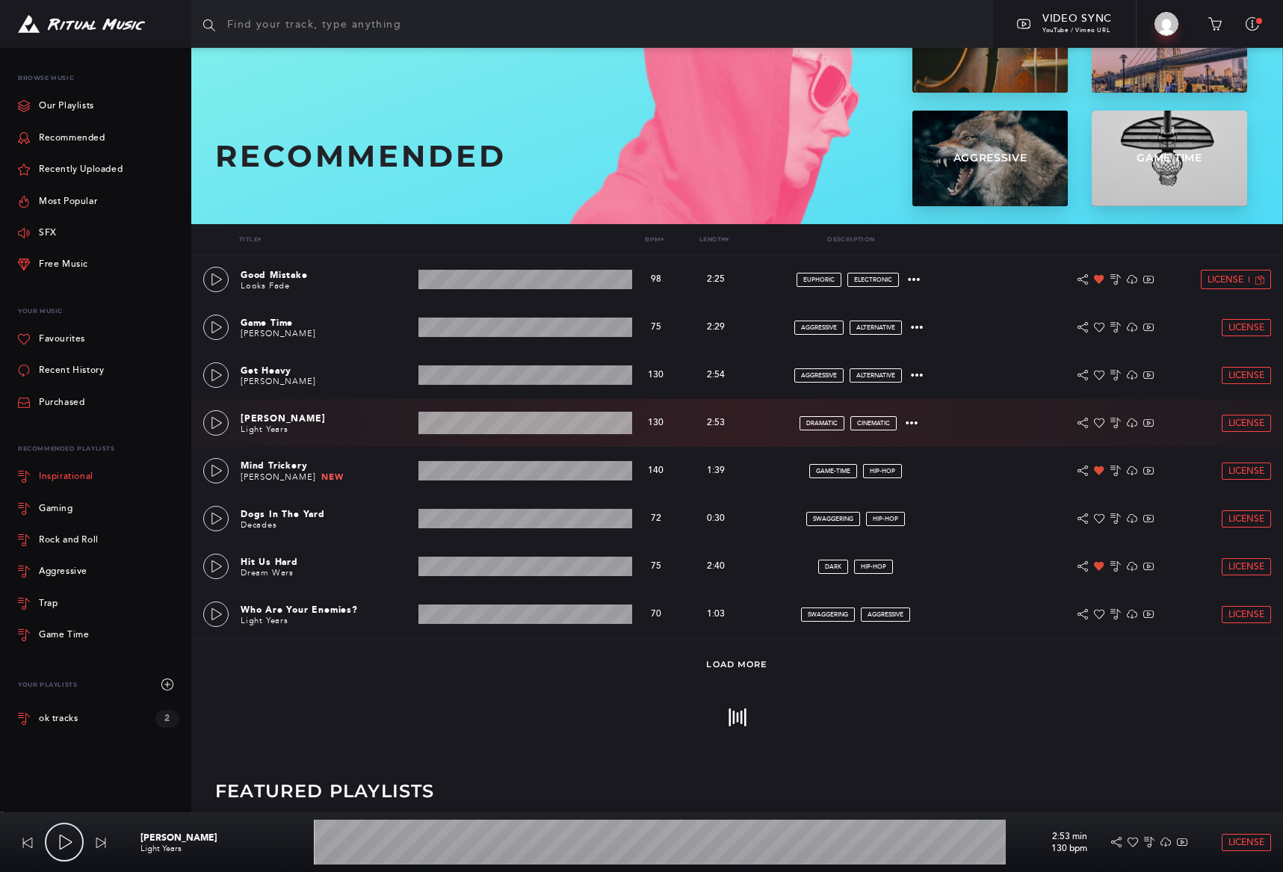
scroll to position [123, 0]
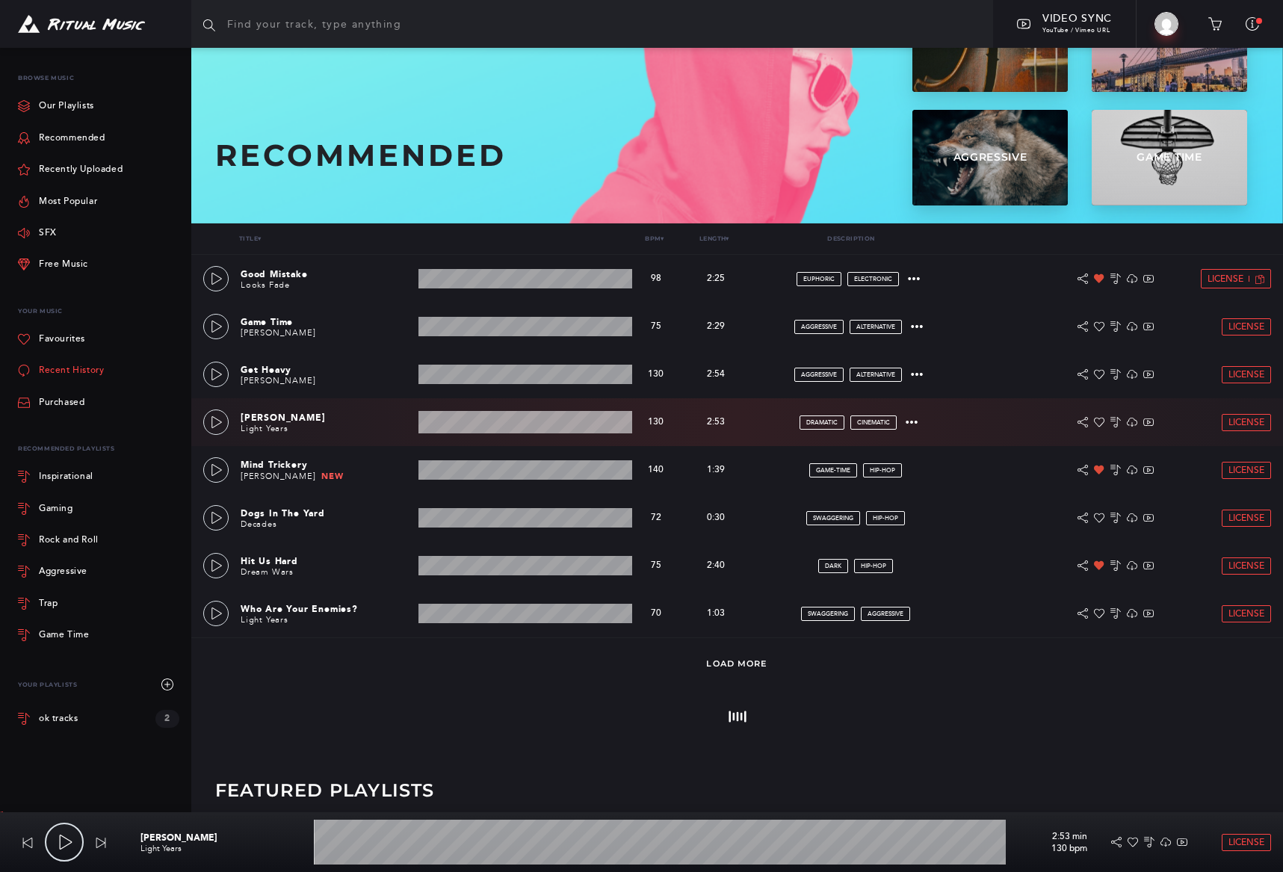
click at [75, 368] on link "Recent History" at bounding box center [61, 370] width 86 height 31
click at [74, 368] on link "Recent History" at bounding box center [61, 370] width 86 height 31
click at [75, 368] on link "Recent History" at bounding box center [61, 370] width 86 height 31
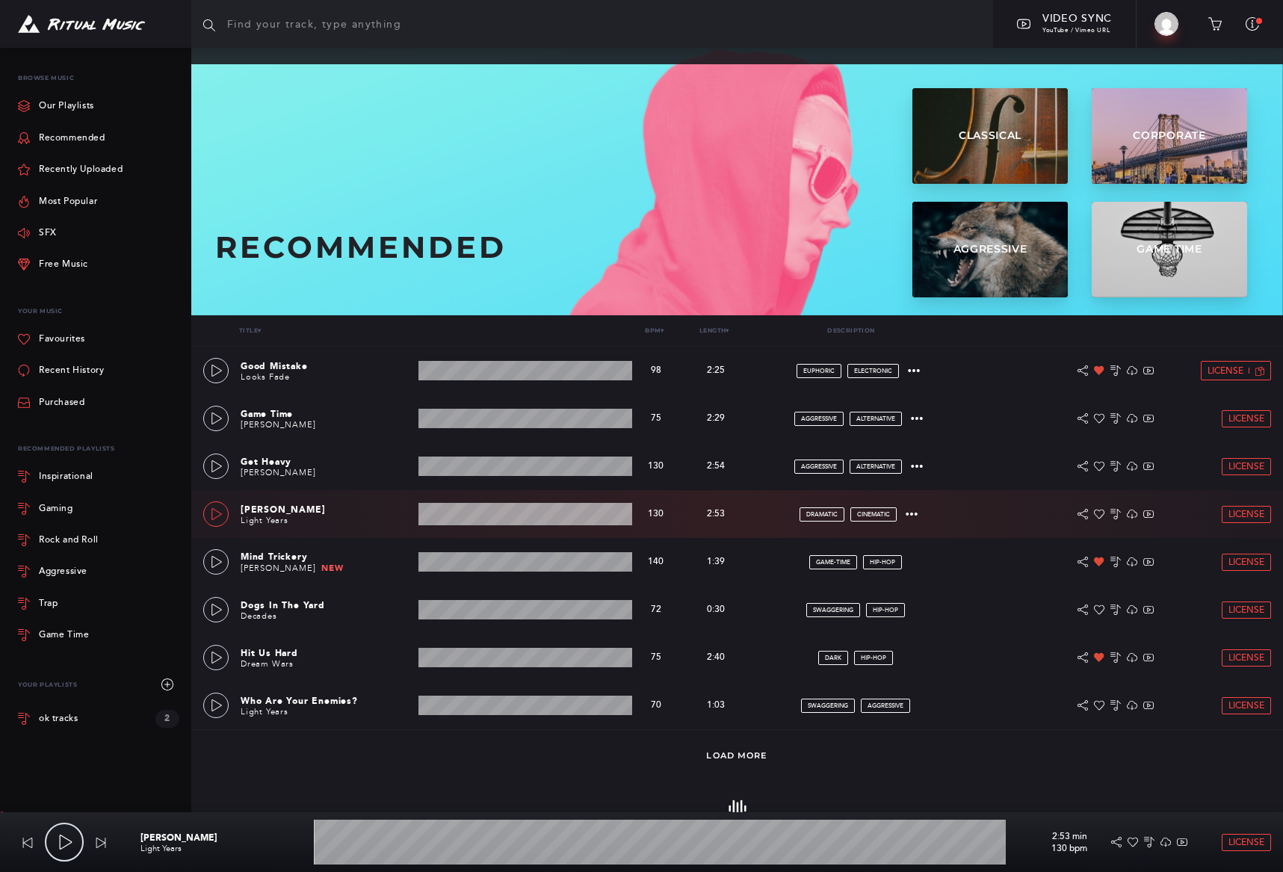
scroll to position [32, 0]
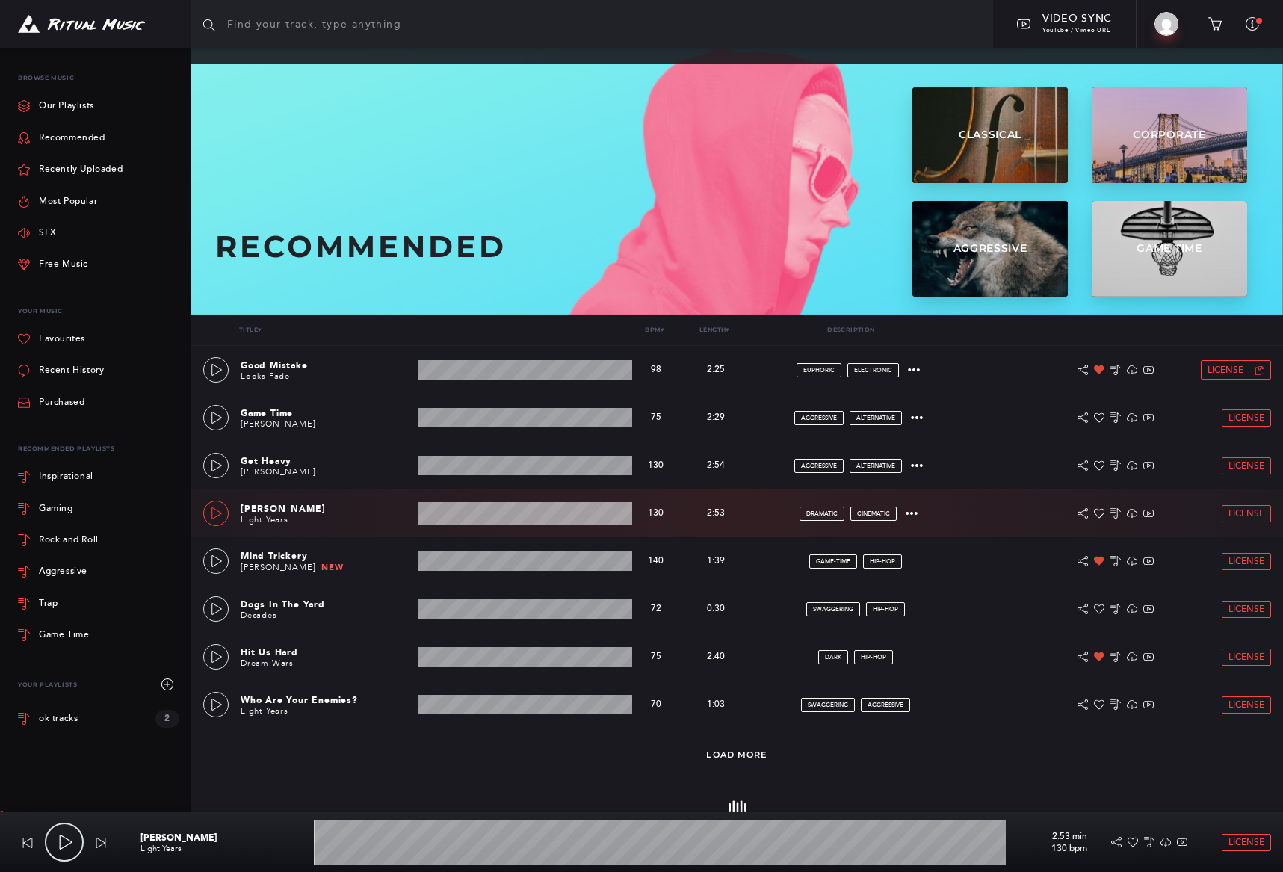
click at [219, 513] on icon at bounding box center [217, 514] width 12 height 12
click at [219, 513] on icon at bounding box center [216, 514] width 12 height 12
click at [220, 560] on icon at bounding box center [217, 561] width 10 height 12
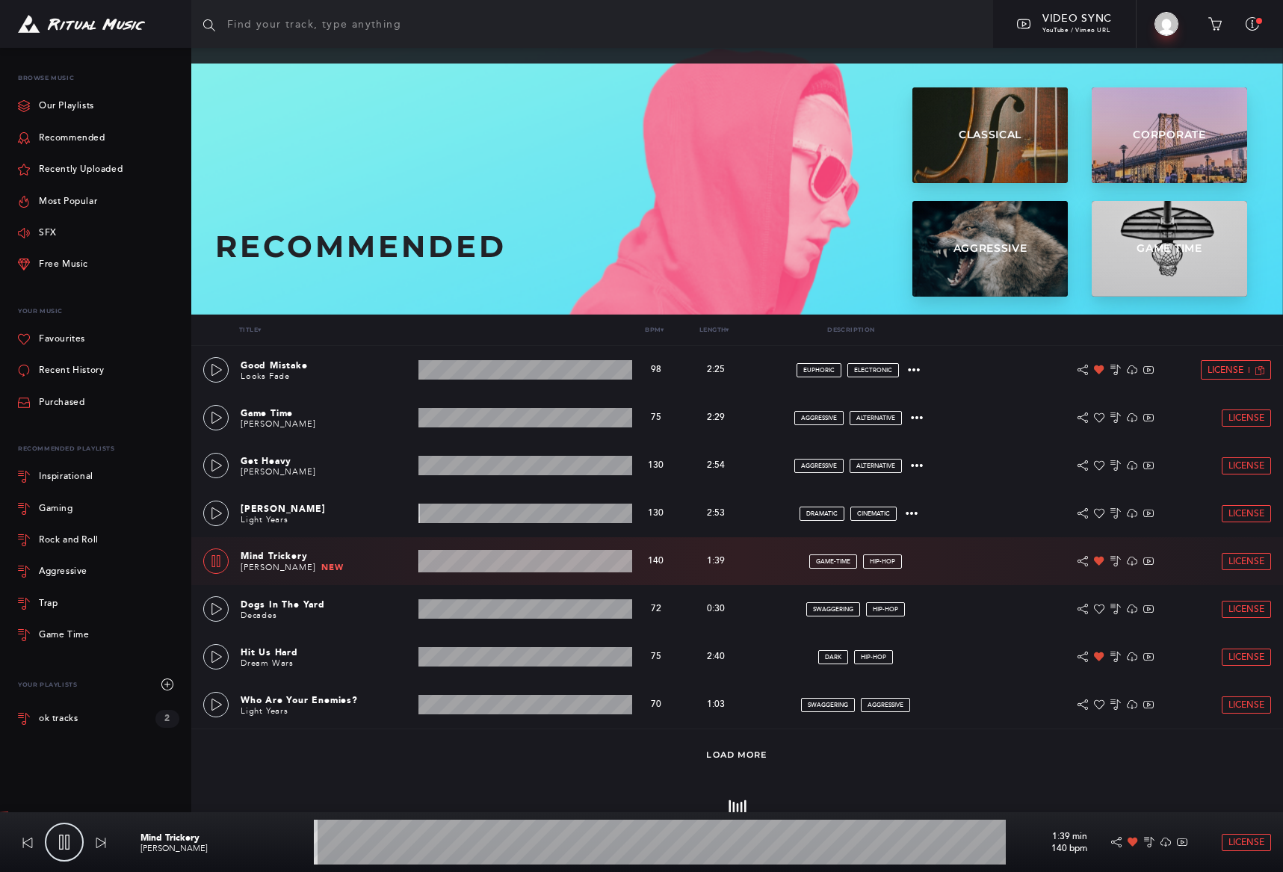
click at [220, 560] on icon at bounding box center [216, 561] width 12 height 12
type input "0.63"
click at [728, 759] on link "Load More" at bounding box center [736, 755] width 61 height 10
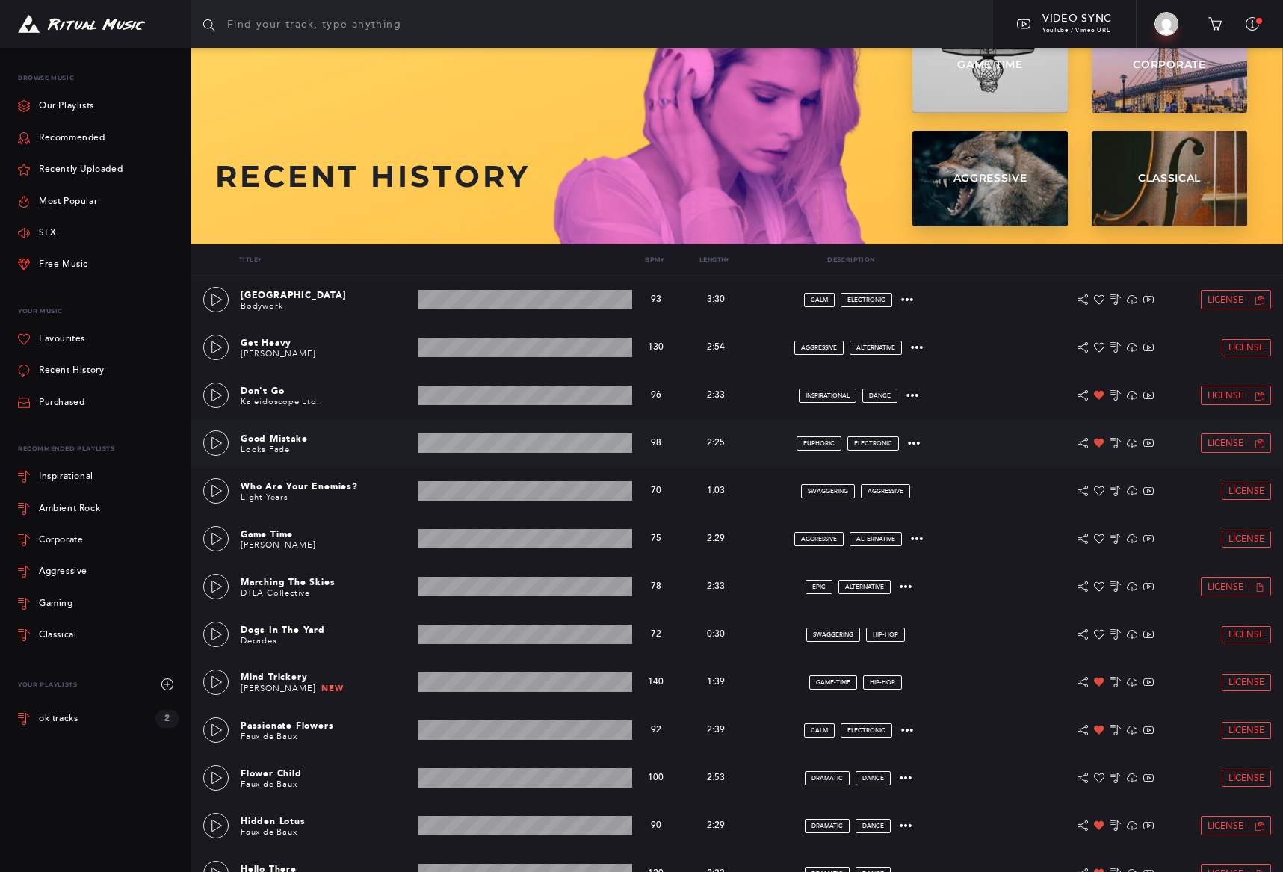
scroll to position [101, 0]
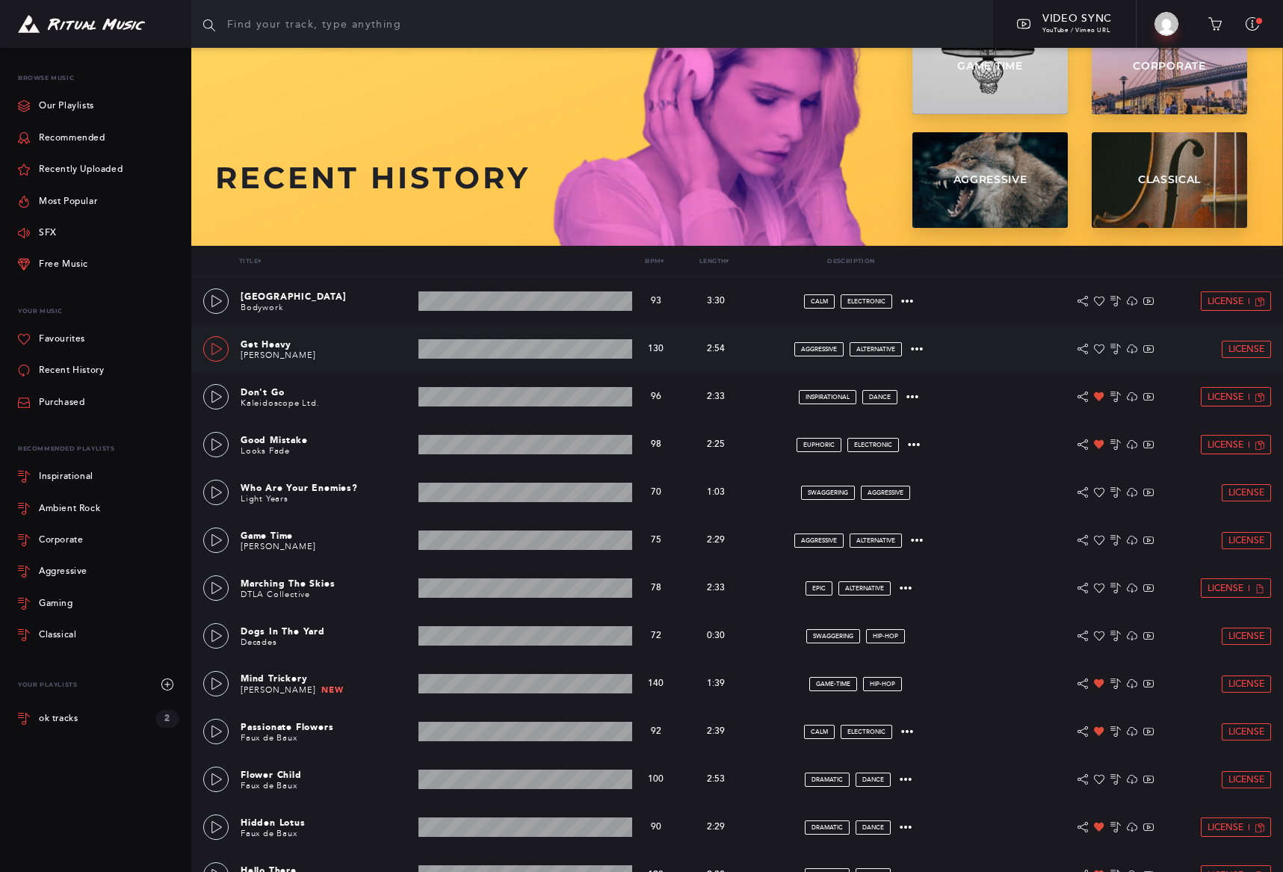
click at [219, 349] on icon at bounding box center [217, 349] width 12 height 12
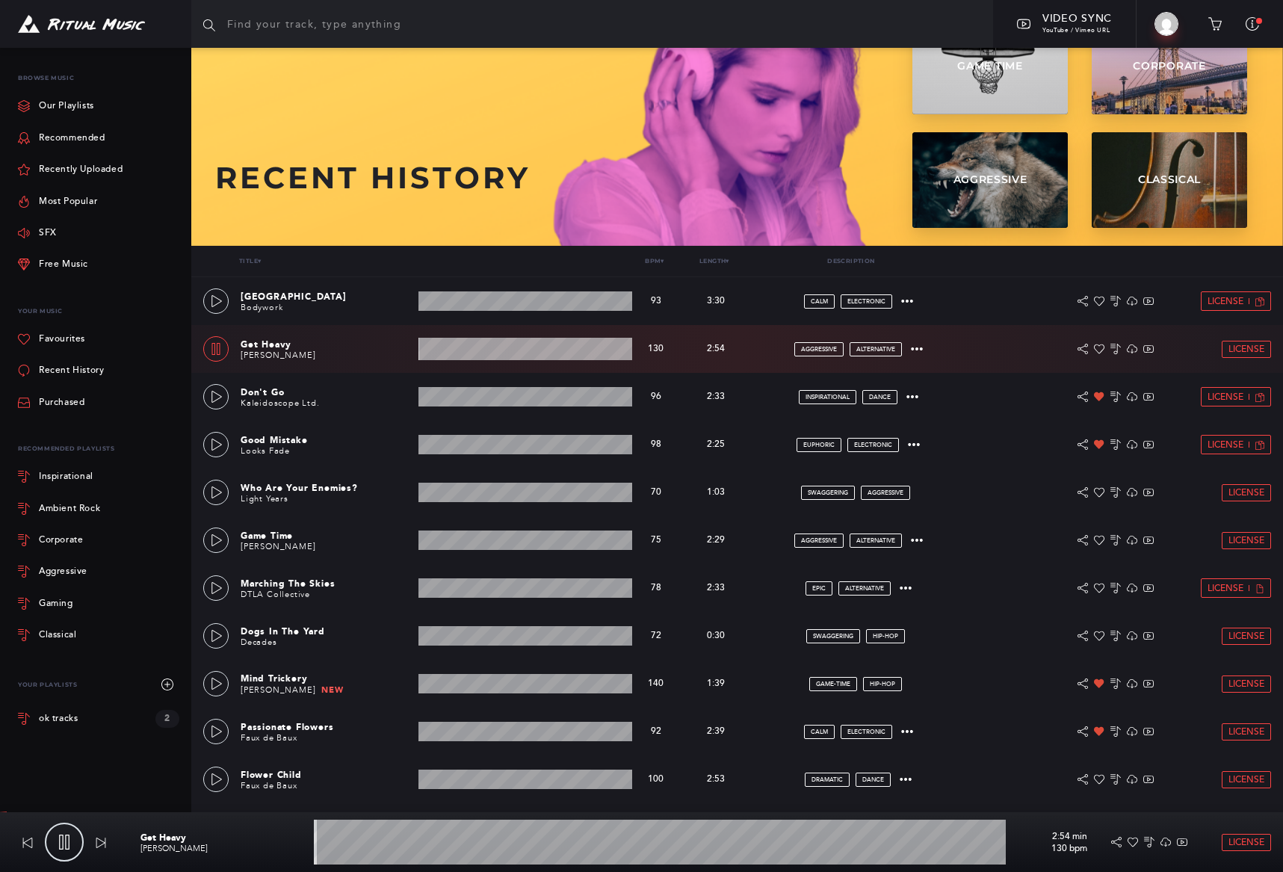
click at [218, 349] on icon at bounding box center [216, 349] width 12 height 12
click at [218, 300] on icon at bounding box center [217, 301] width 12 height 12
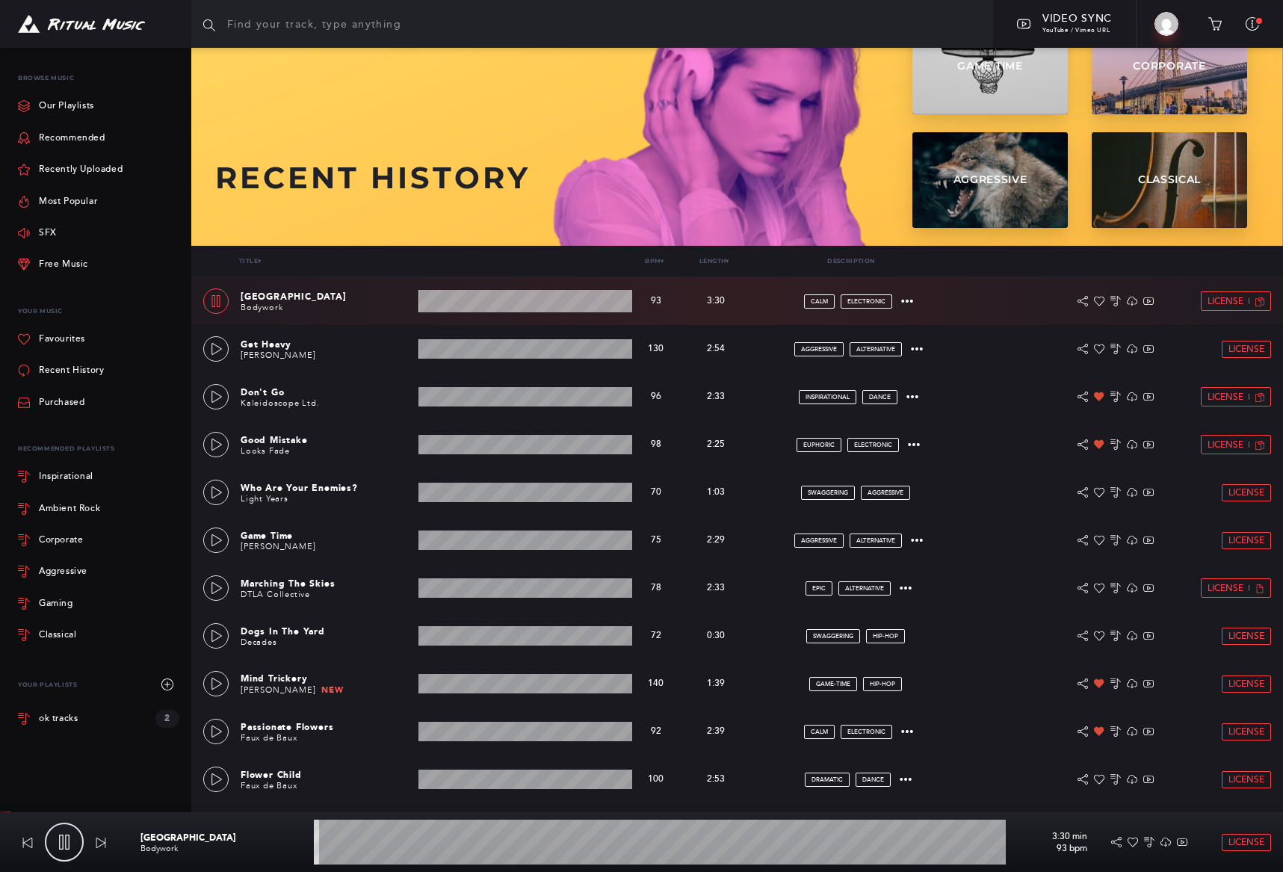
click at [218, 300] on icon at bounding box center [216, 301] width 12 height 12
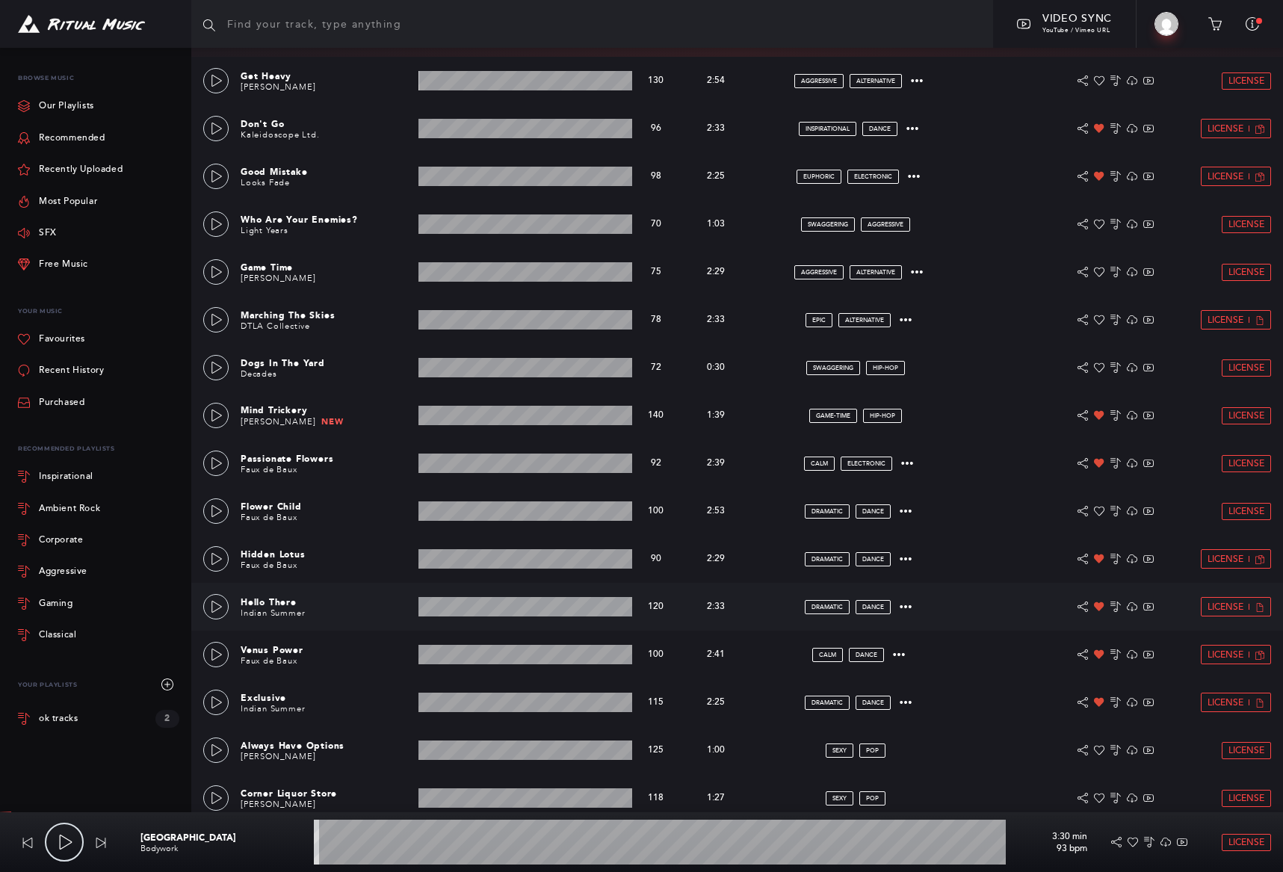
scroll to position [371, 0]
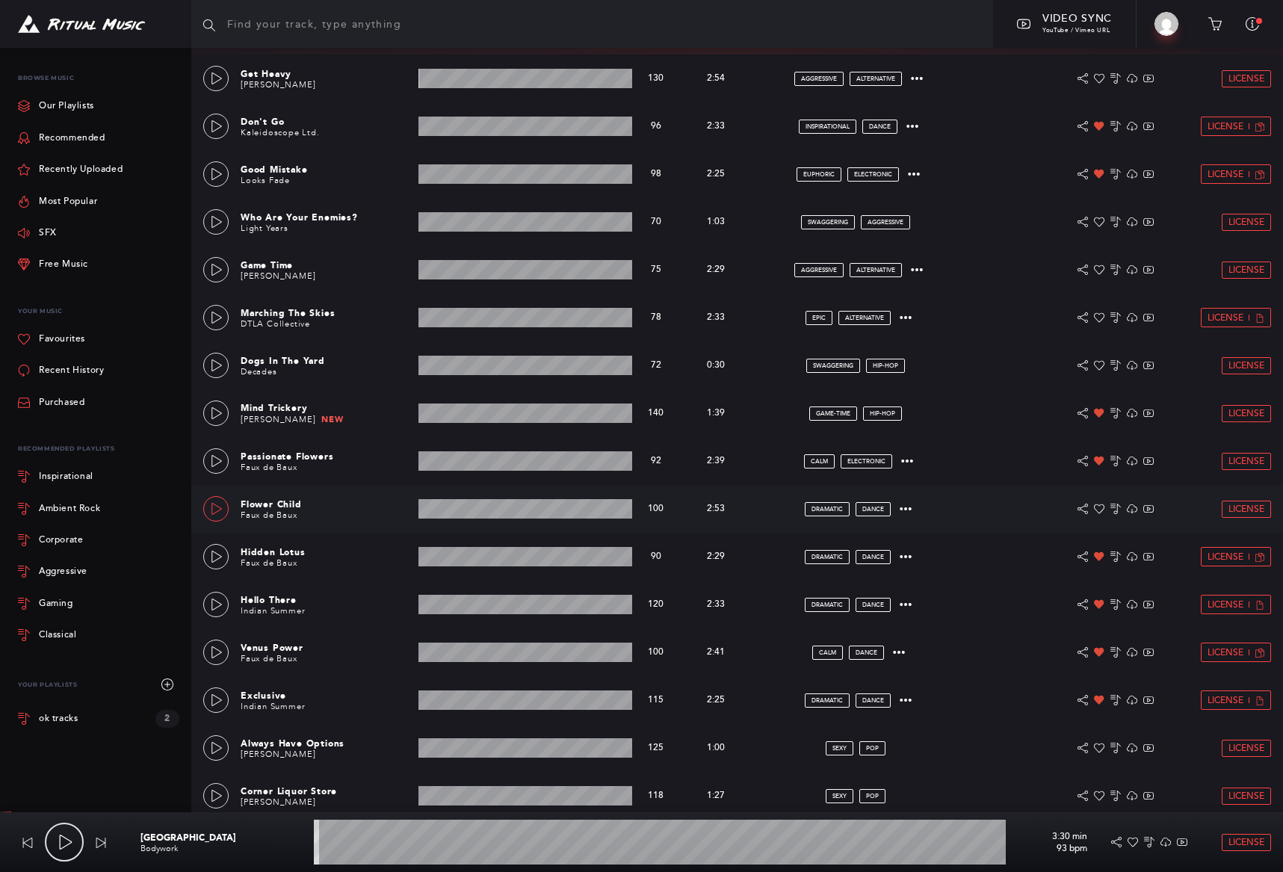
click at [223, 511] on link at bounding box center [215, 508] width 25 height 25
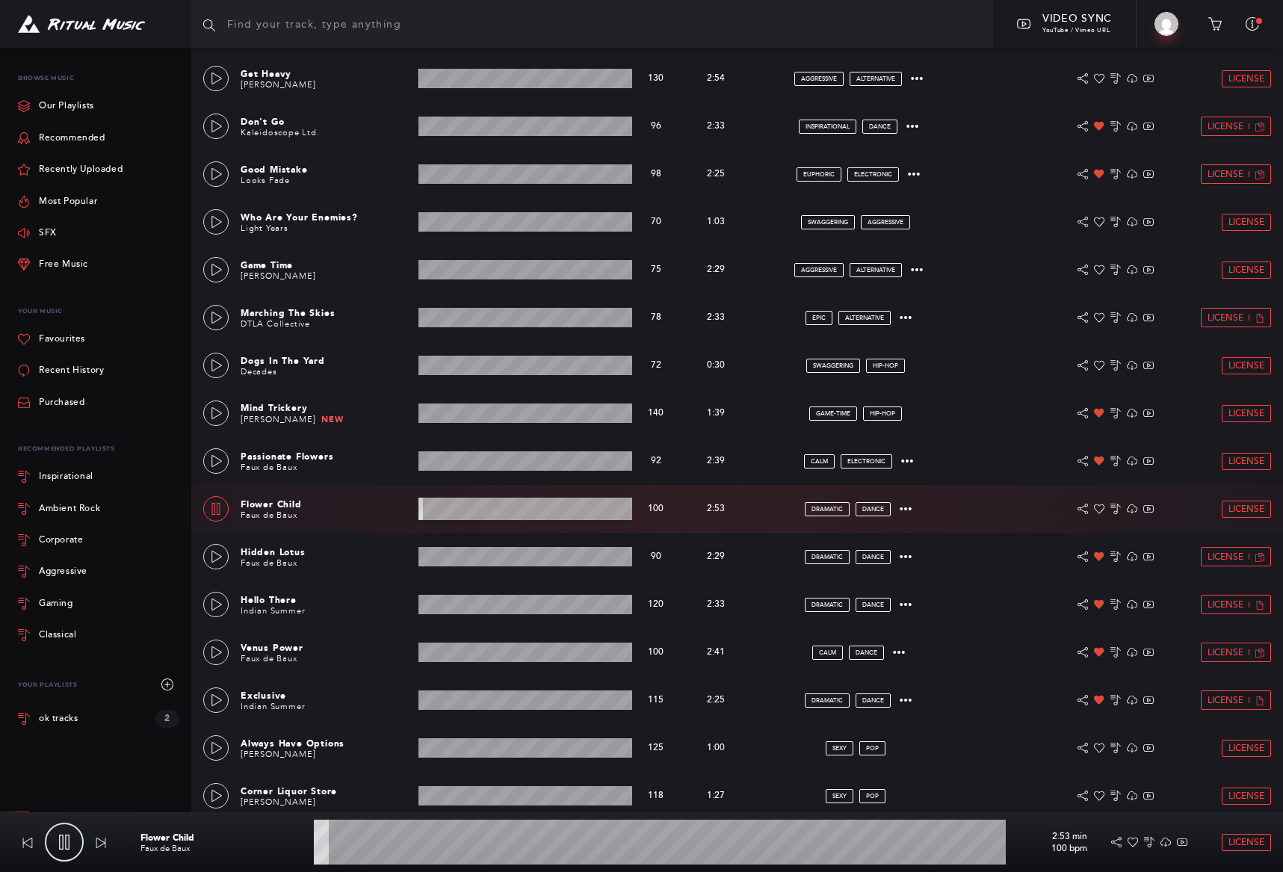
click at [223, 511] on link at bounding box center [215, 508] width 25 height 25
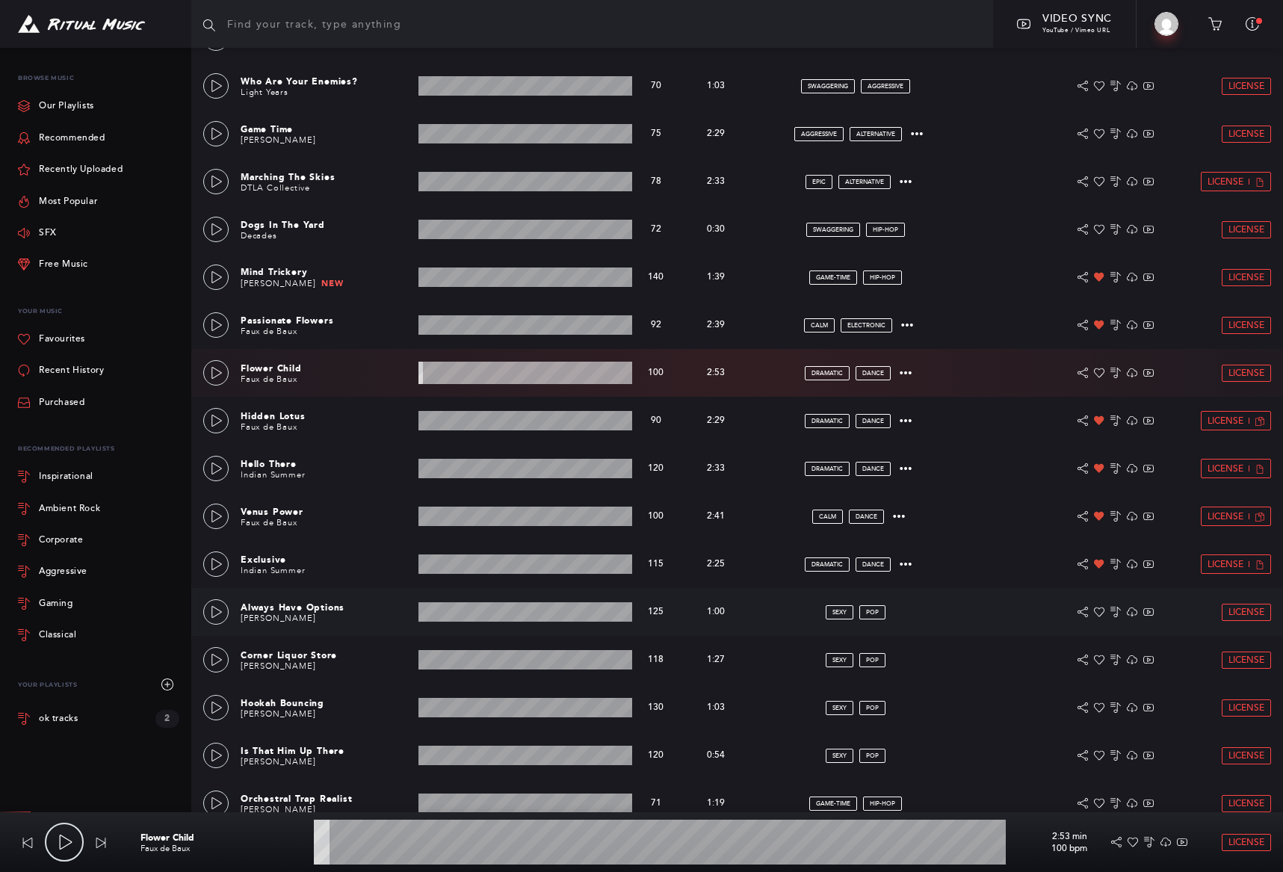
scroll to position [575, 0]
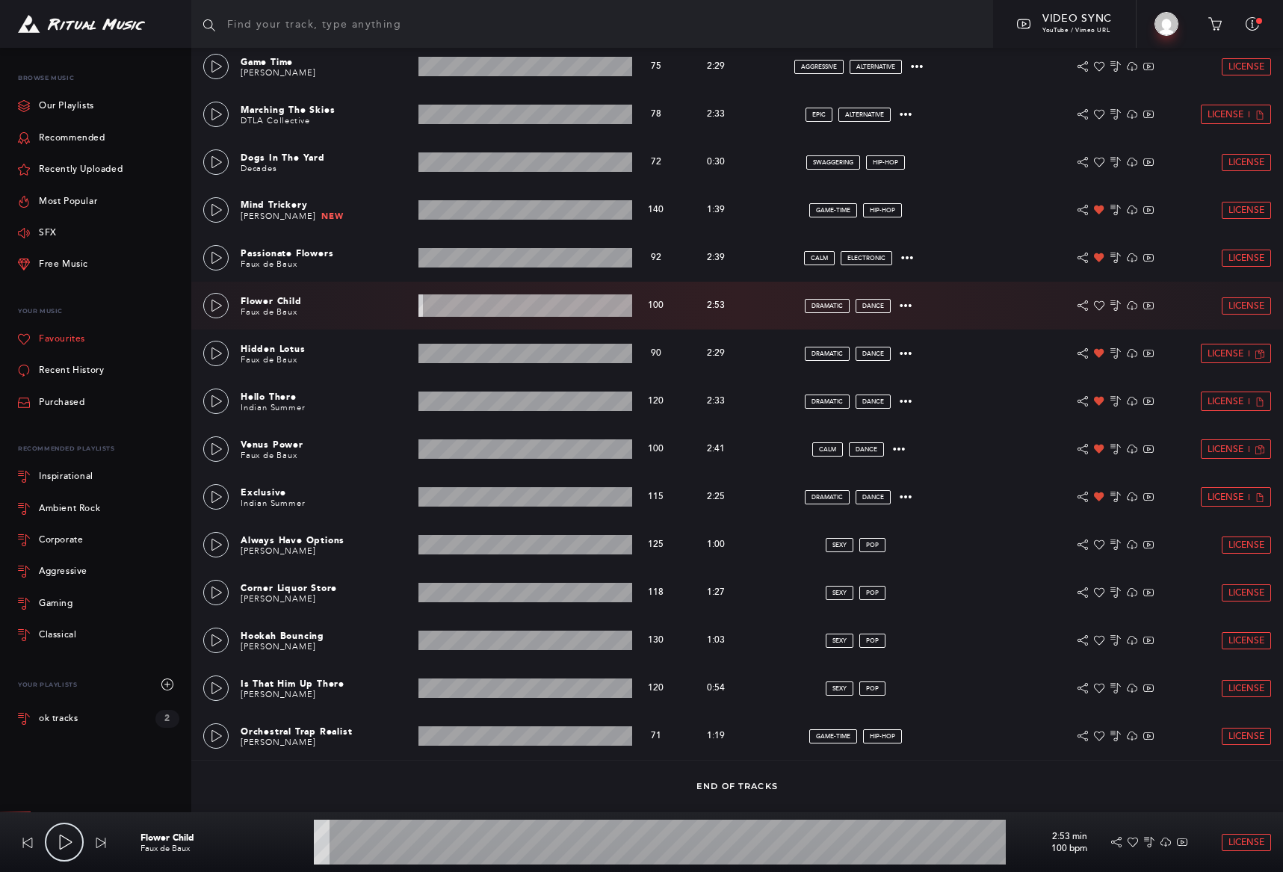
click at [52, 338] on link "Favourites" at bounding box center [51, 339] width 67 height 31
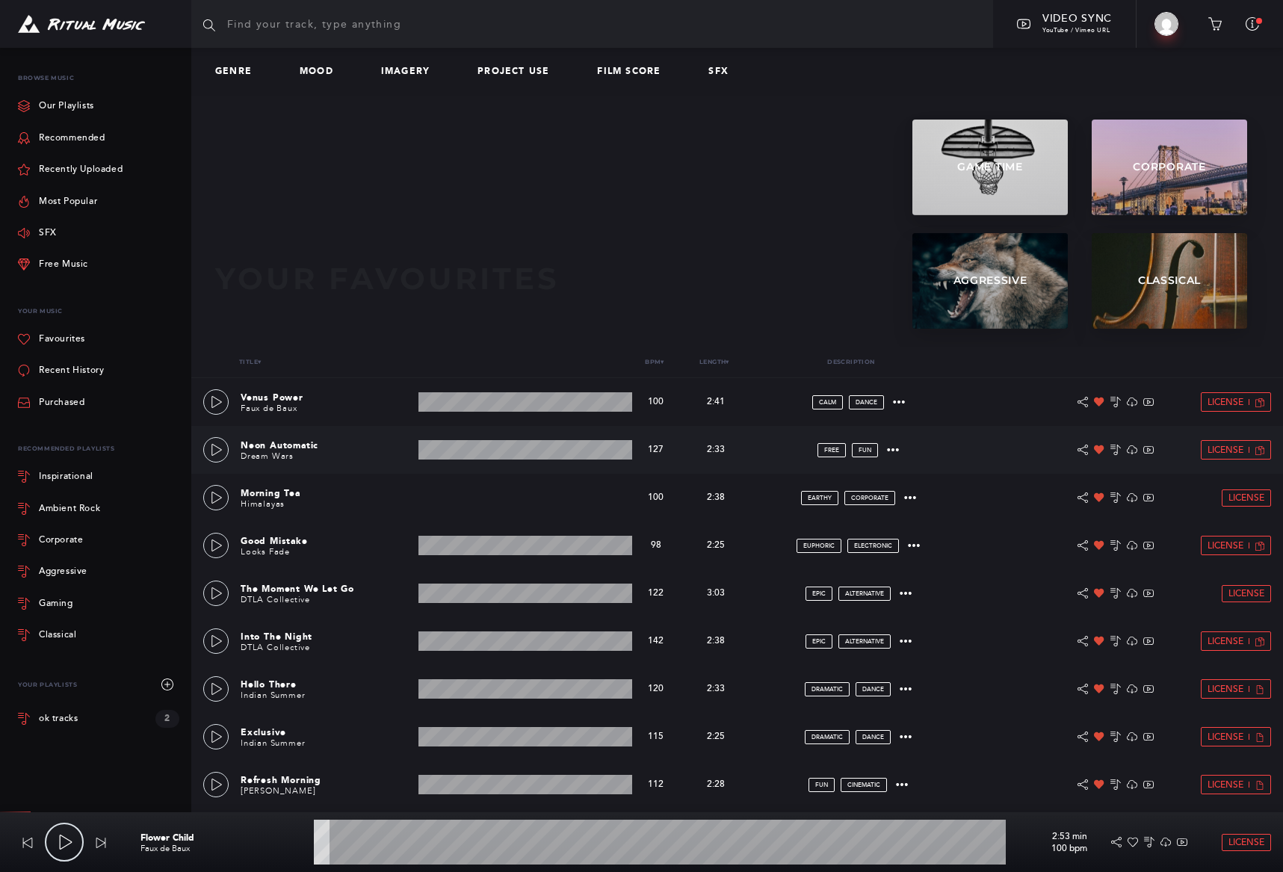
scroll to position [2, 0]
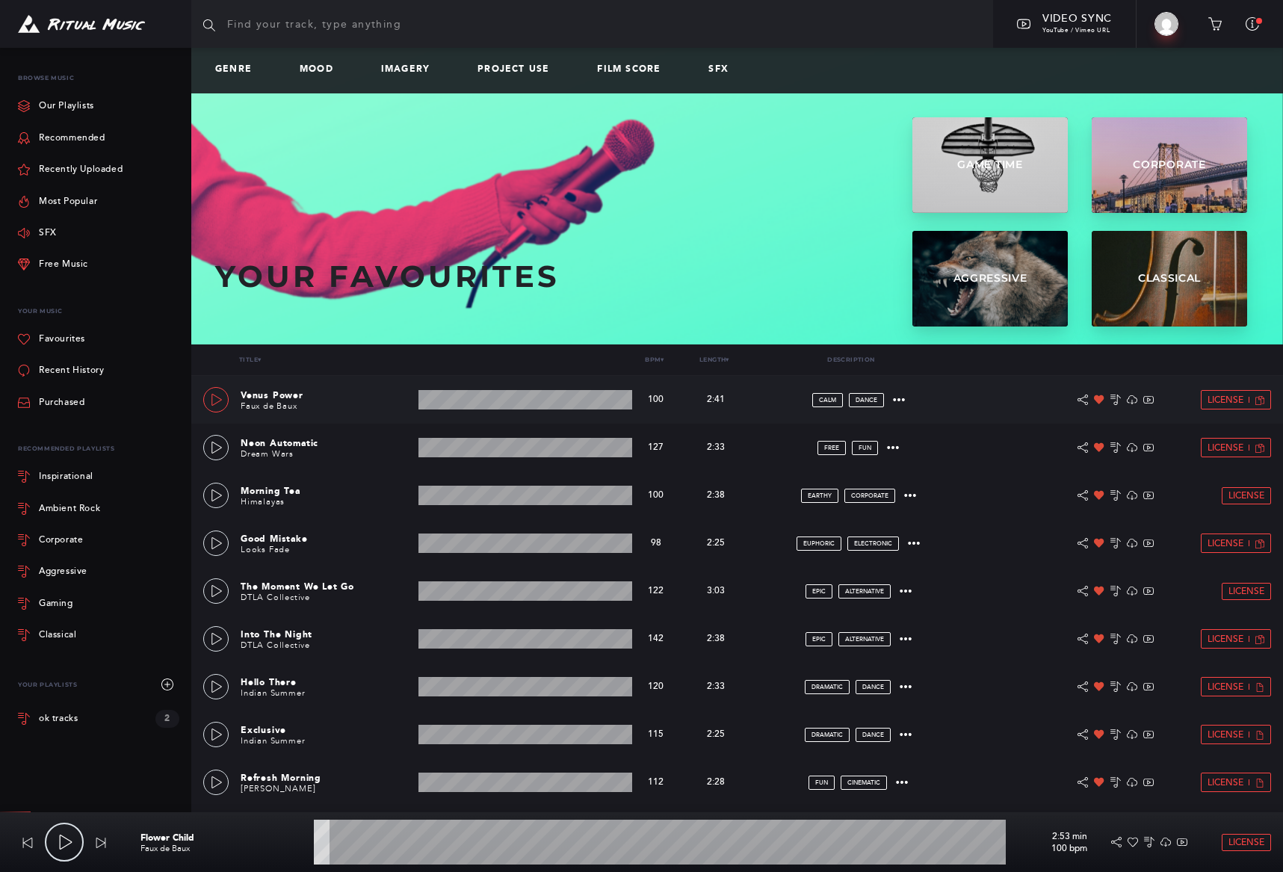
click at [213, 398] on icon at bounding box center [217, 400] width 12 height 12
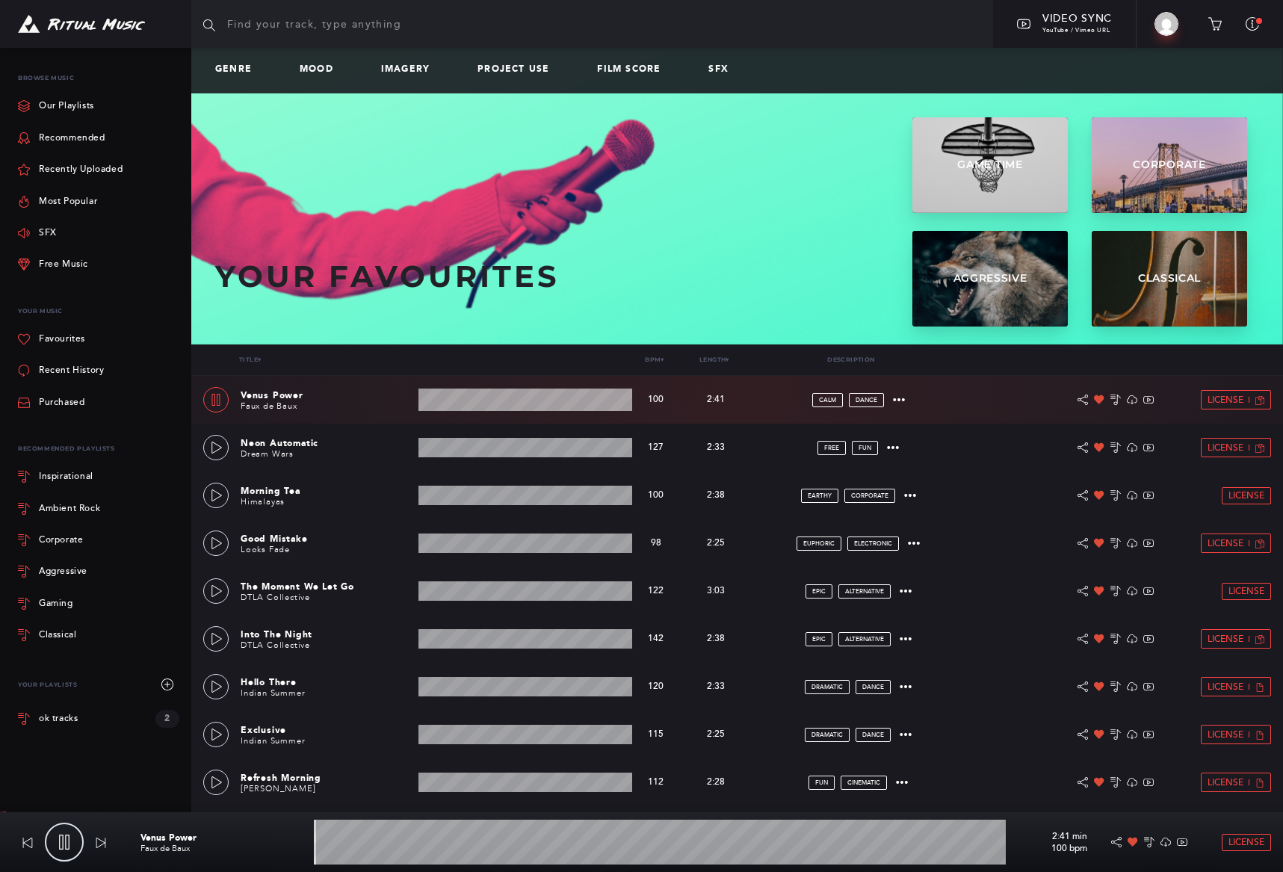
click at [213, 398] on icon at bounding box center [216, 400] width 12 height 12
click at [219, 593] on icon at bounding box center [217, 591] width 12 height 12
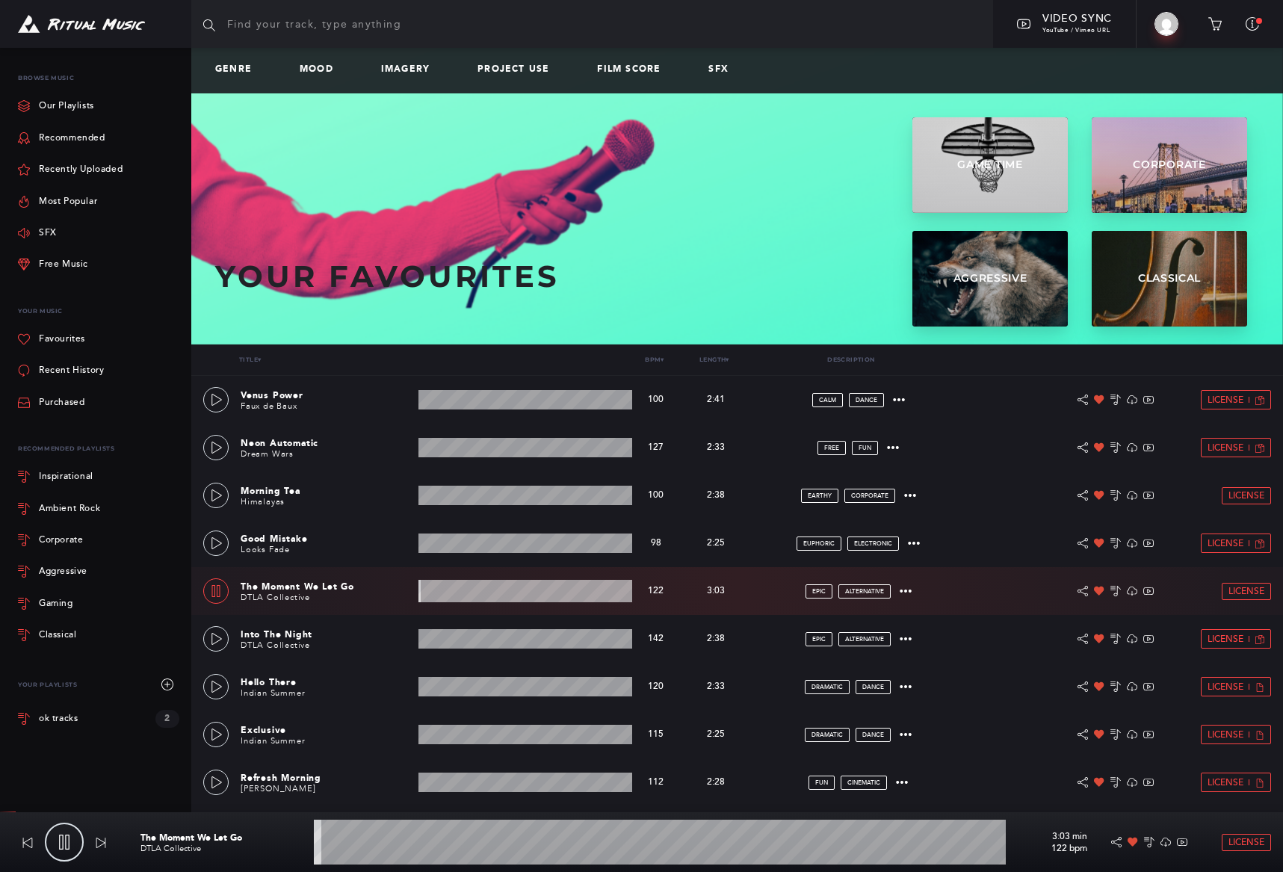
click at [219, 593] on icon at bounding box center [216, 591] width 12 height 12
click at [214, 638] on icon at bounding box center [217, 639] width 12 height 12
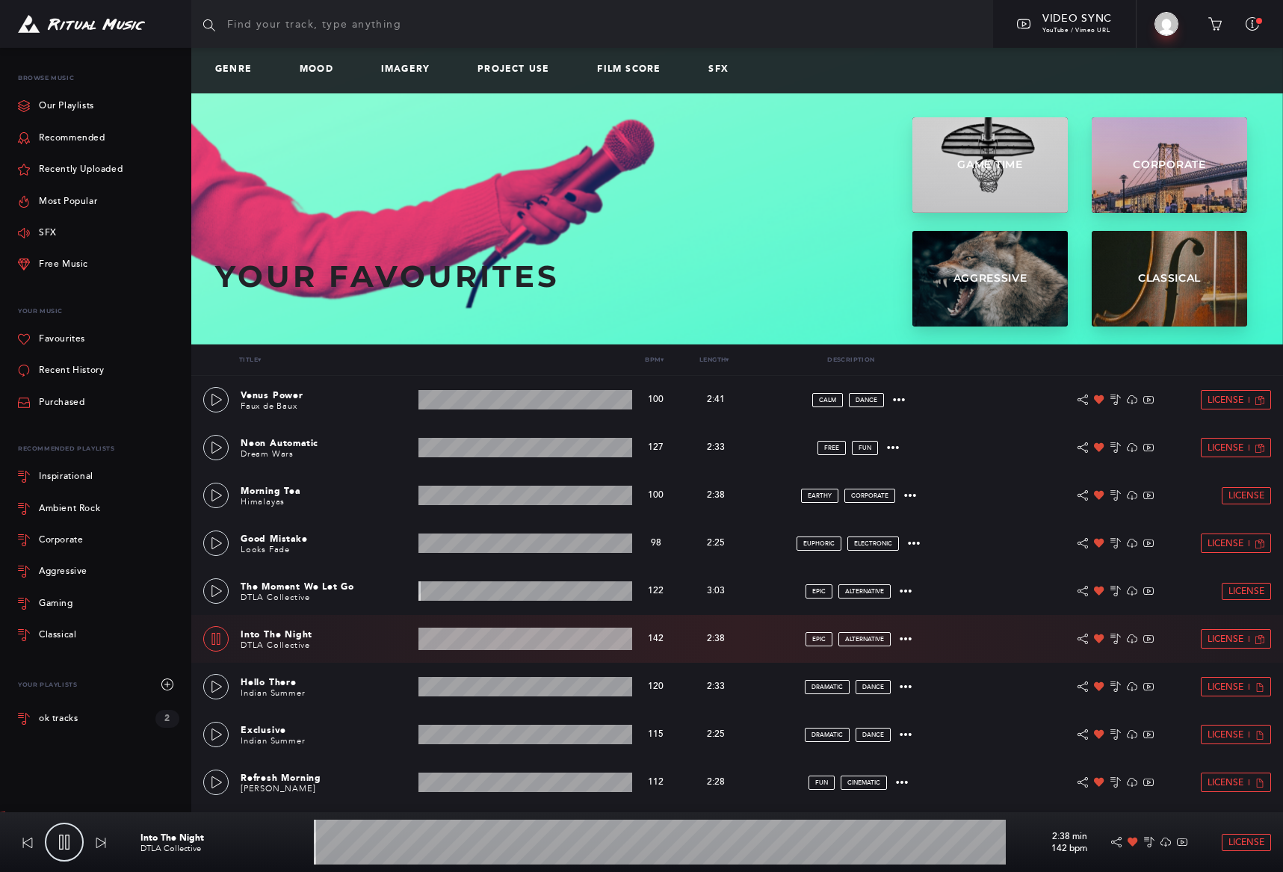
click at [214, 638] on icon at bounding box center [216, 639] width 12 height 12
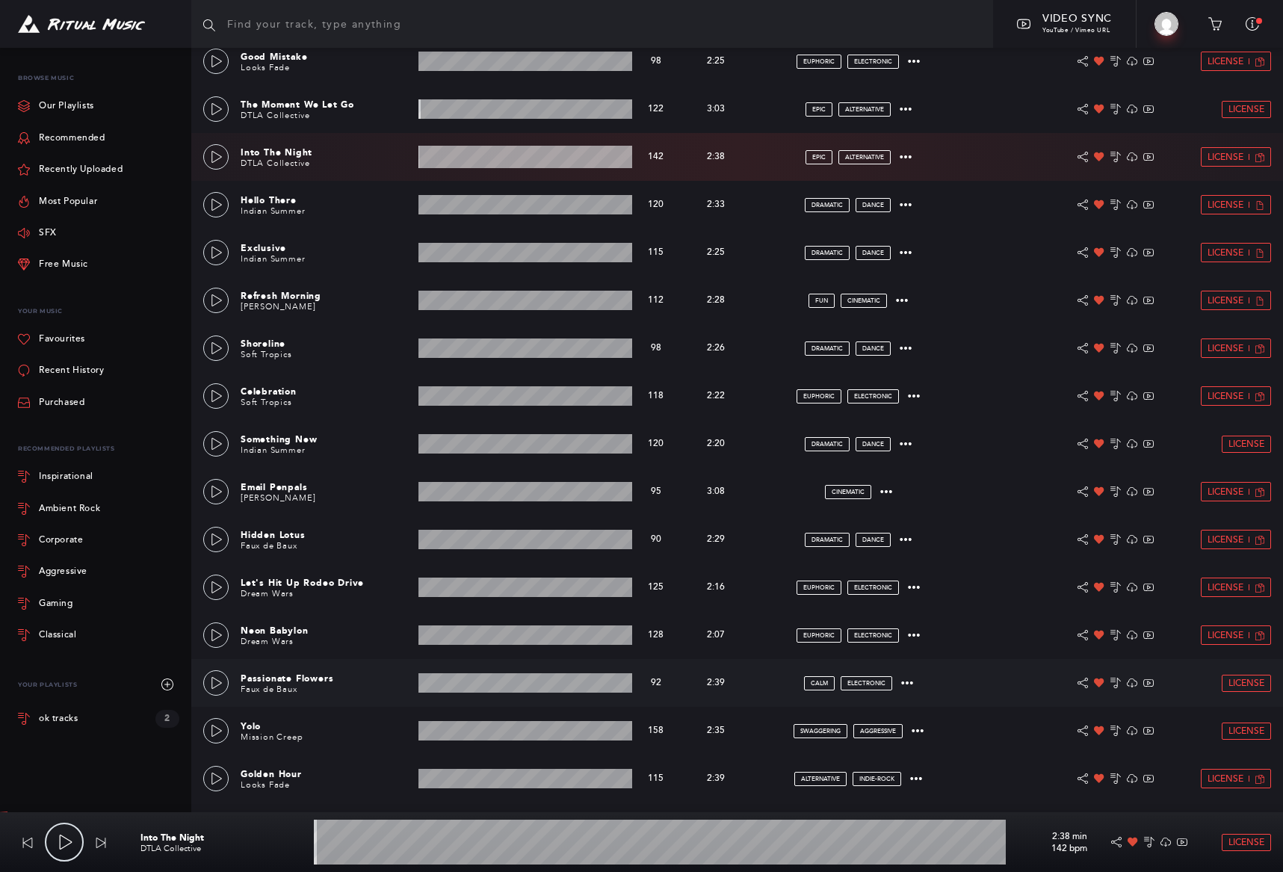
scroll to position [493, 0]
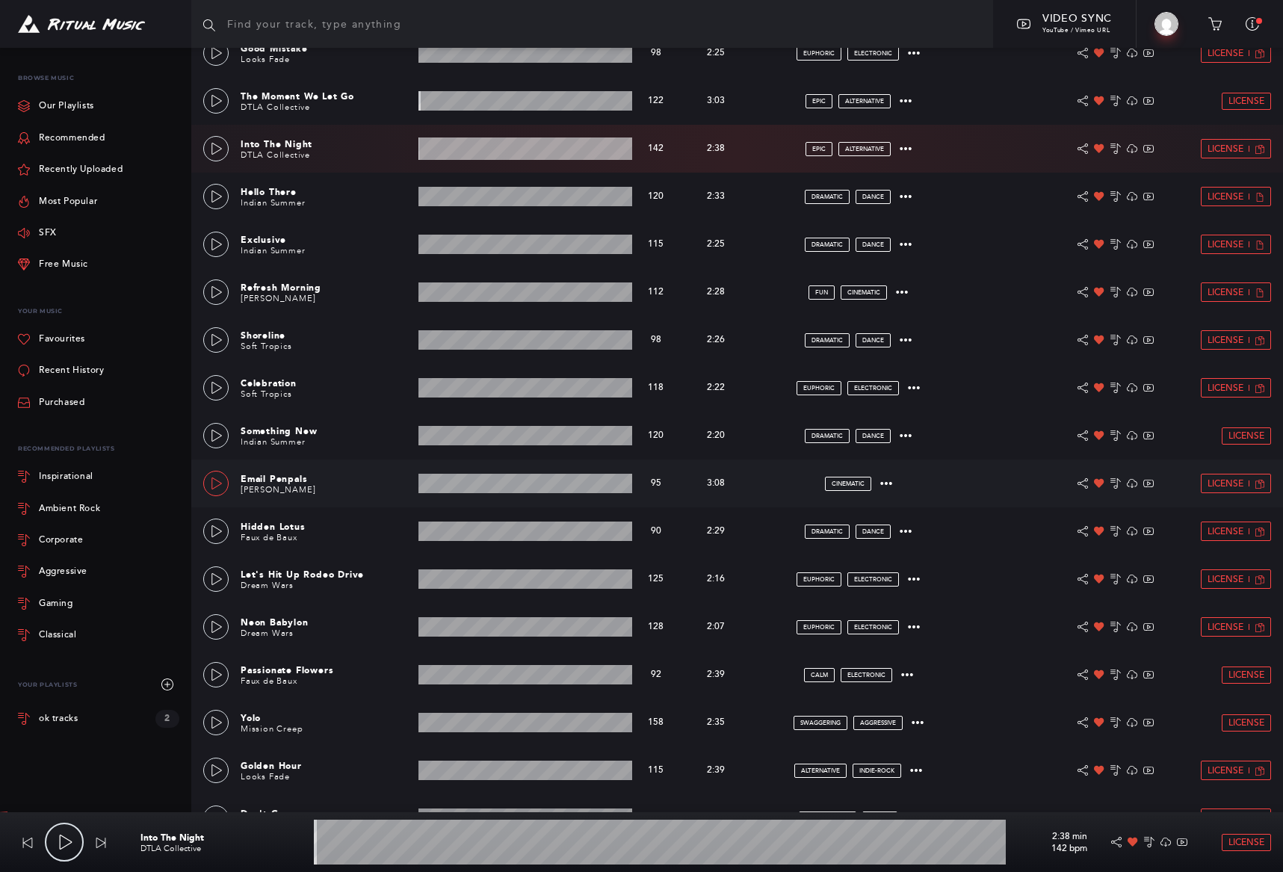
click at [219, 481] on icon at bounding box center [217, 484] width 12 height 12
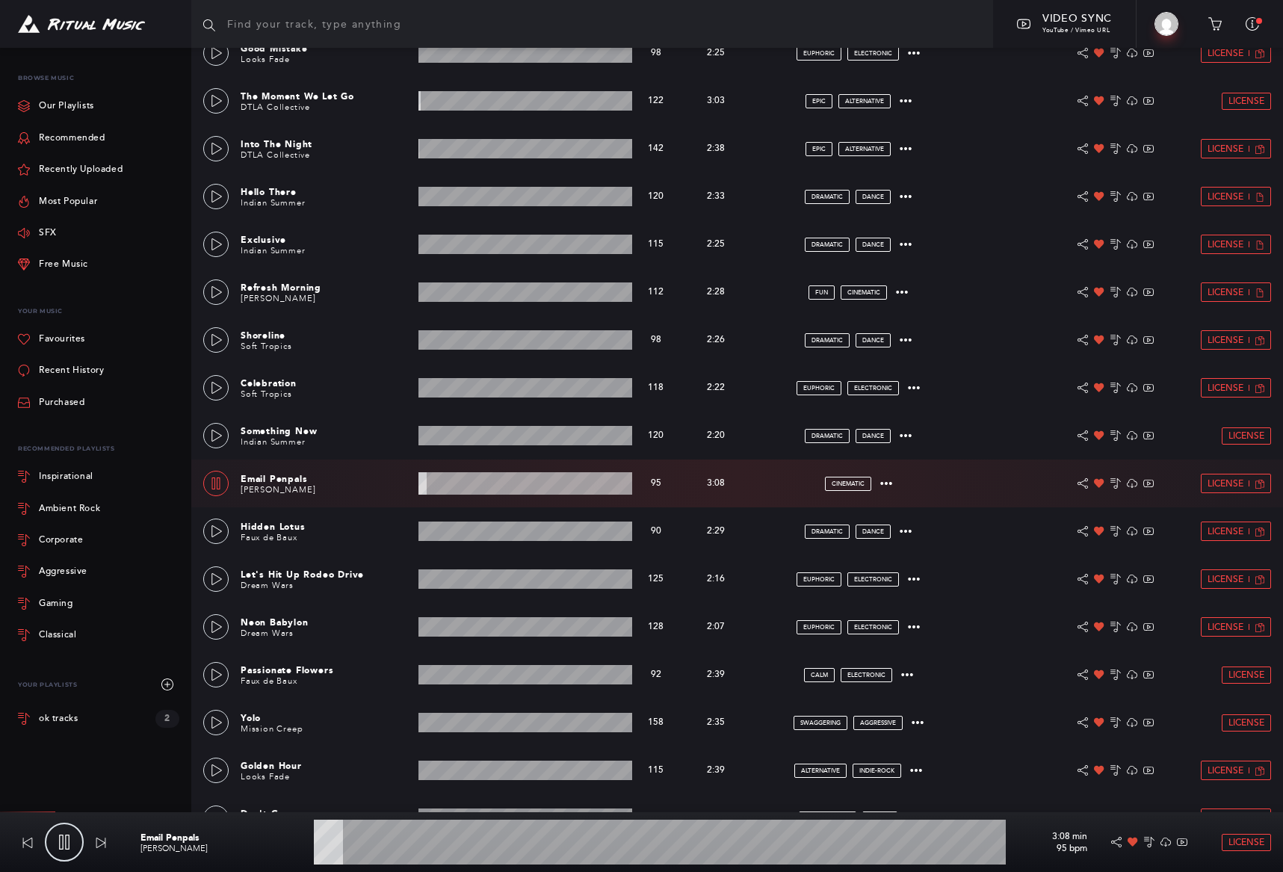
click at [221, 481] on icon at bounding box center [216, 484] width 12 height 12
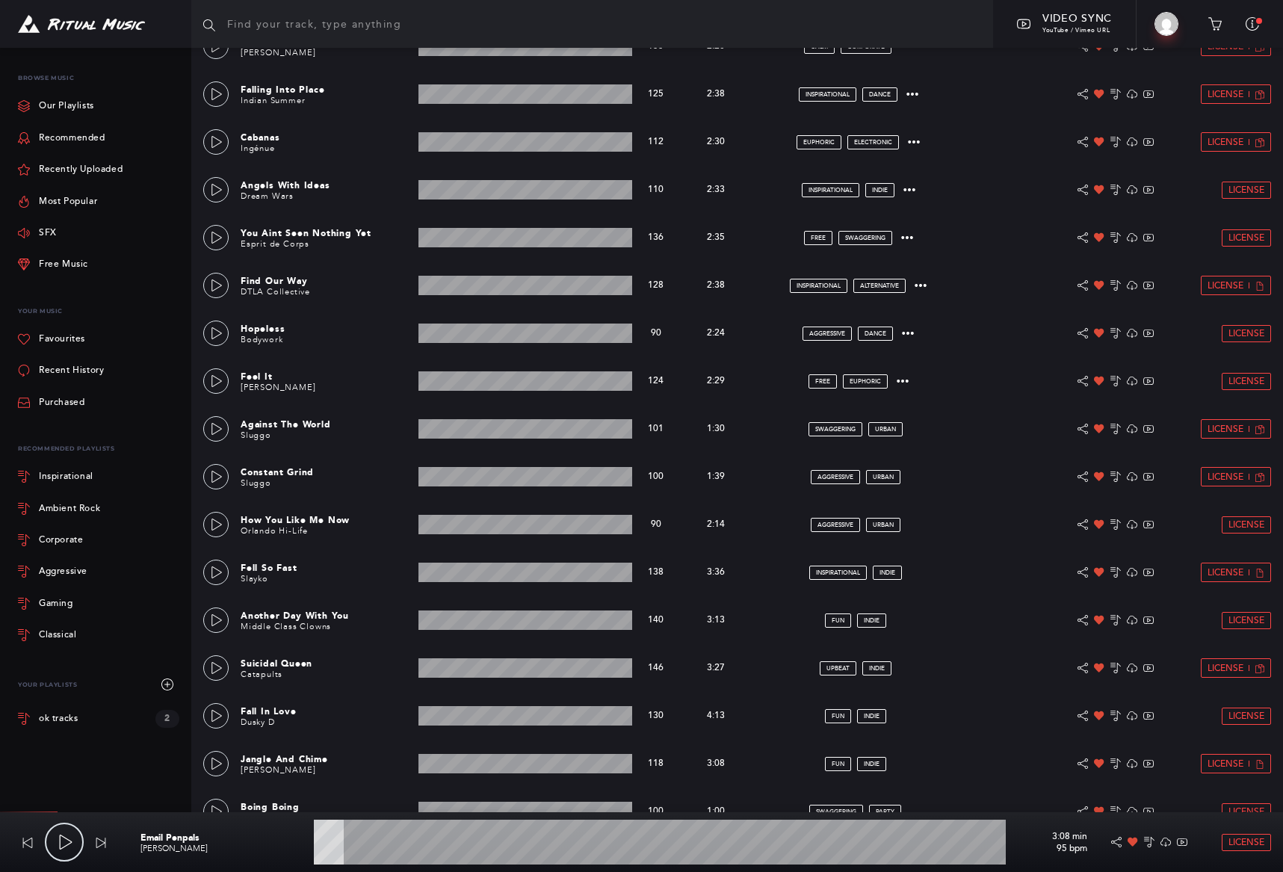
scroll to position [1697, 0]
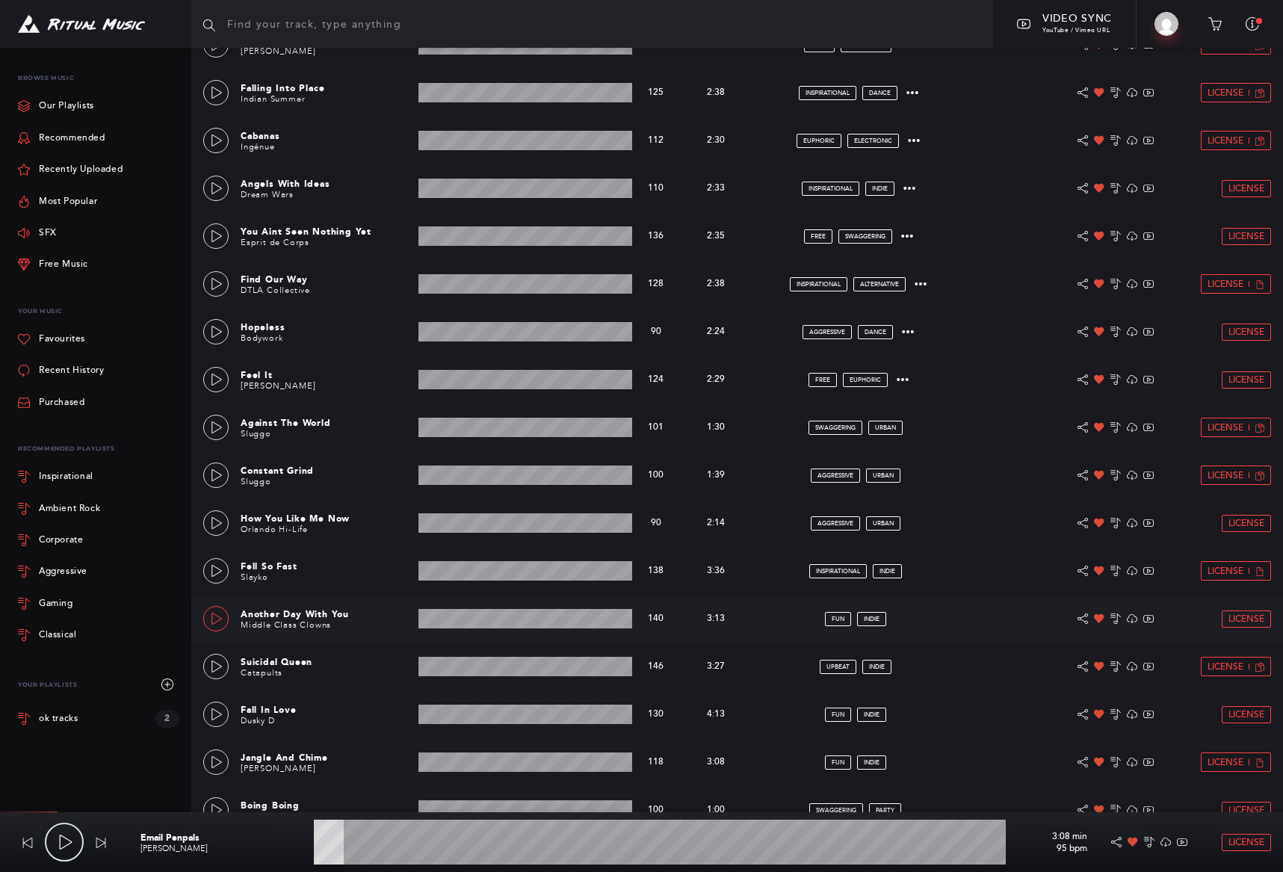
click at [225, 620] on link at bounding box center [215, 618] width 25 height 25
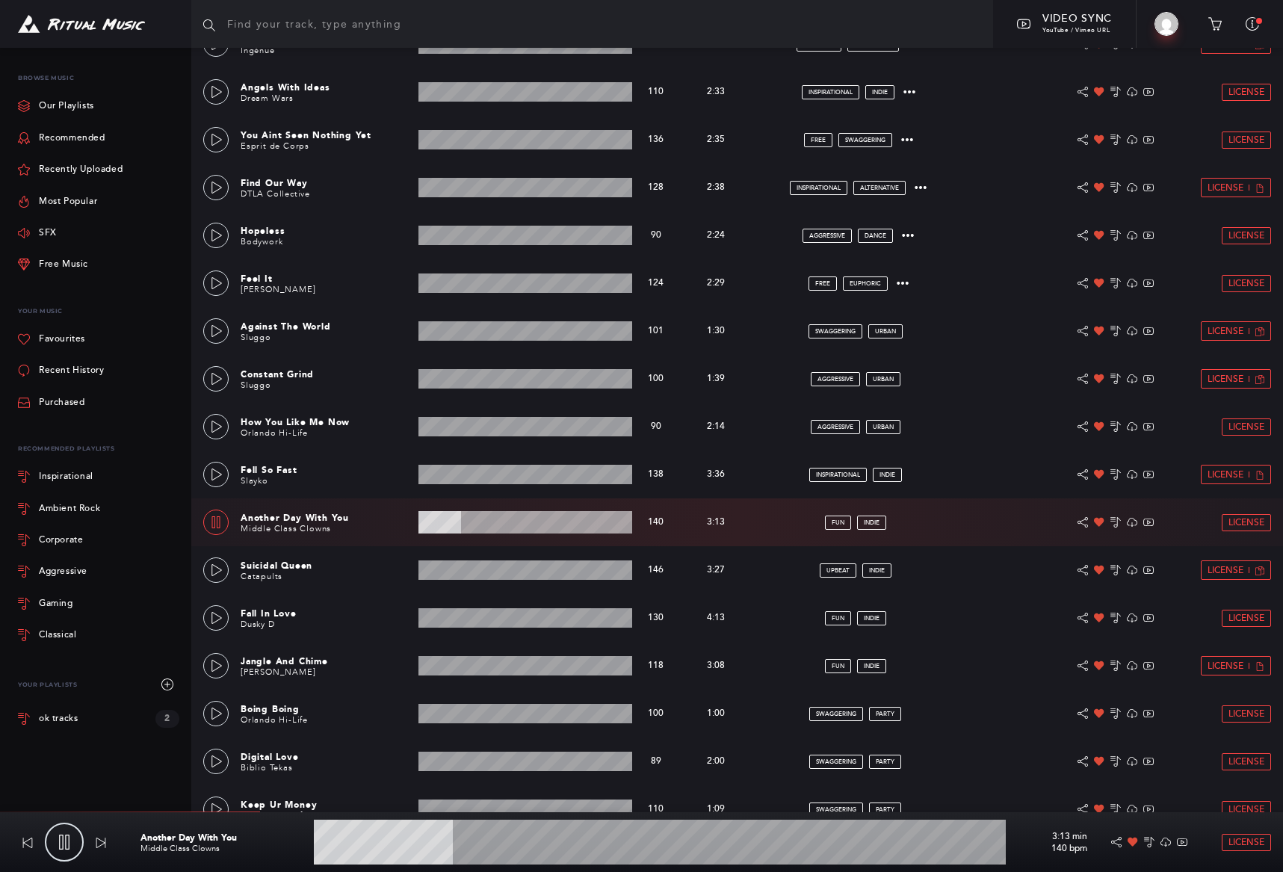
scroll to position [1792, 0]
click at [209, 522] on link at bounding box center [215, 522] width 25 height 25
click at [216, 570] on icon at bounding box center [217, 571] width 12 height 12
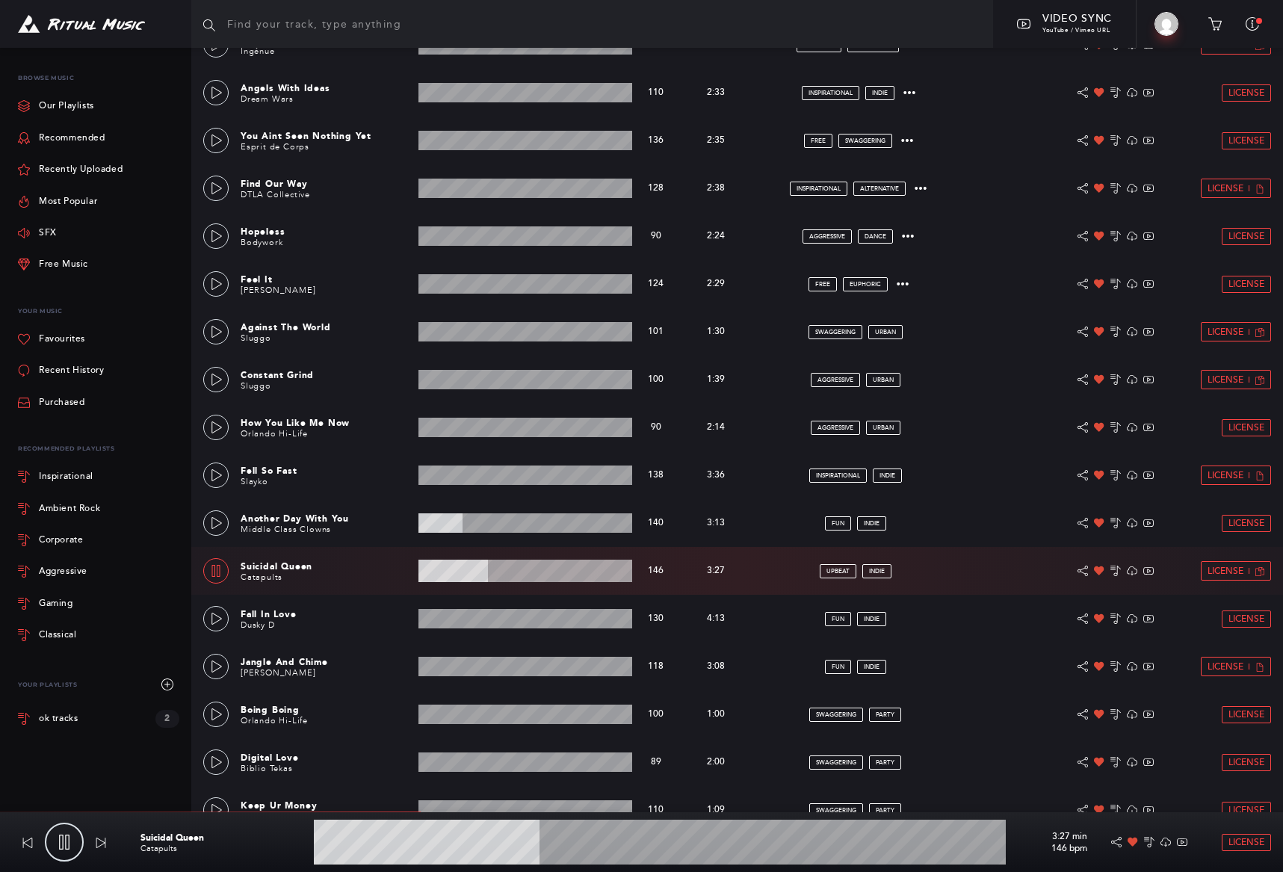
click at [218, 573] on icon at bounding box center [216, 571] width 12 height 12
click at [213, 661] on icon at bounding box center [217, 667] width 10 height 12
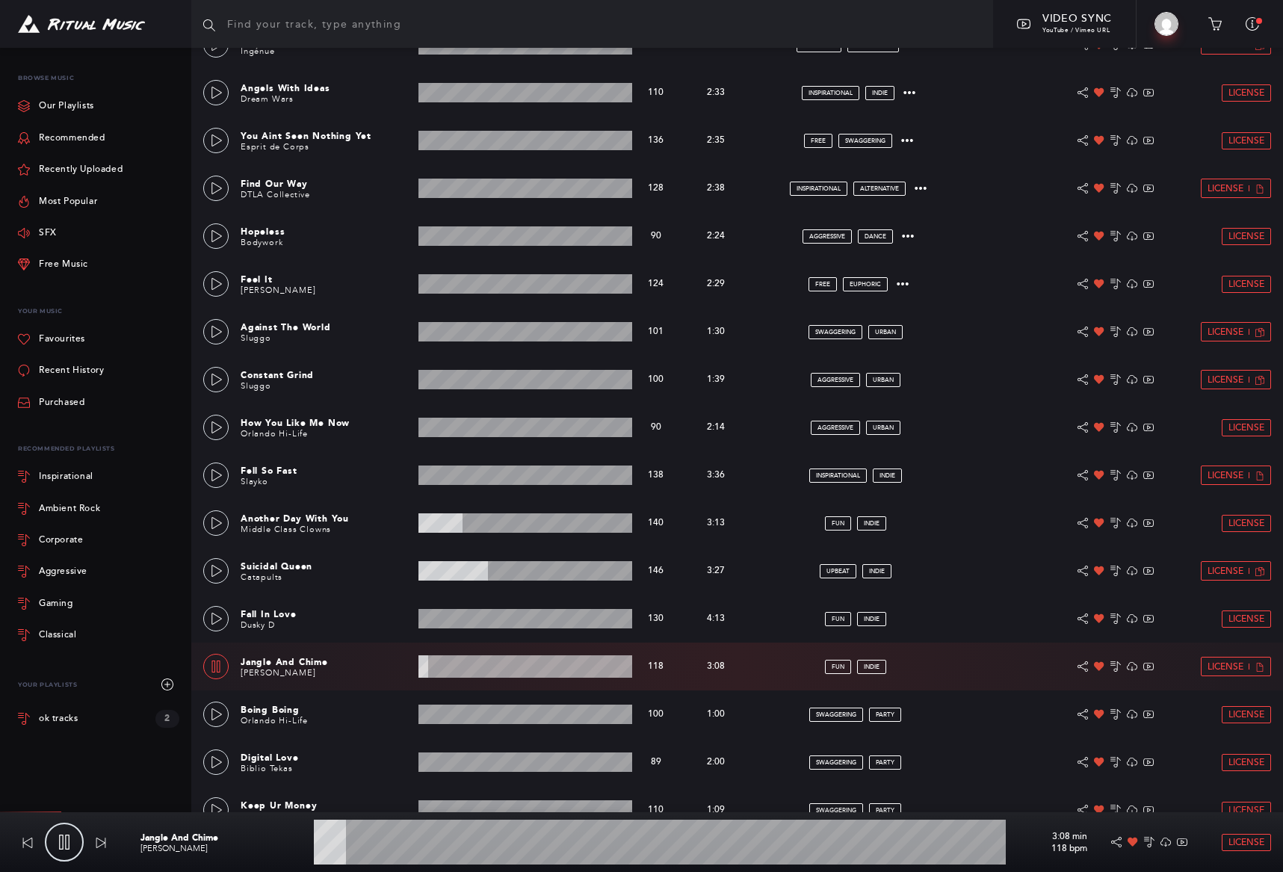
click at [445, 667] on wave at bounding box center [526, 666] width 214 height 22
click at [456, 670] on wave at bounding box center [526, 666] width 214 height 22
click at [470, 670] on wave at bounding box center [526, 666] width 214 height 22
click at [226, 567] on link at bounding box center [215, 570] width 25 height 25
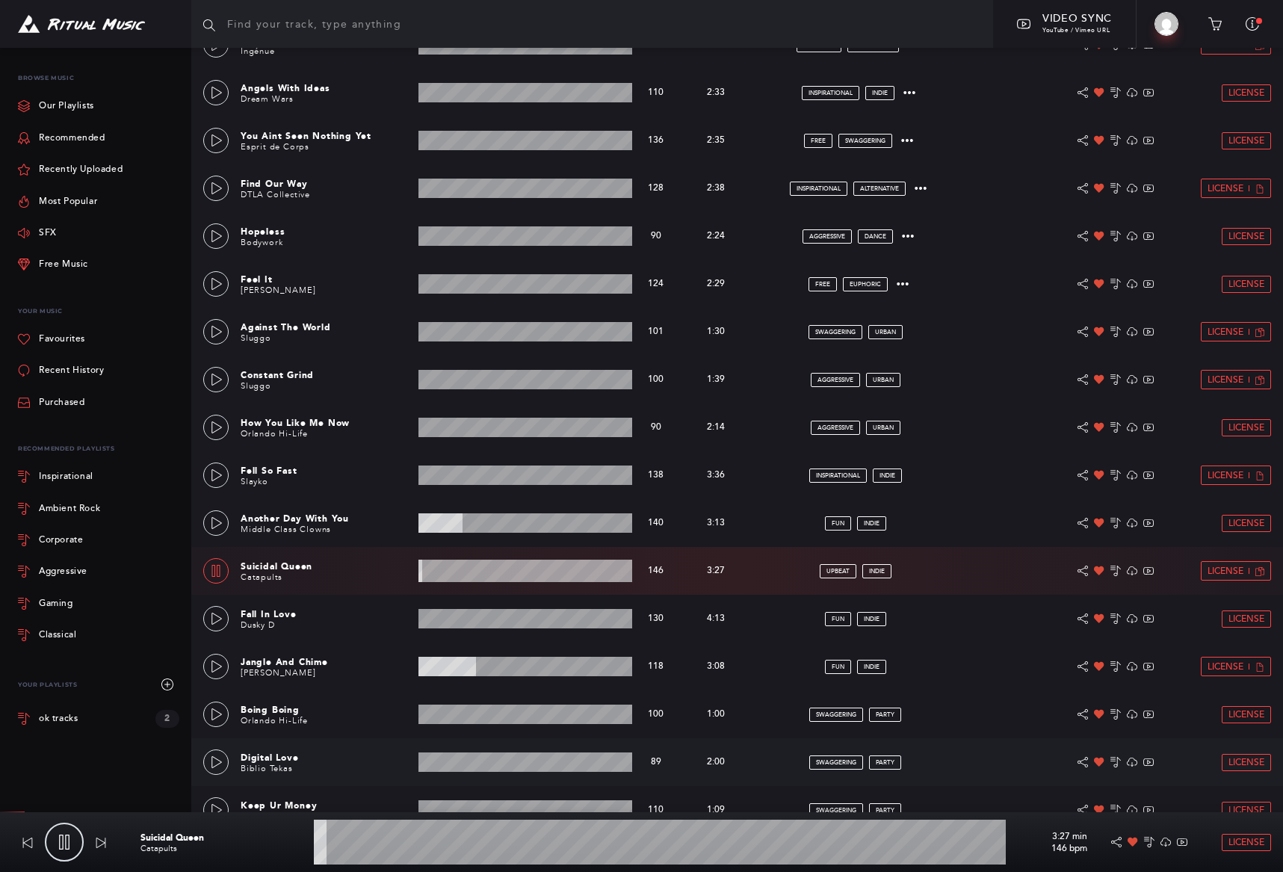
scroll to position [1793, 0]
click at [386, 842] on wave at bounding box center [660, 842] width 692 height 45
drag, startPoint x: 438, startPoint y: 844, endPoint x: 461, endPoint y: 845, distance: 23.2
click at [439, 844] on wave at bounding box center [660, 842] width 692 height 45
click at [480, 845] on wave at bounding box center [660, 842] width 692 height 45
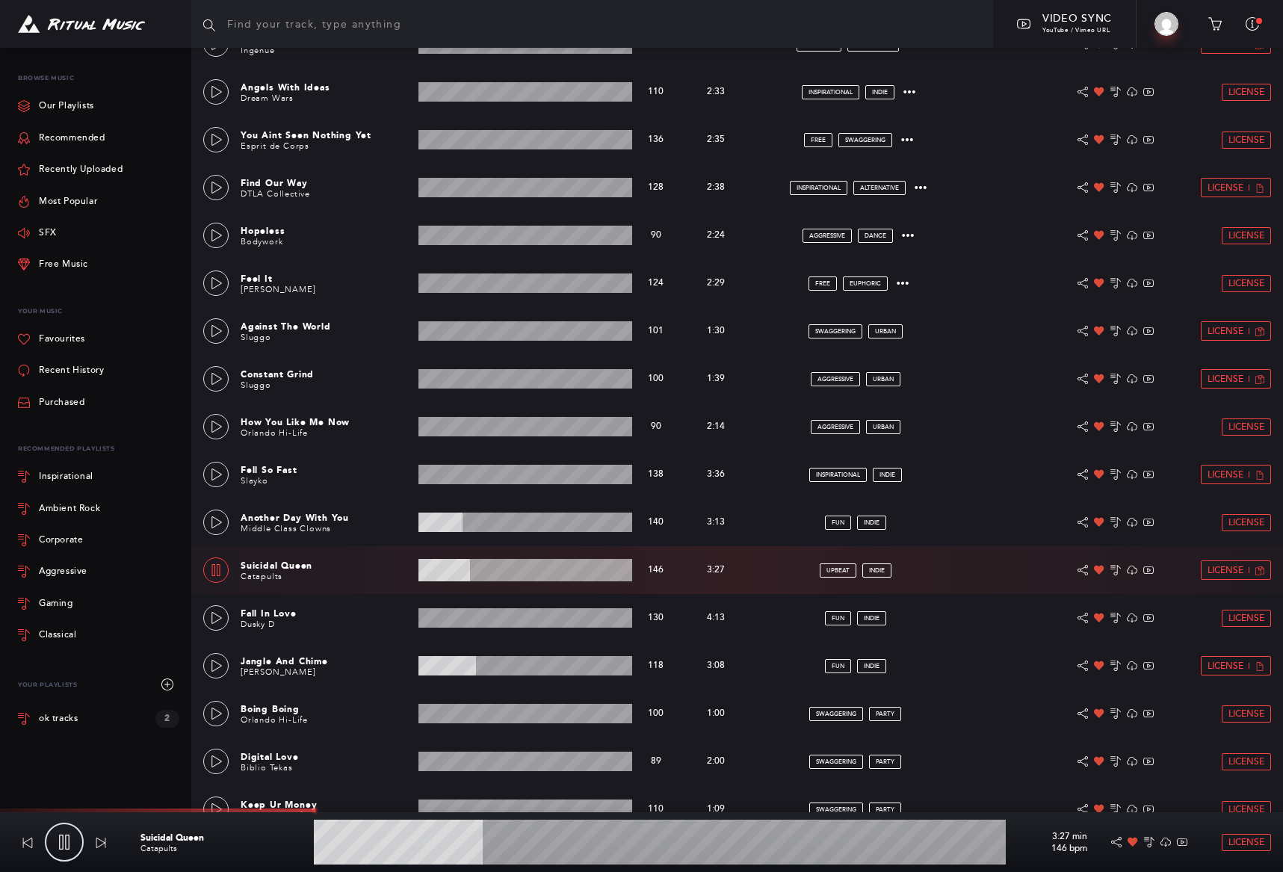
click at [508, 846] on wave at bounding box center [660, 842] width 692 height 45
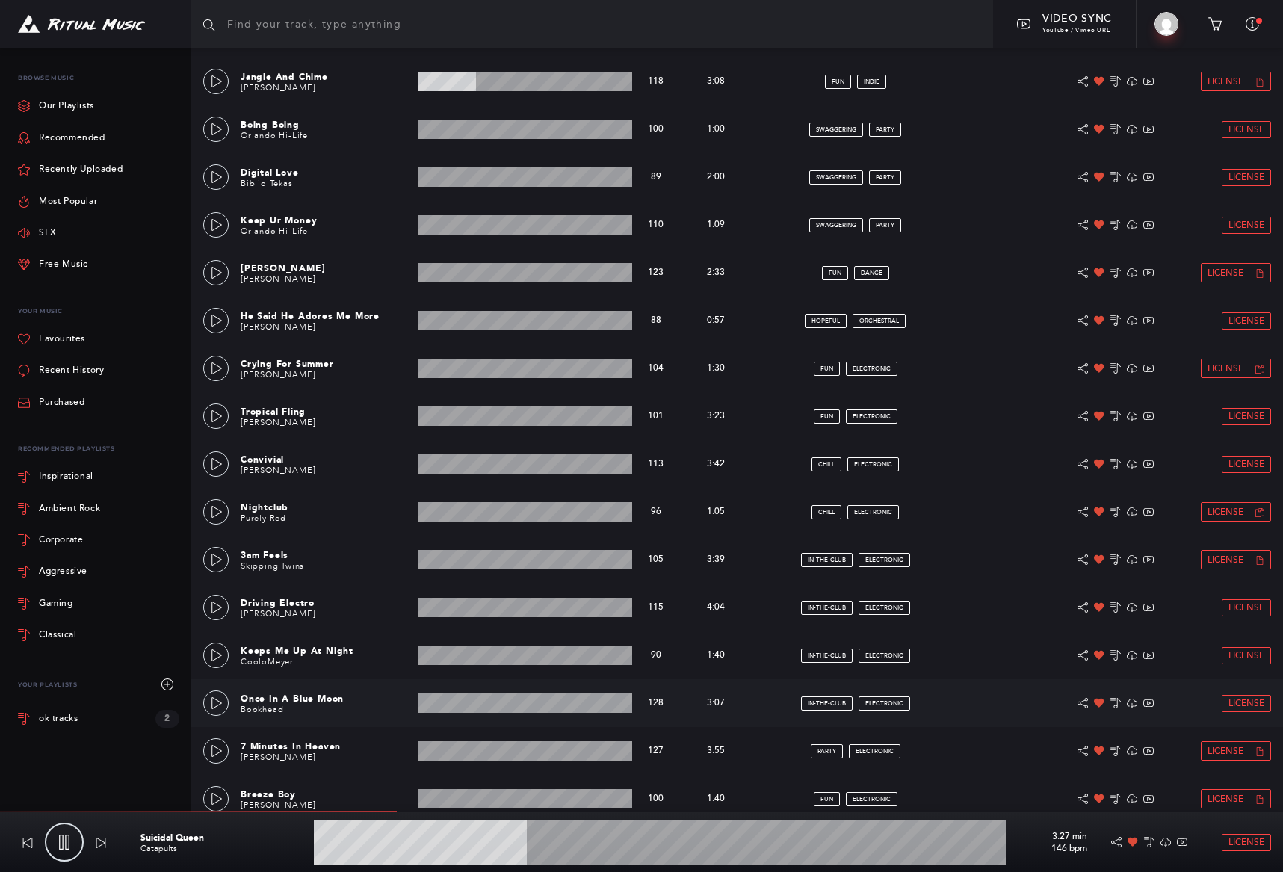
scroll to position [2379, 0]
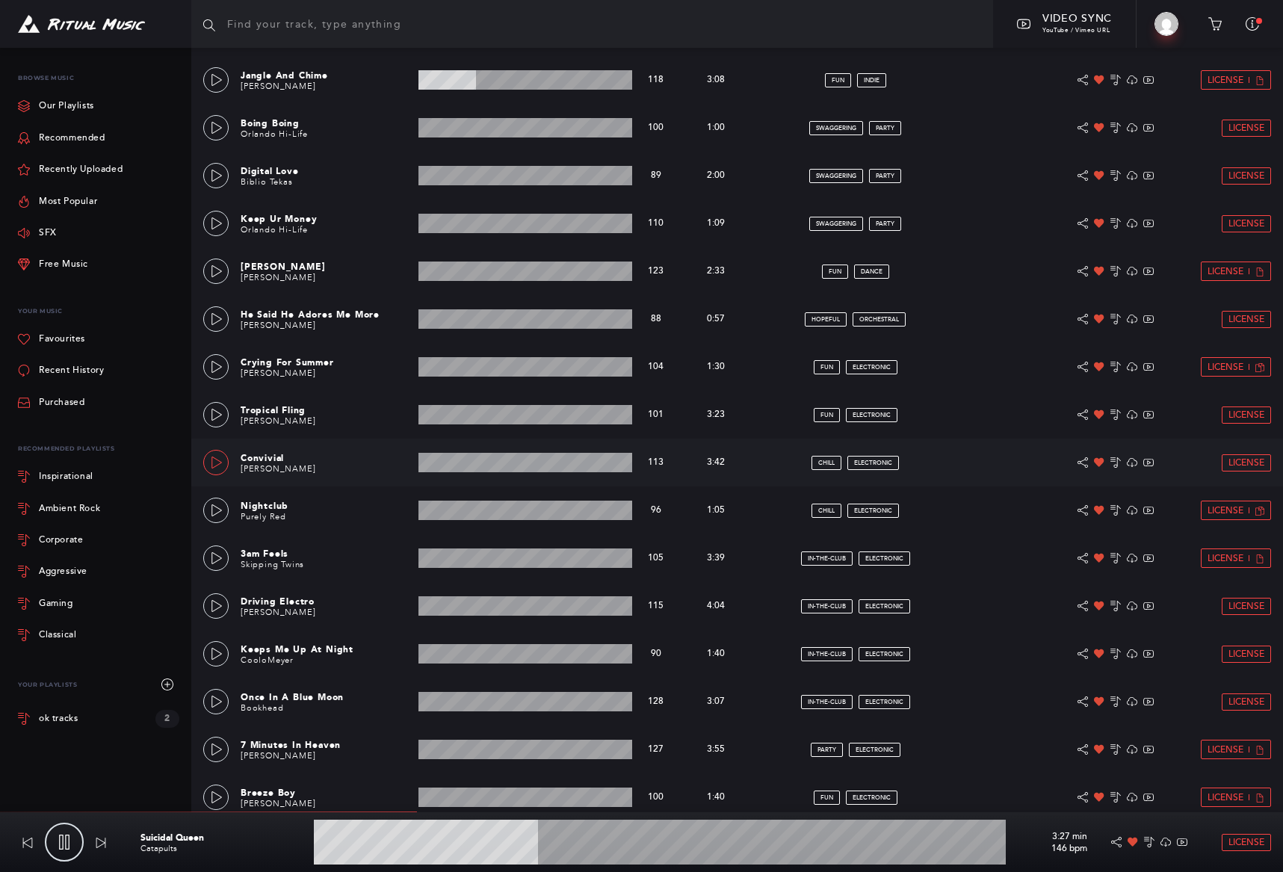
click at [206, 466] on link at bounding box center [215, 462] width 25 height 25
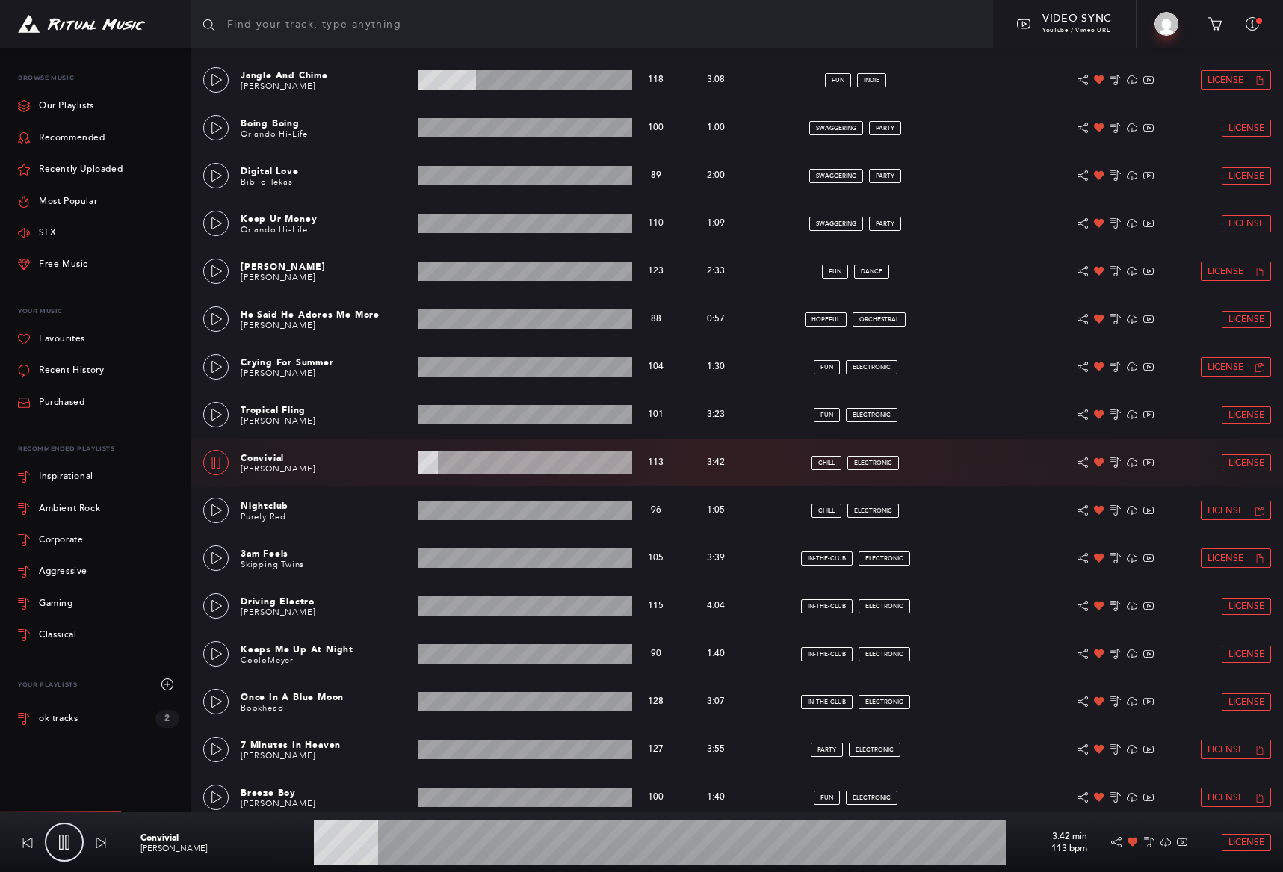
click at [209, 461] on link at bounding box center [215, 462] width 25 height 25
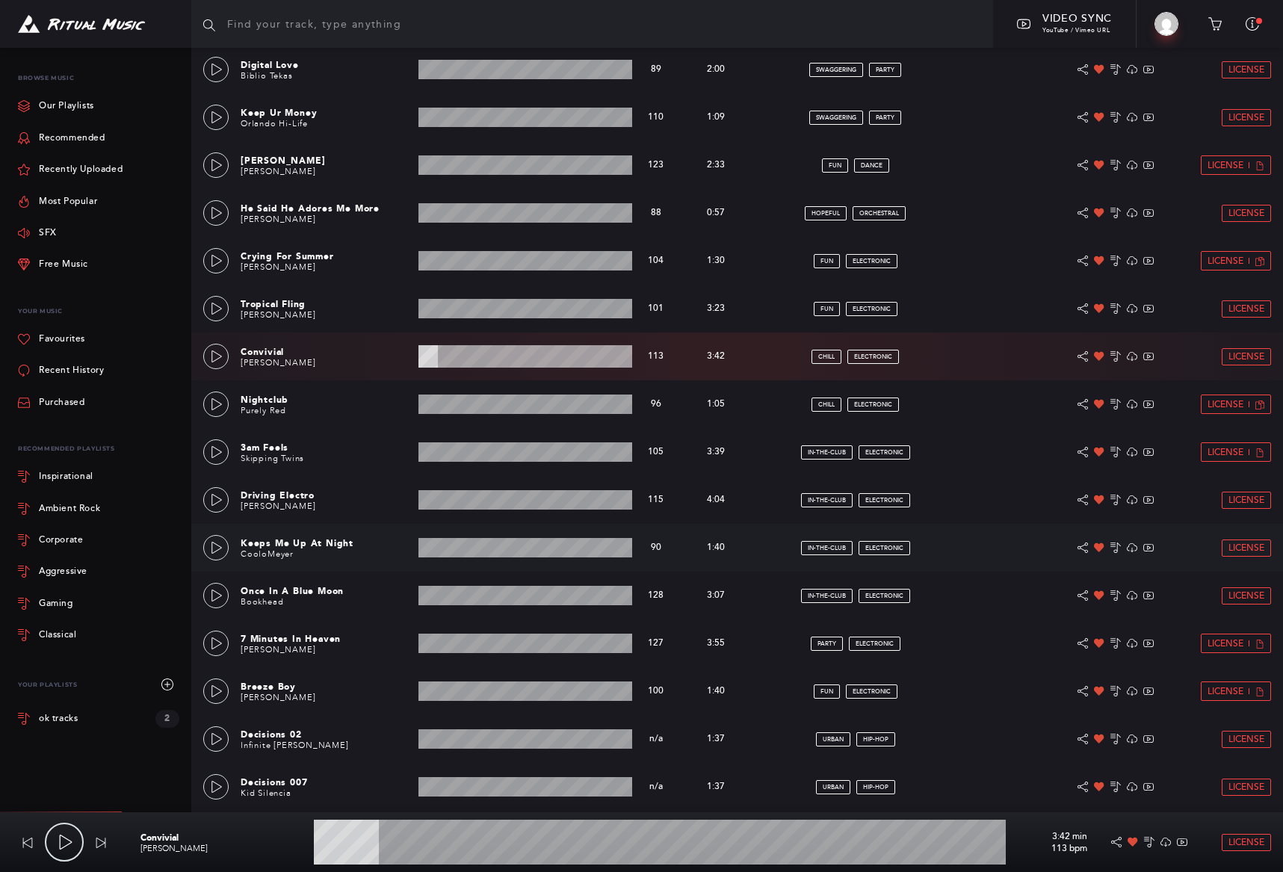
scroll to position [2526, 0]
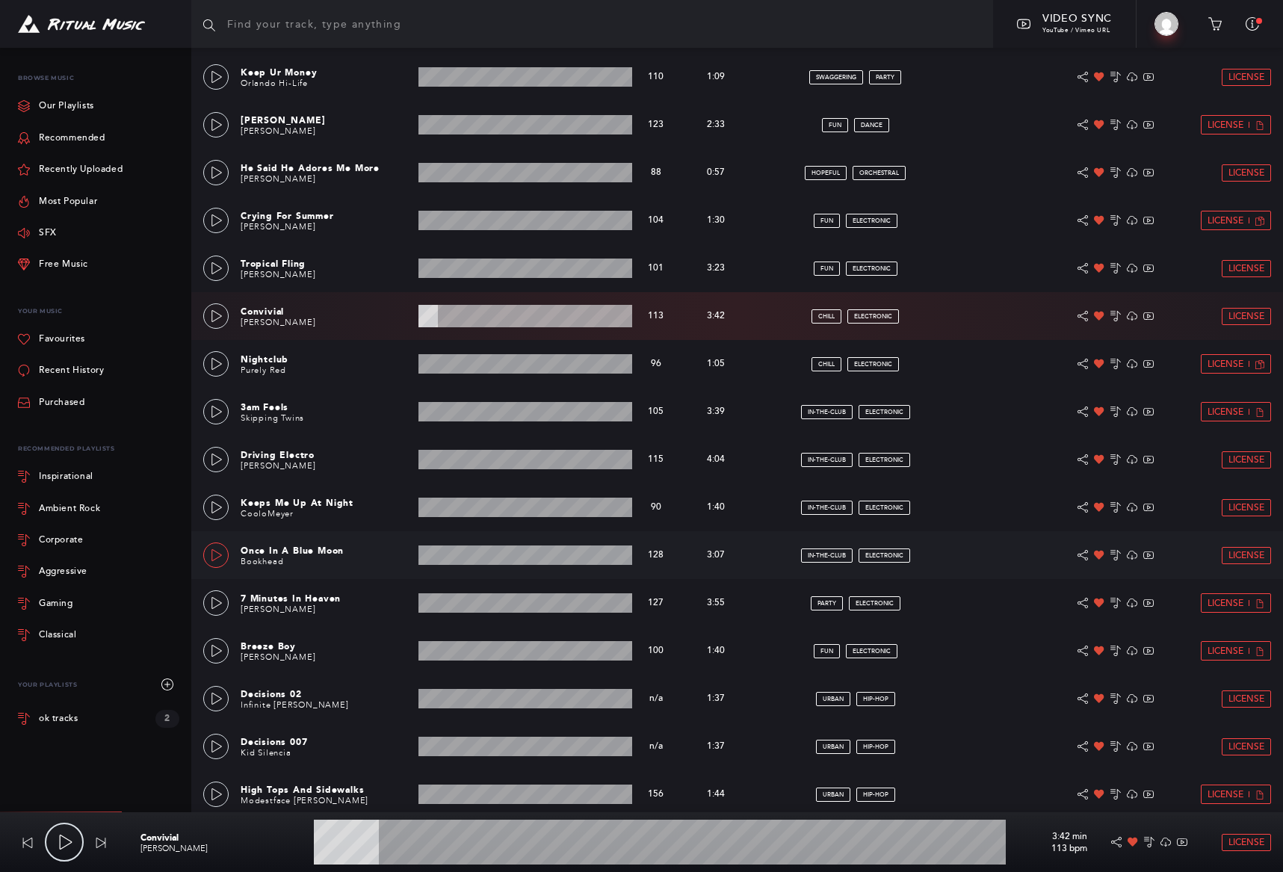
click at [211, 554] on icon at bounding box center [217, 555] width 12 height 12
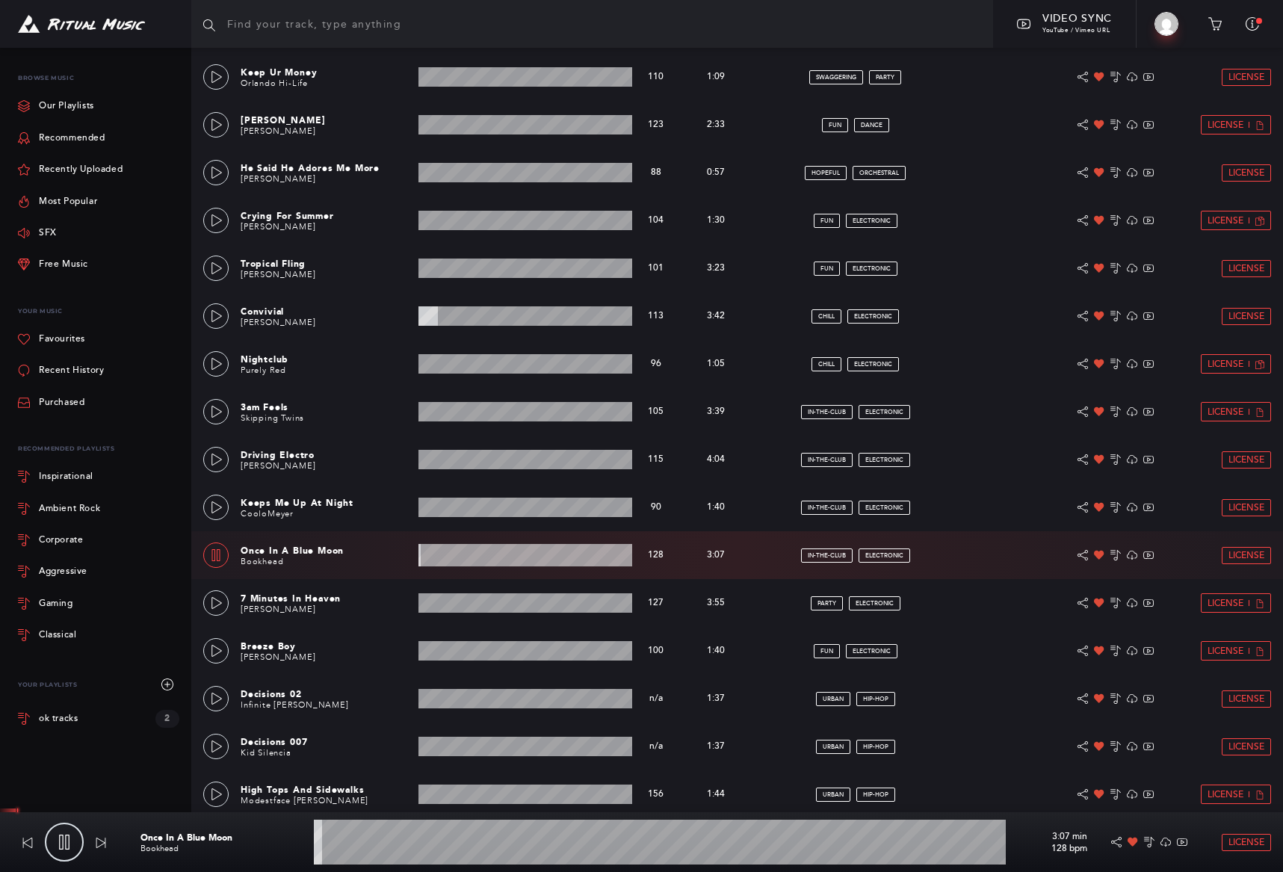
click at [369, 841] on wave at bounding box center [660, 842] width 692 height 45
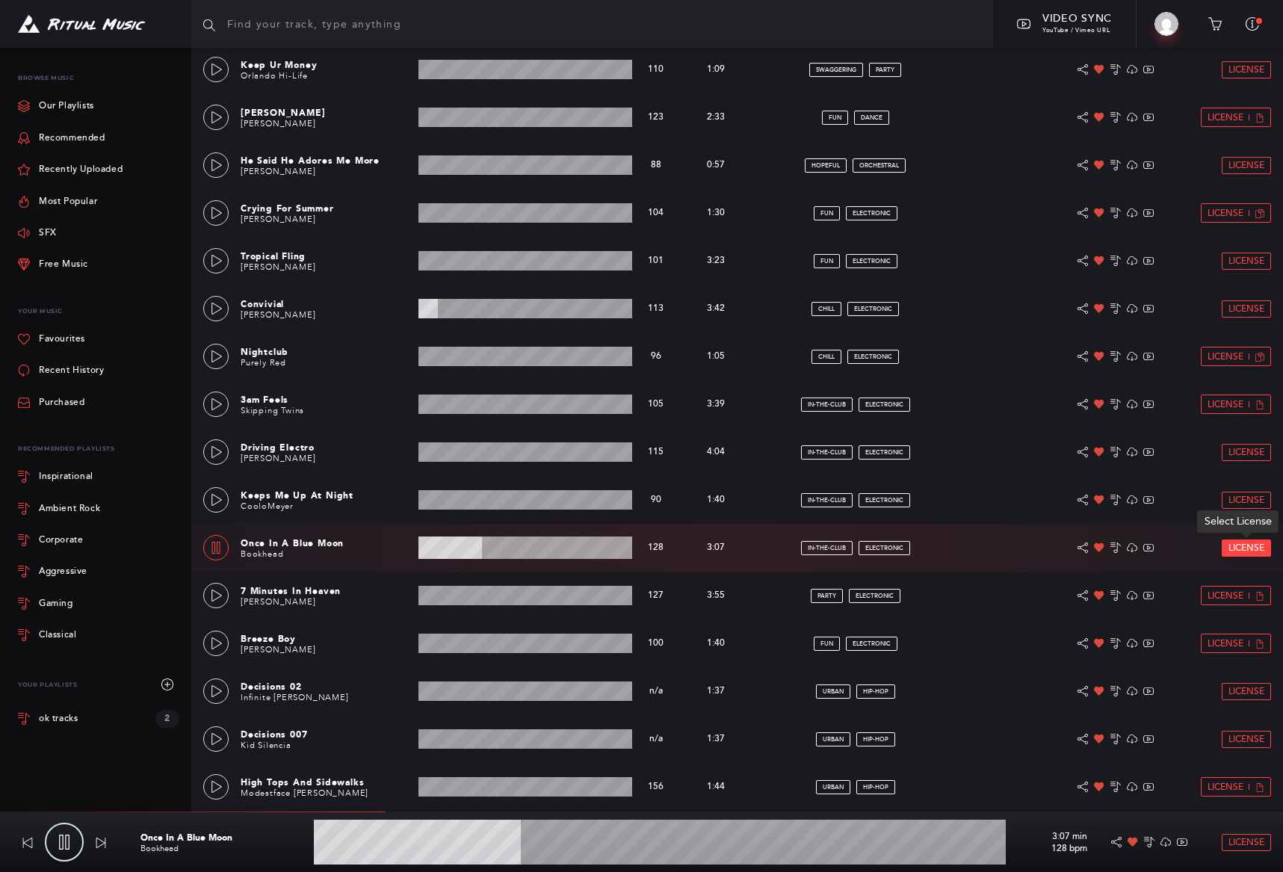
click at [1234, 548] on span "License" at bounding box center [1247, 548] width 36 height 10
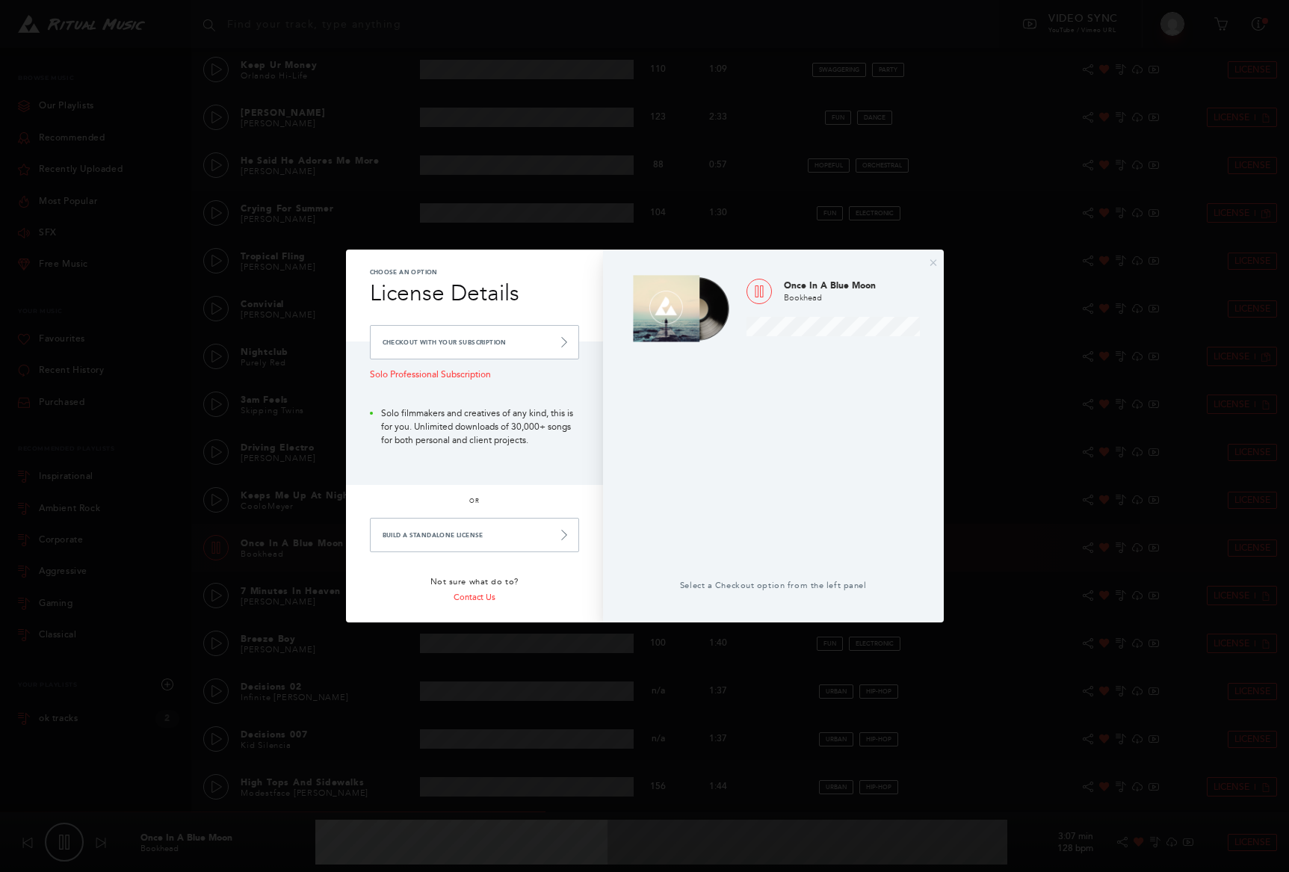
click at [667, 372] on div at bounding box center [773, 464] width 293 height 232
click at [581, 218] on div "× Choose an Option License Details Checkout with your Subscription Solo Profess…" at bounding box center [644, 436] width 1289 height 872
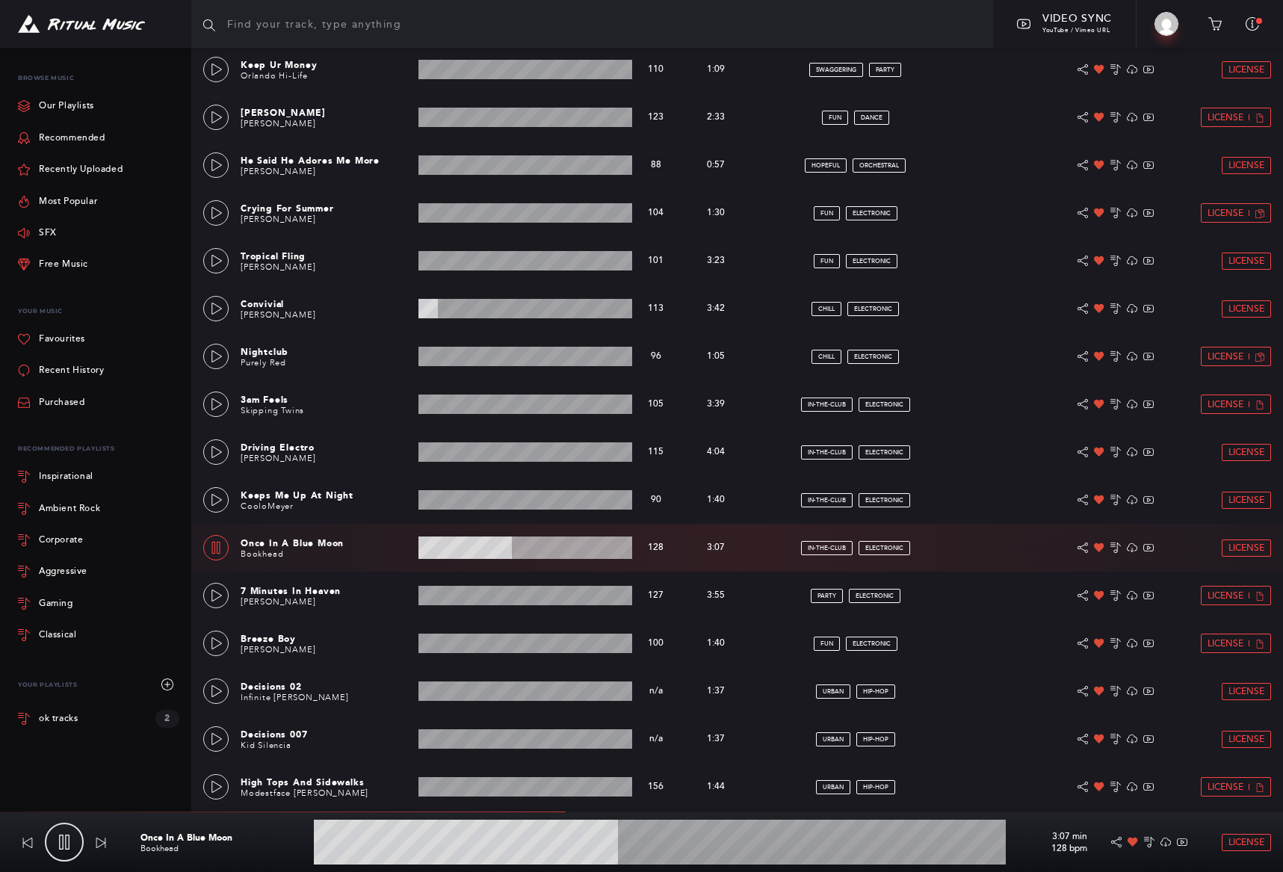
click at [218, 552] on icon at bounding box center [216, 548] width 12 height 12
click at [212, 595] on icon at bounding box center [217, 596] width 12 height 12
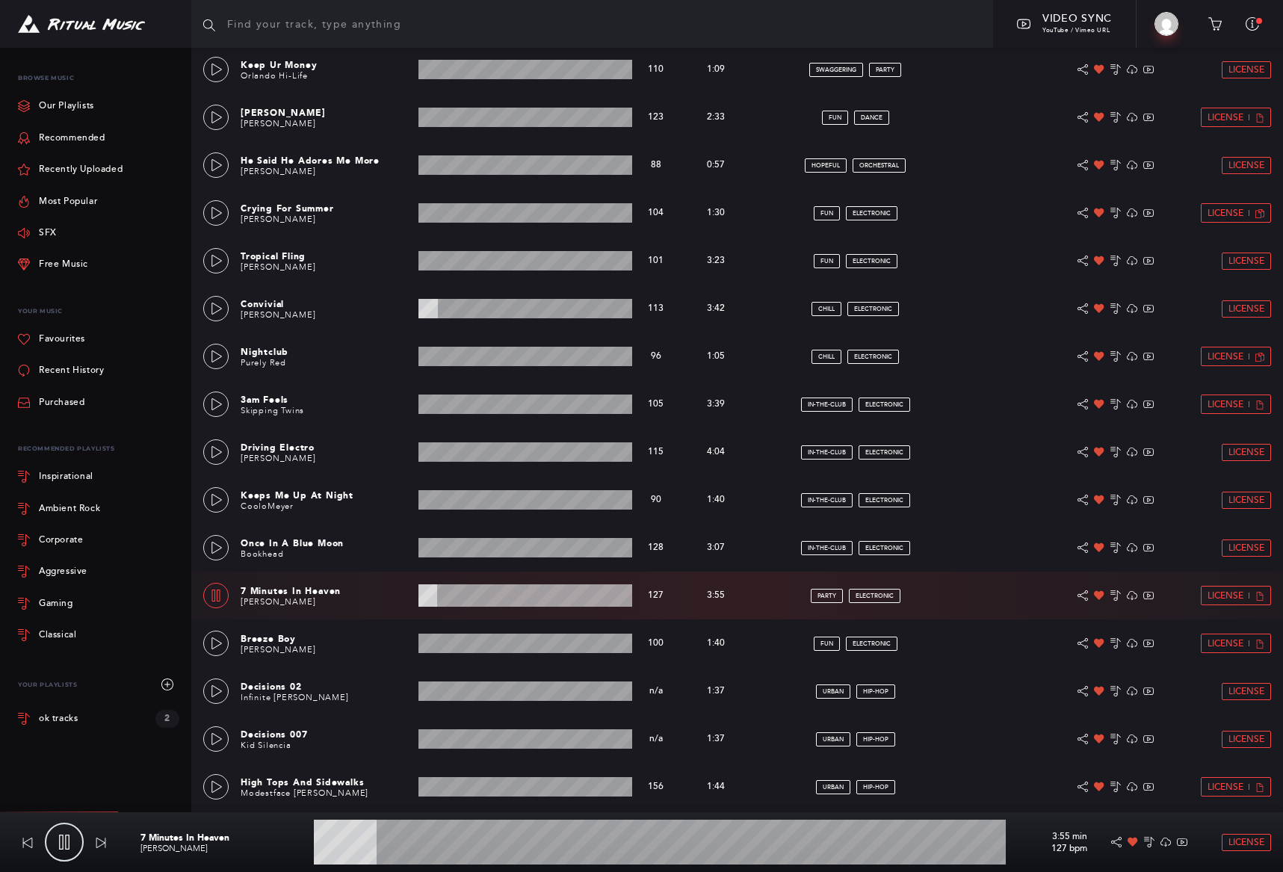
click at [215, 596] on icon at bounding box center [216, 596] width 12 height 12
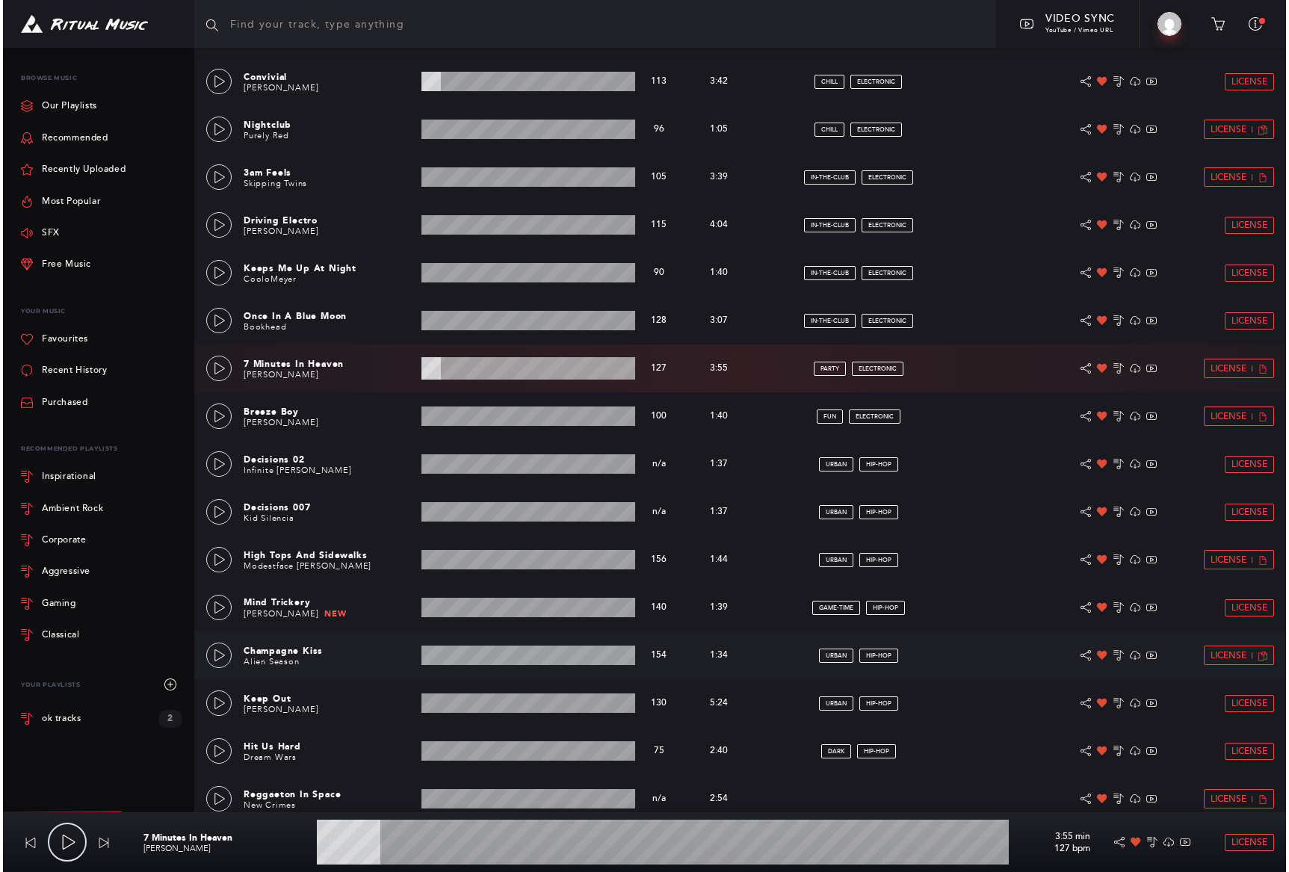
scroll to position [2823, 0]
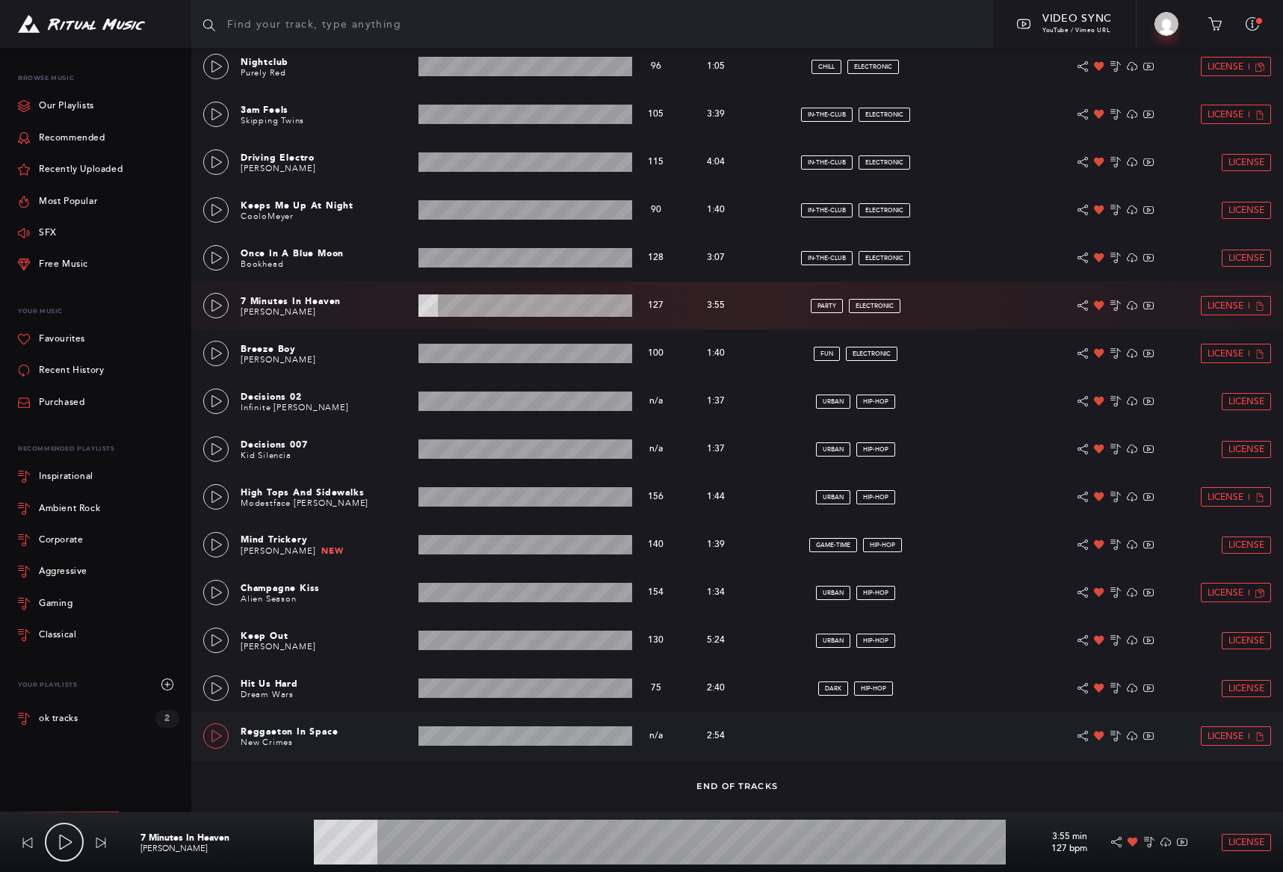
click at [220, 738] on icon at bounding box center [217, 736] width 12 height 12
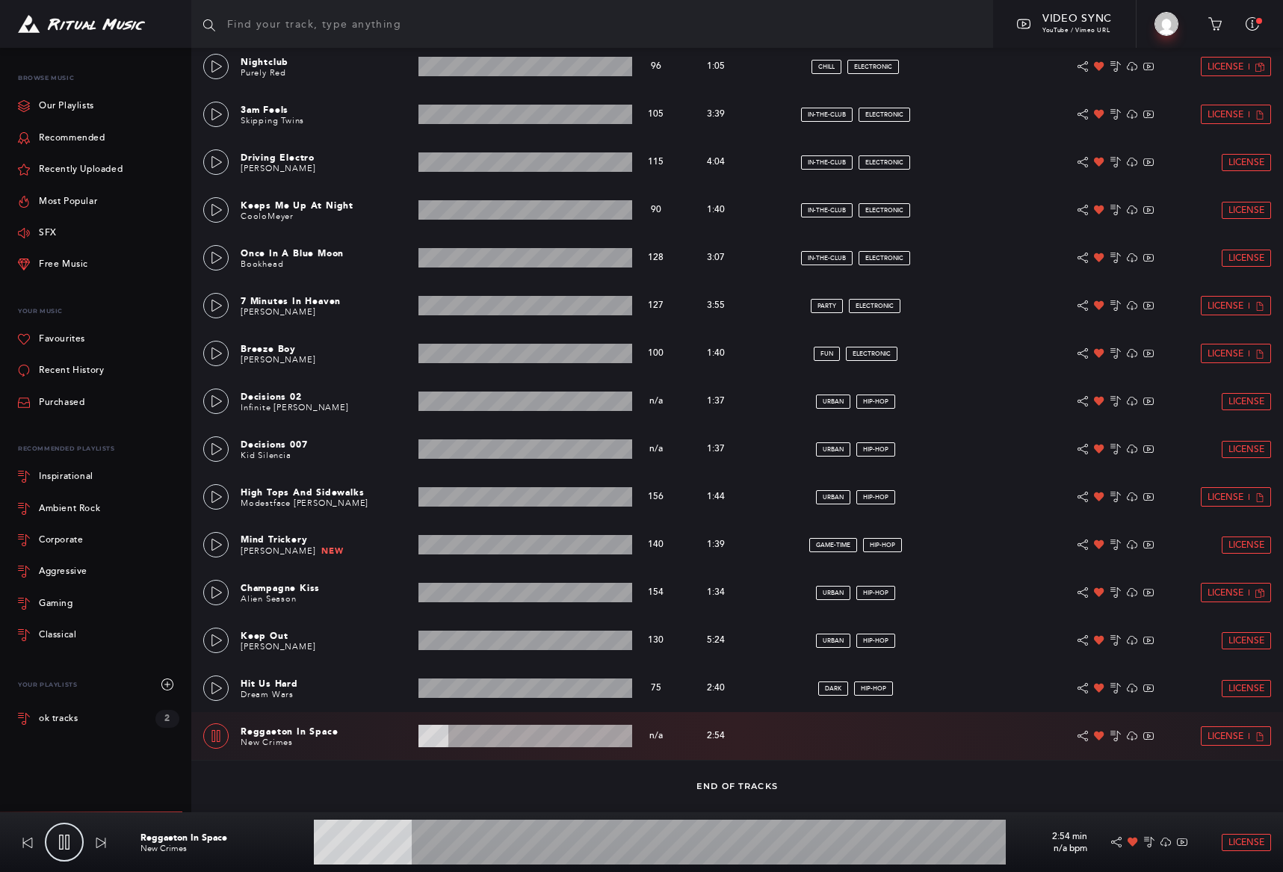
click at [218, 734] on icon at bounding box center [216, 736] width 12 height 12
type input "14.28"
click at [1221, 733] on span "License" at bounding box center [1226, 737] width 36 height 10
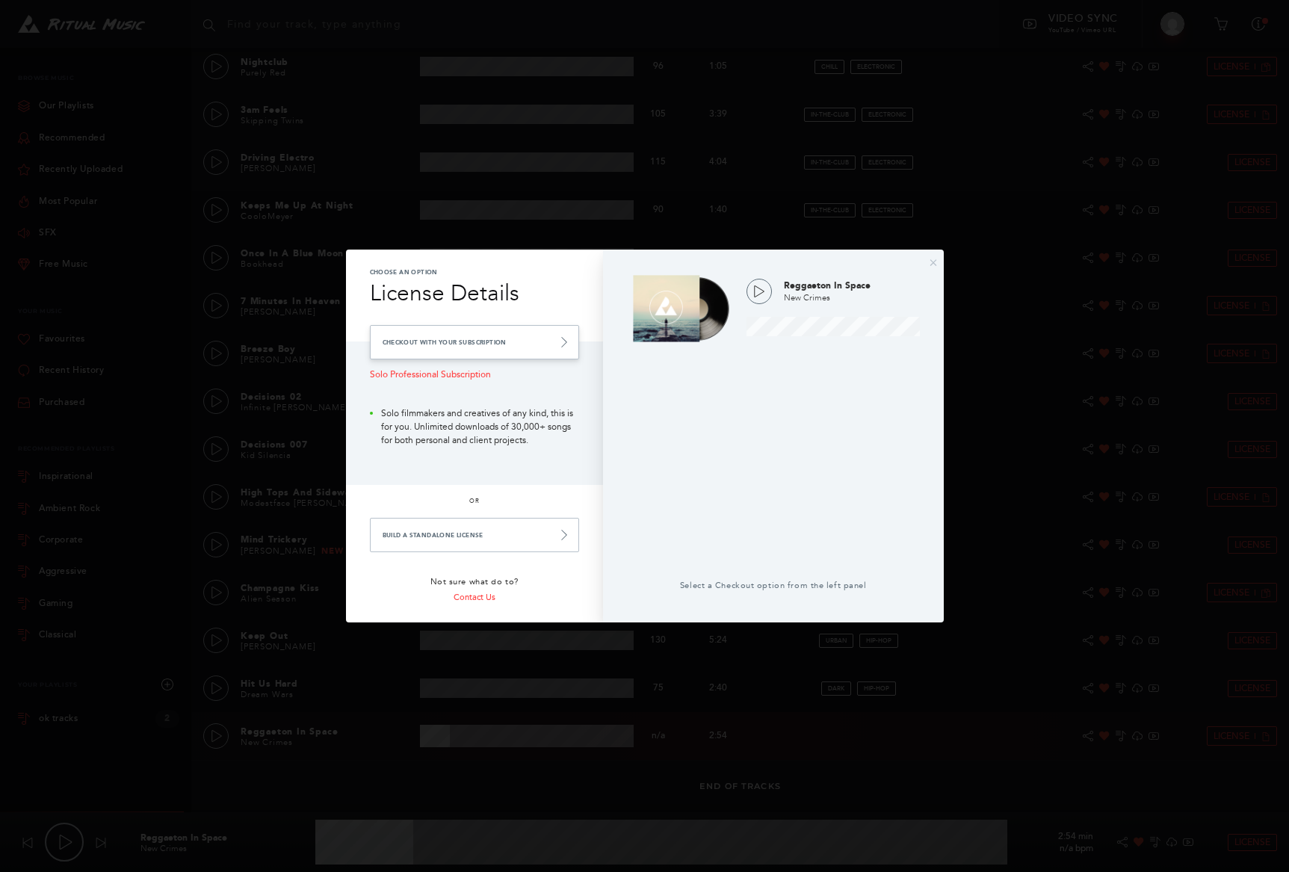
click at [454, 339] on link "Checkout with your Subscription" at bounding box center [474, 342] width 209 height 34
